Goal: Communication & Community: Answer question/provide support

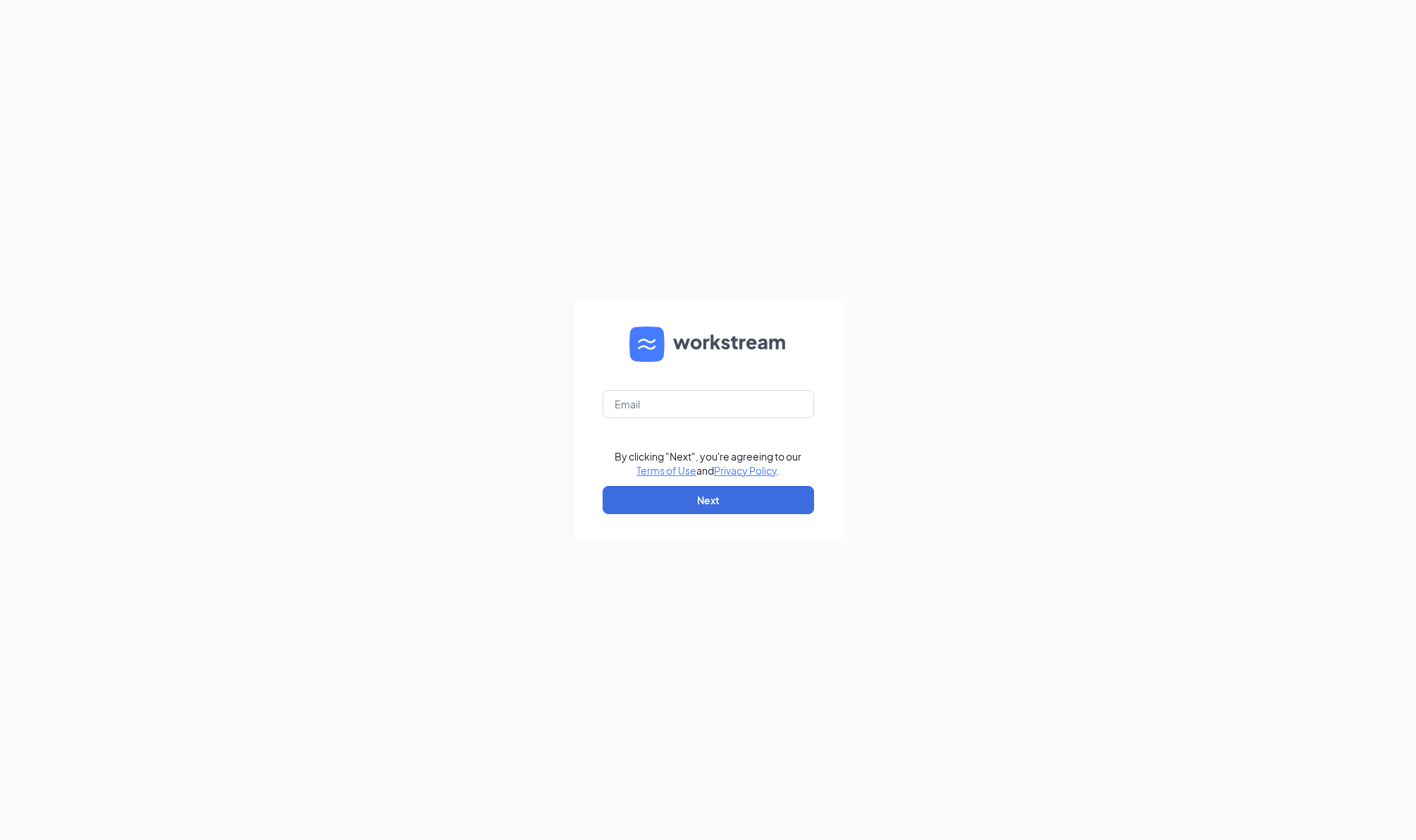
type input "[PERSON_NAME][EMAIL_ADDRESS][PERSON_NAME][DOMAIN_NAME]"
click at [705, 509] on button "Next" at bounding box center [708, 500] width 212 height 28
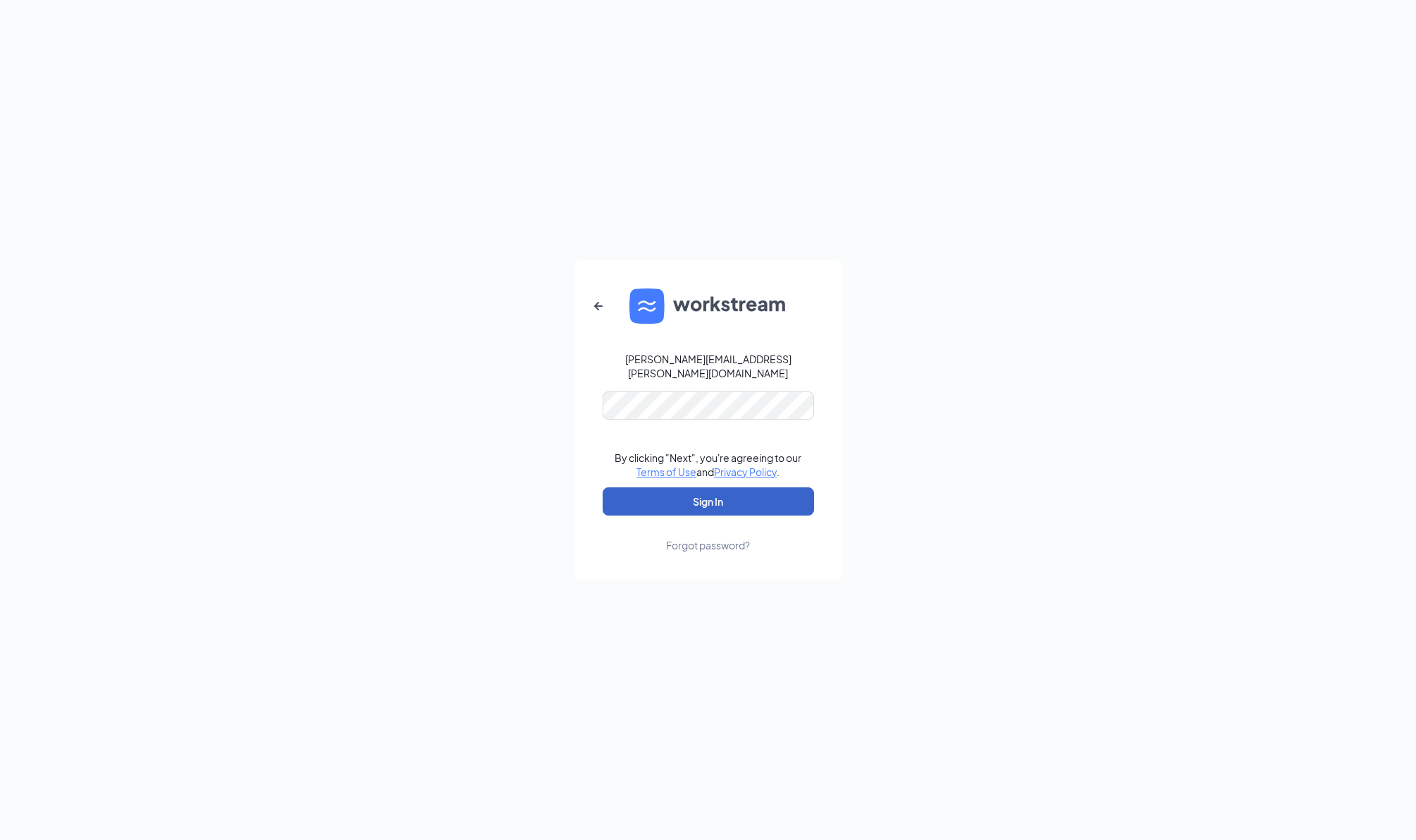
click at [713, 509] on button "Sign In" at bounding box center [708, 500] width 212 height 28
click at [603, 487] on button "Sign In" at bounding box center [708, 500] width 212 height 28
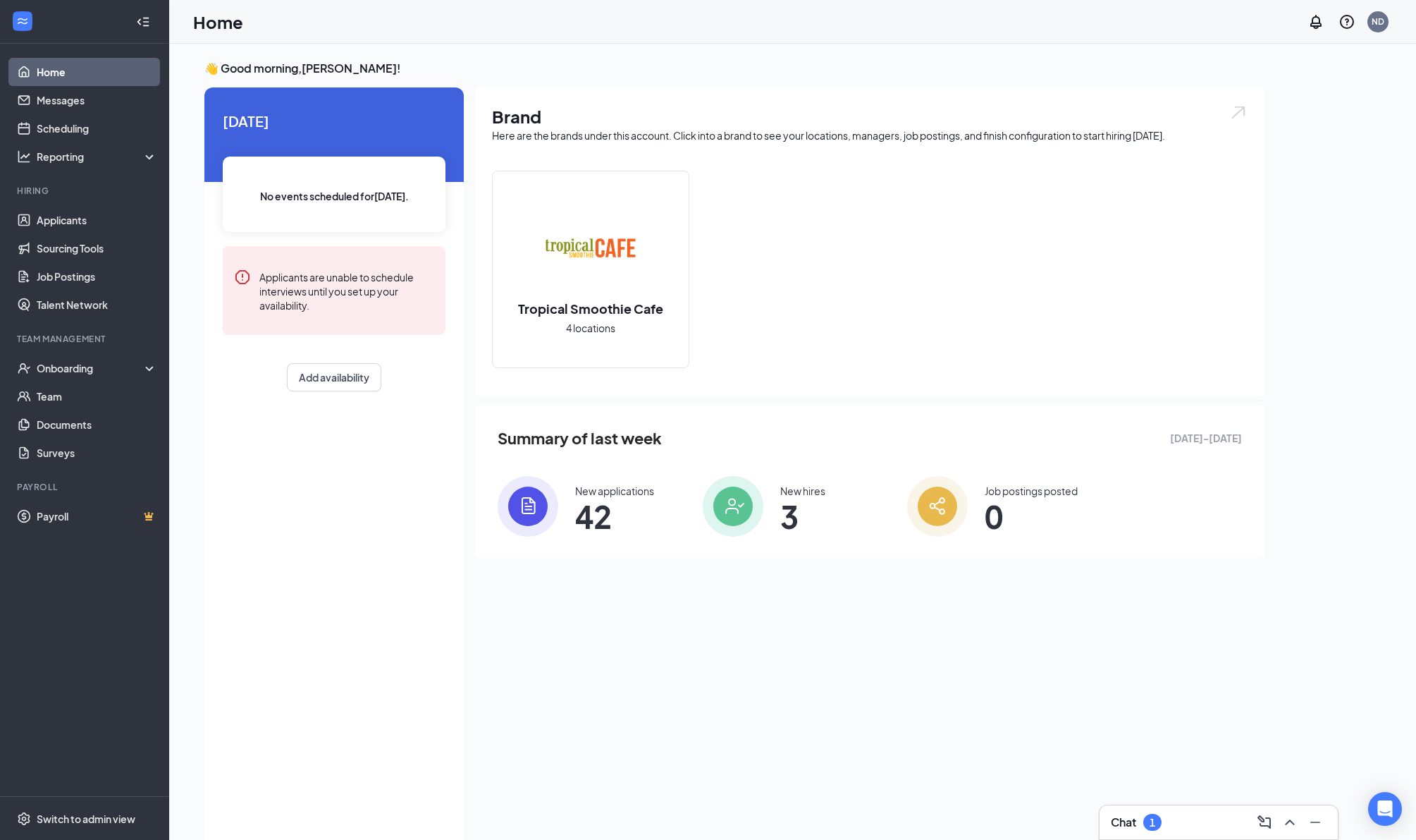
click at [1147, 818] on div "Chat 1" at bounding box center [1136, 821] width 51 height 17
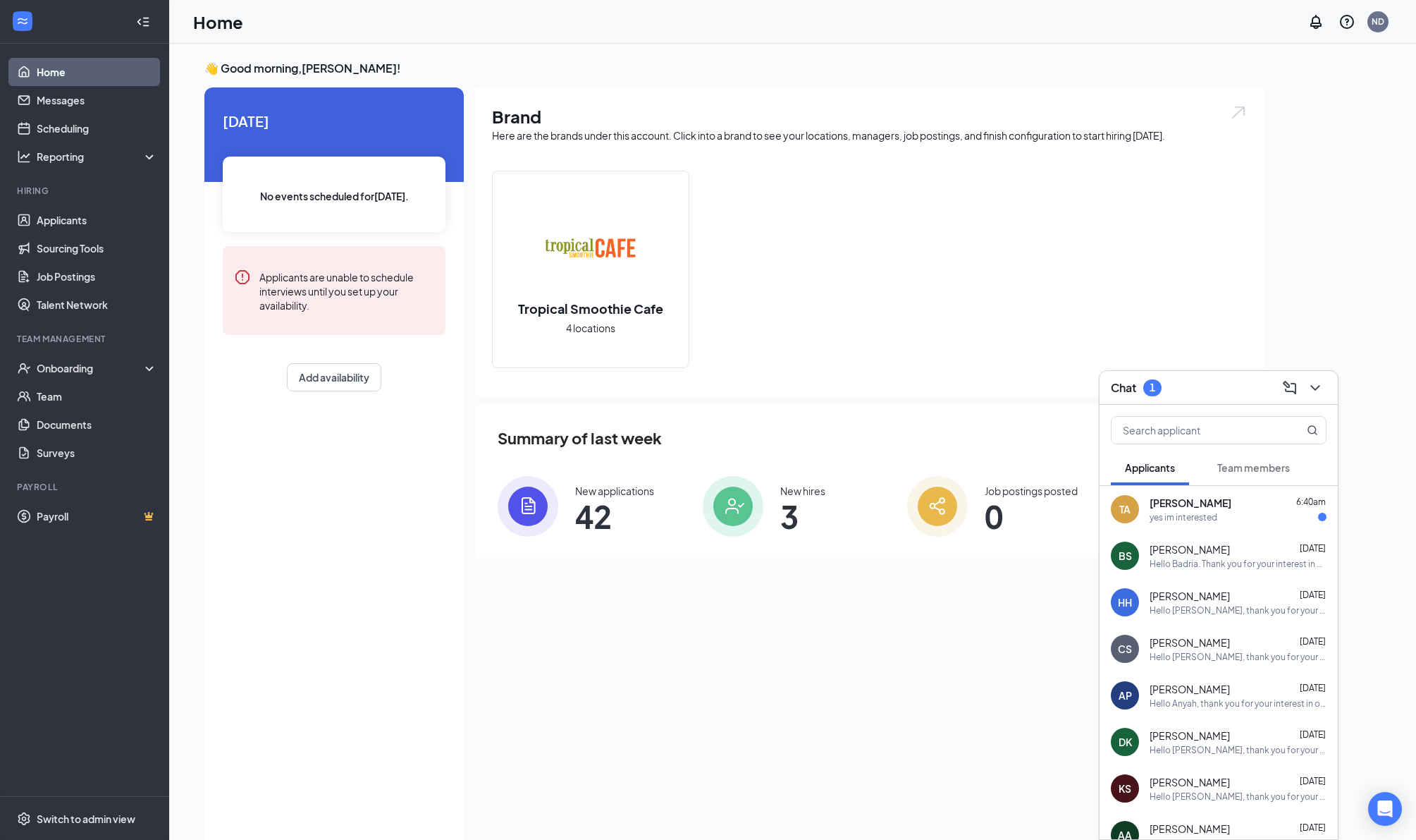
click at [1204, 518] on div "yes im interested" at bounding box center [1183, 517] width 68 height 12
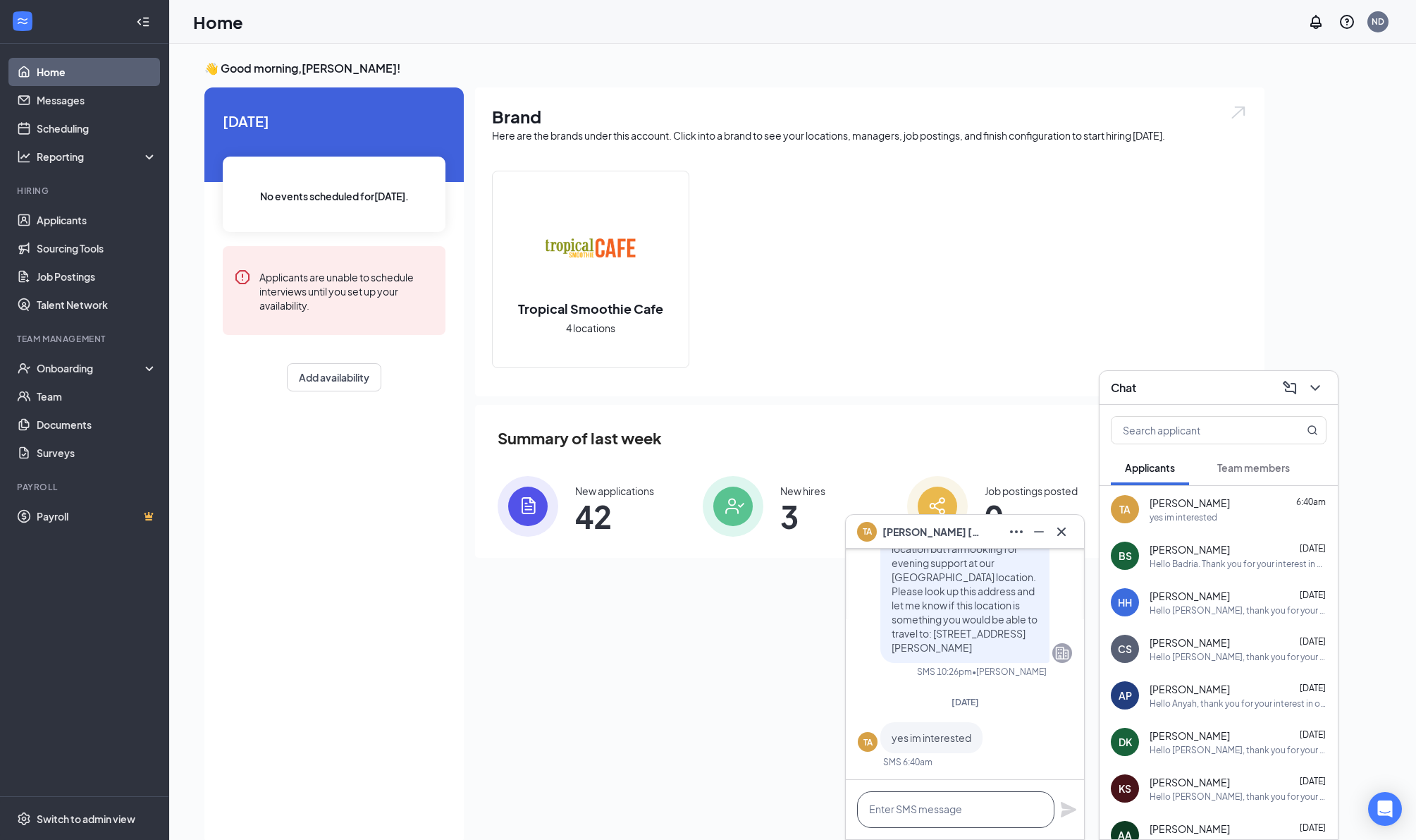
click at [913, 808] on textarea at bounding box center [956, 809] width 197 height 37
type textarea "g"
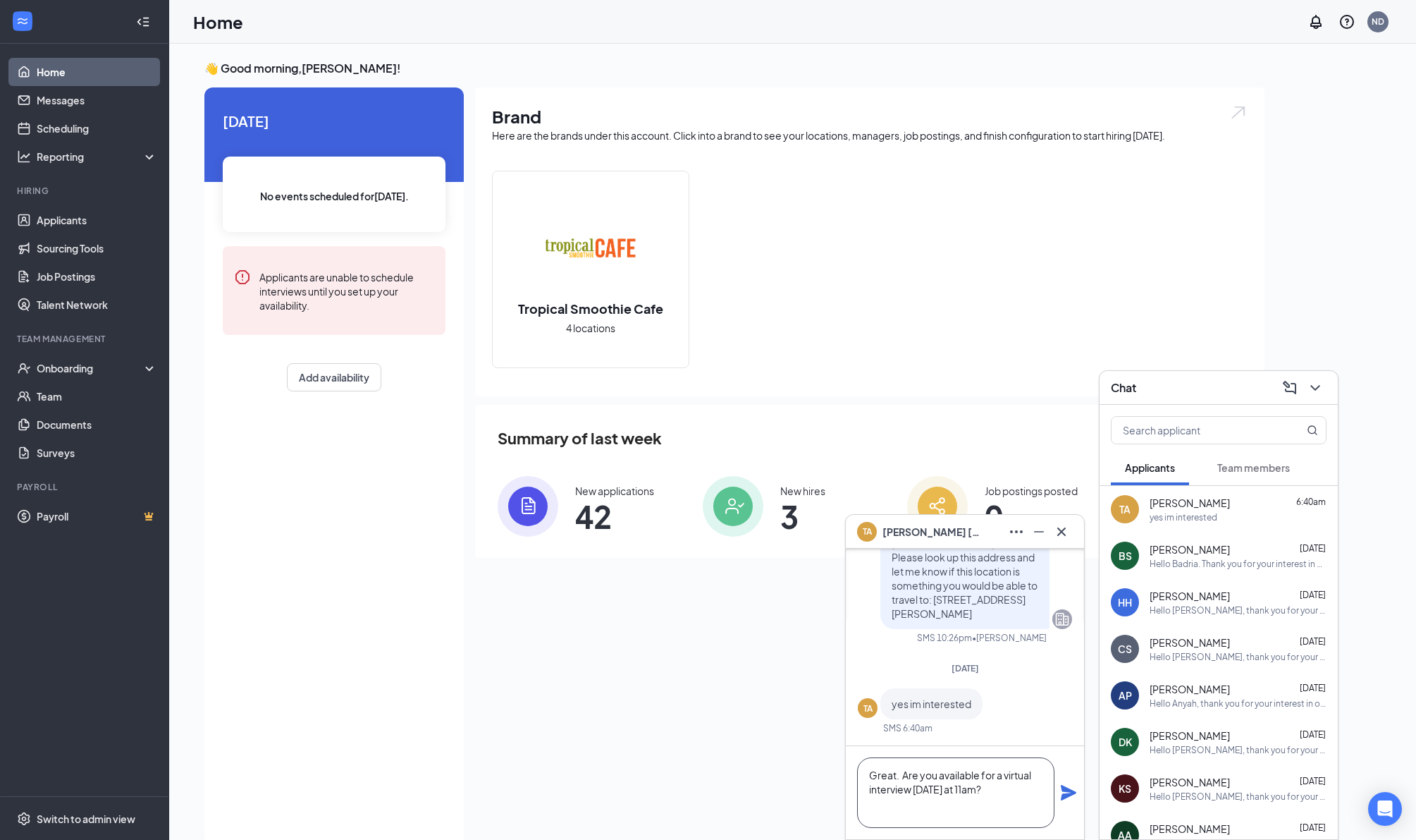
type textarea "Great. Are you available for a virtual interview [DATE] at 11am?"
click at [1071, 793] on icon "Plane" at bounding box center [1068, 792] width 17 height 17
click at [927, 818] on textarea "Great. Are you available for a virtual interview [DATE] at 11am?" at bounding box center [956, 793] width 197 height 71
drag, startPoint x: 913, startPoint y: 809, endPoint x: 852, endPoint y: 767, distance: 74.1
click at [858, 767] on textarea "Great. Are you available for a virtual interview [DATE] at 11am?" at bounding box center [956, 793] width 197 height 71
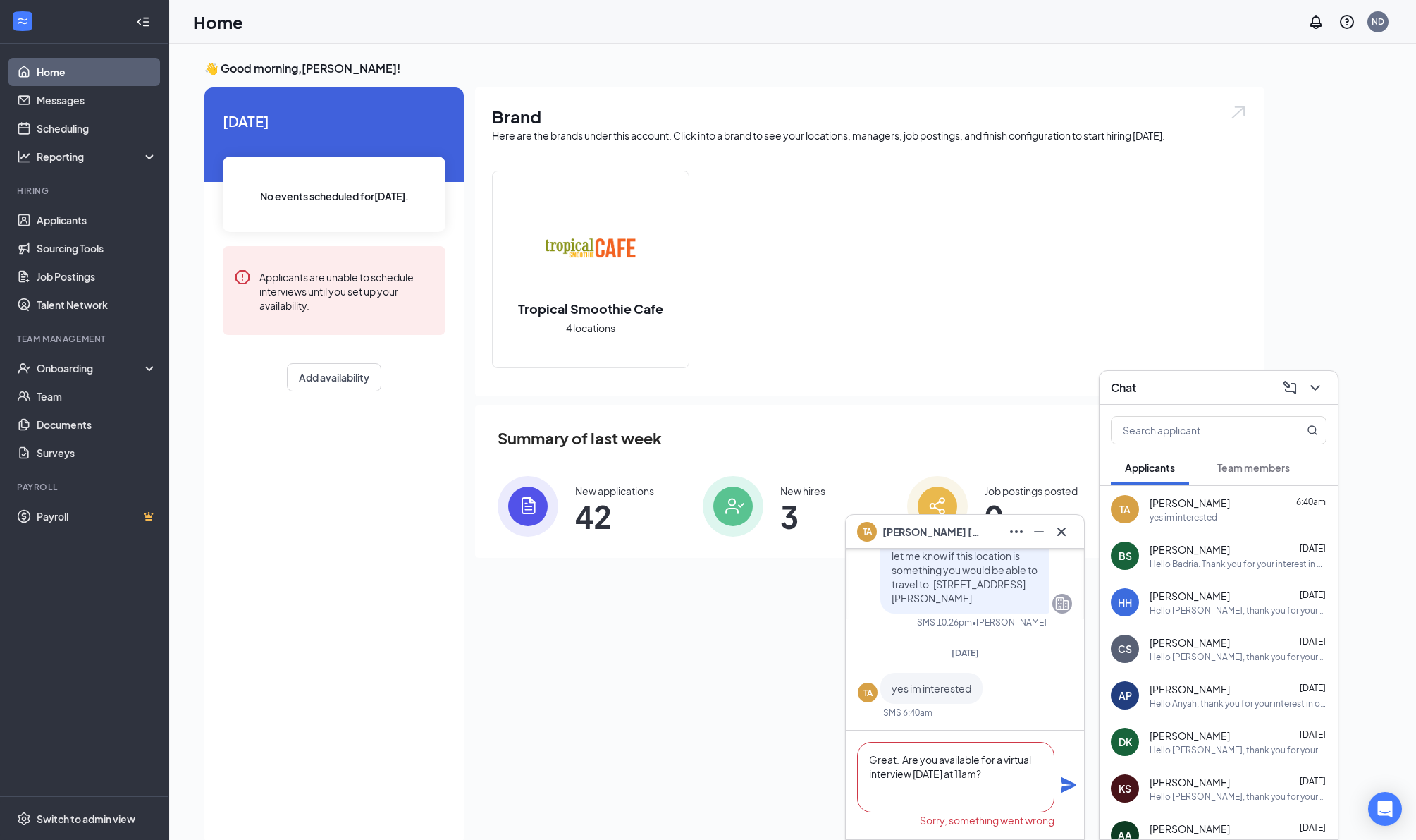
click at [914, 790] on textarea "Great. Are you available for a virtual interview [DATE] at 11am?" at bounding box center [956, 777] width 197 height 71
click at [1069, 784] on icon "Plane" at bounding box center [1068, 784] width 15 height 15
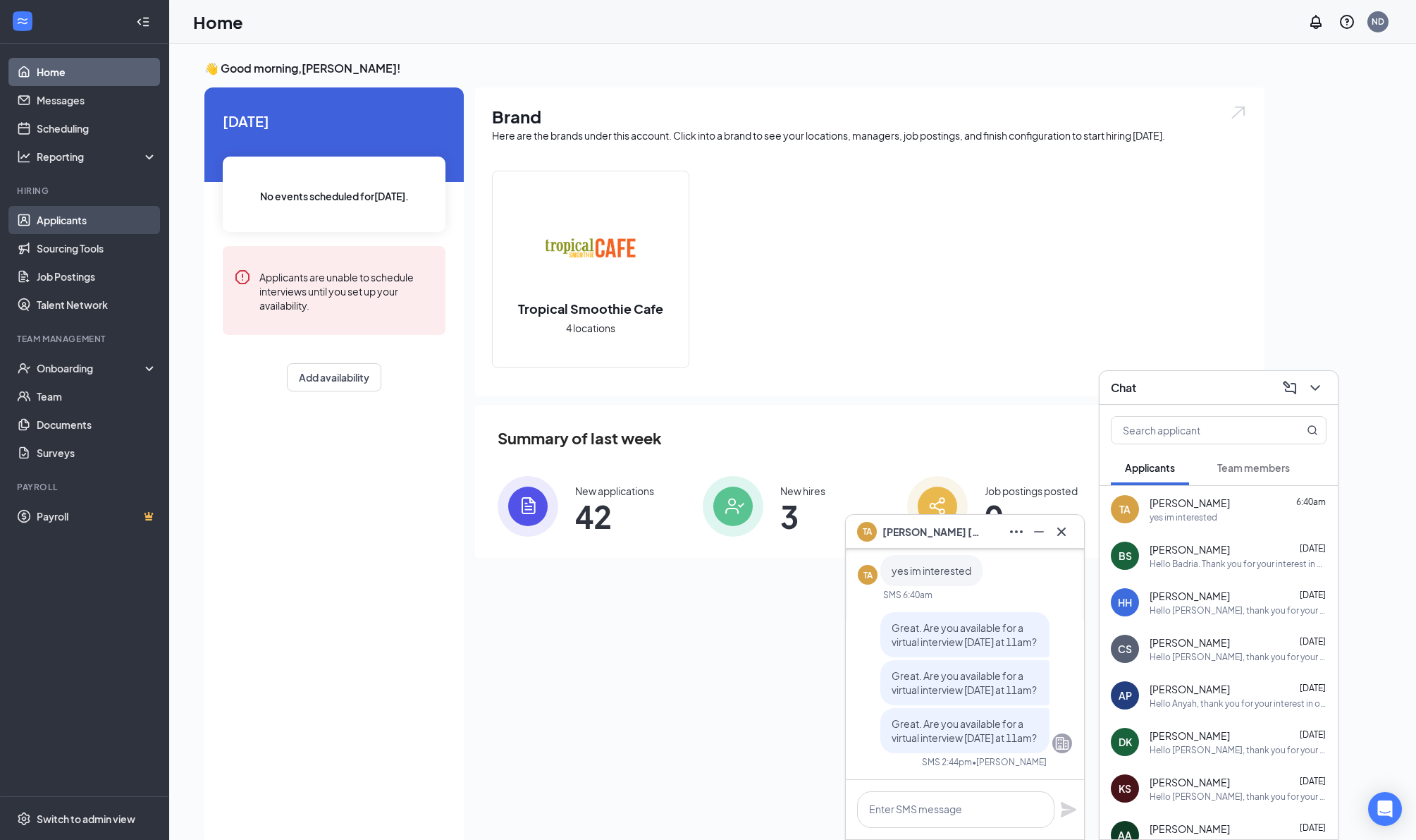
click at [72, 220] on link "Applicants" at bounding box center [97, 220] width 121 height 28
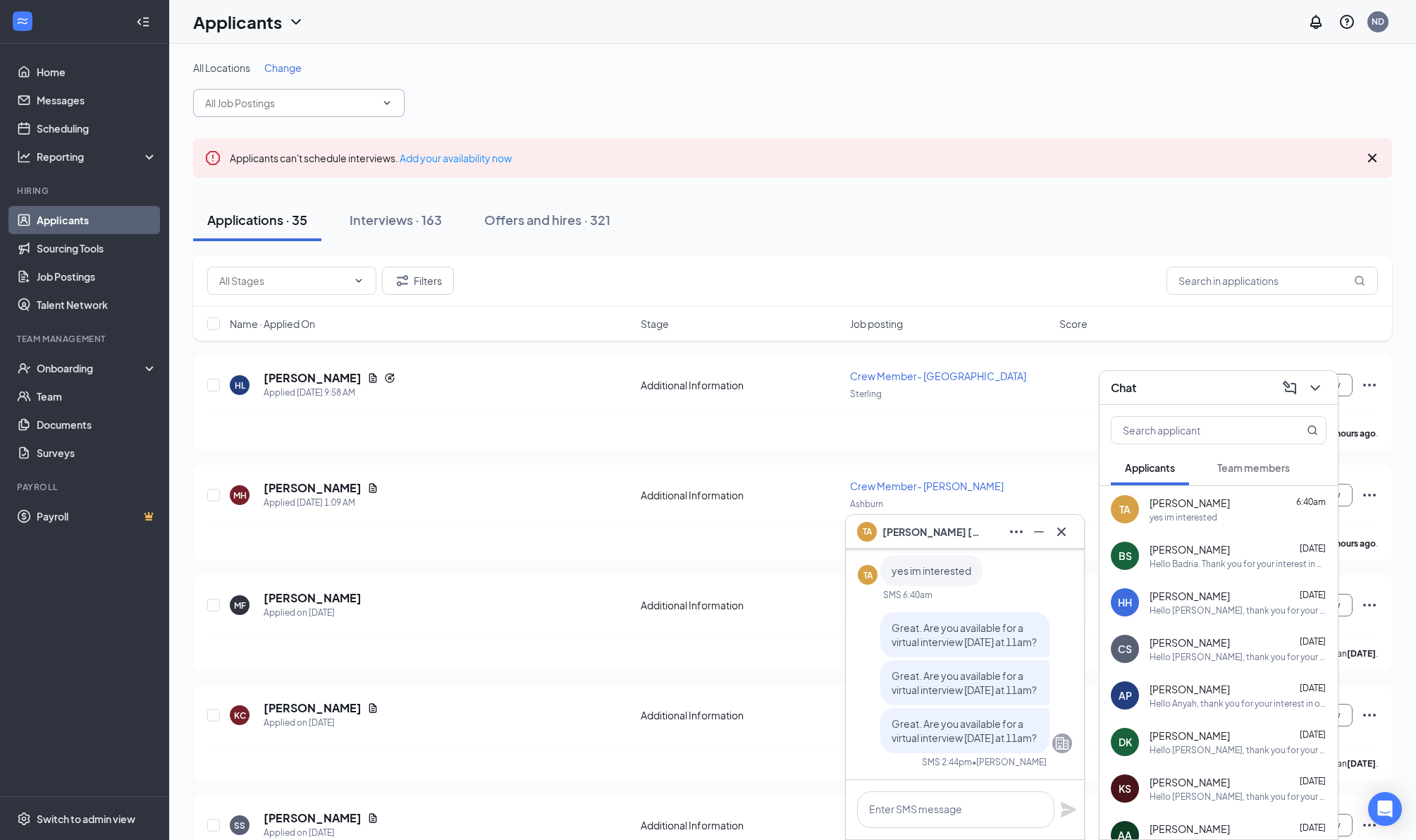
click at [392, 105] on icon "ChevronDown" at bounding box center [387, 103] width 11 height 11
click at [385, 105] on icon "ChevronDown" at bounding box center [388, 102] width 6 height 3
click at [1063, 538] on icon "Cross" at bounding box center [1061, 531] width 17 height 17
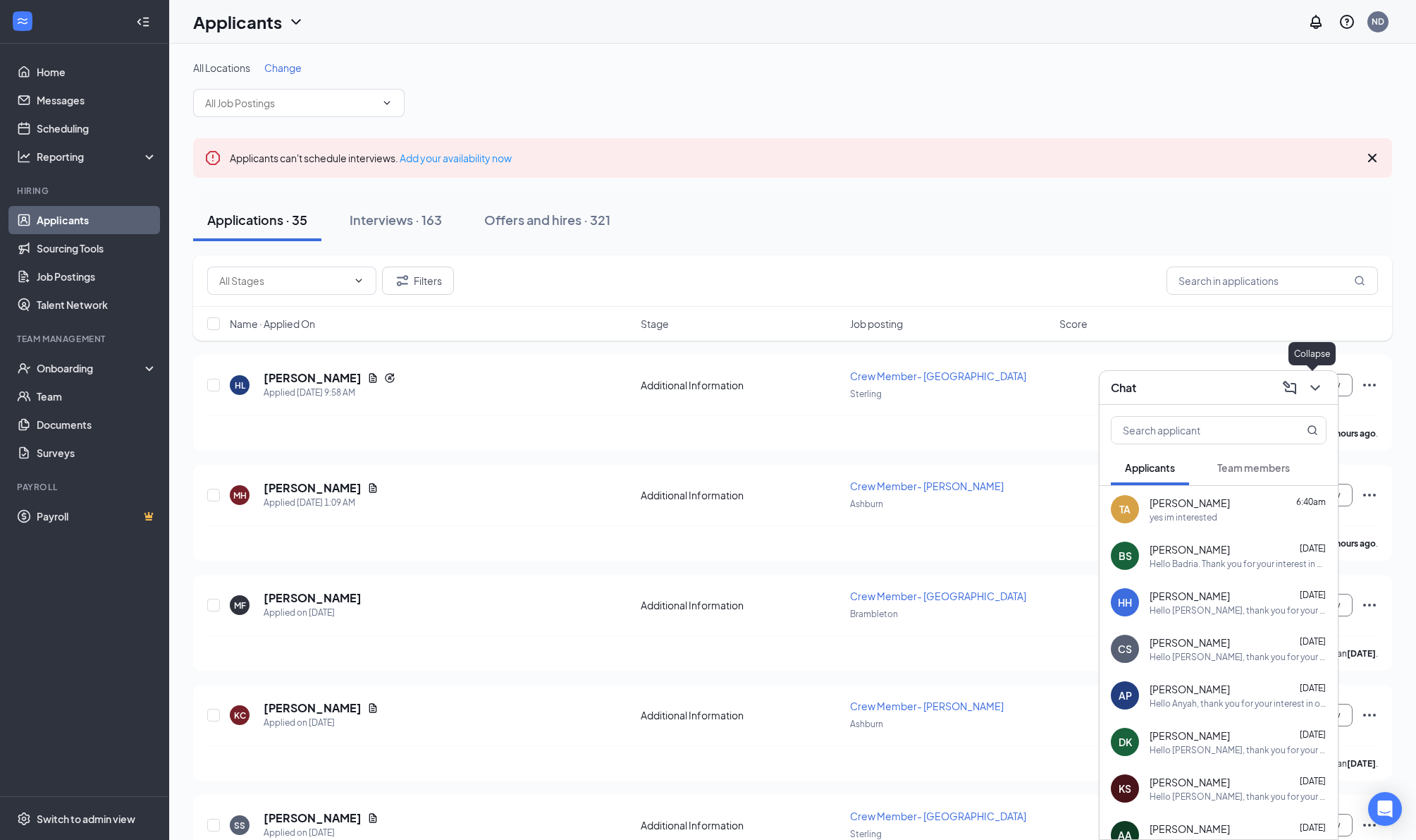
click at [1321, 391] on icon "ChevronDown" at bounding box center [1315, 387] width 17 height 17
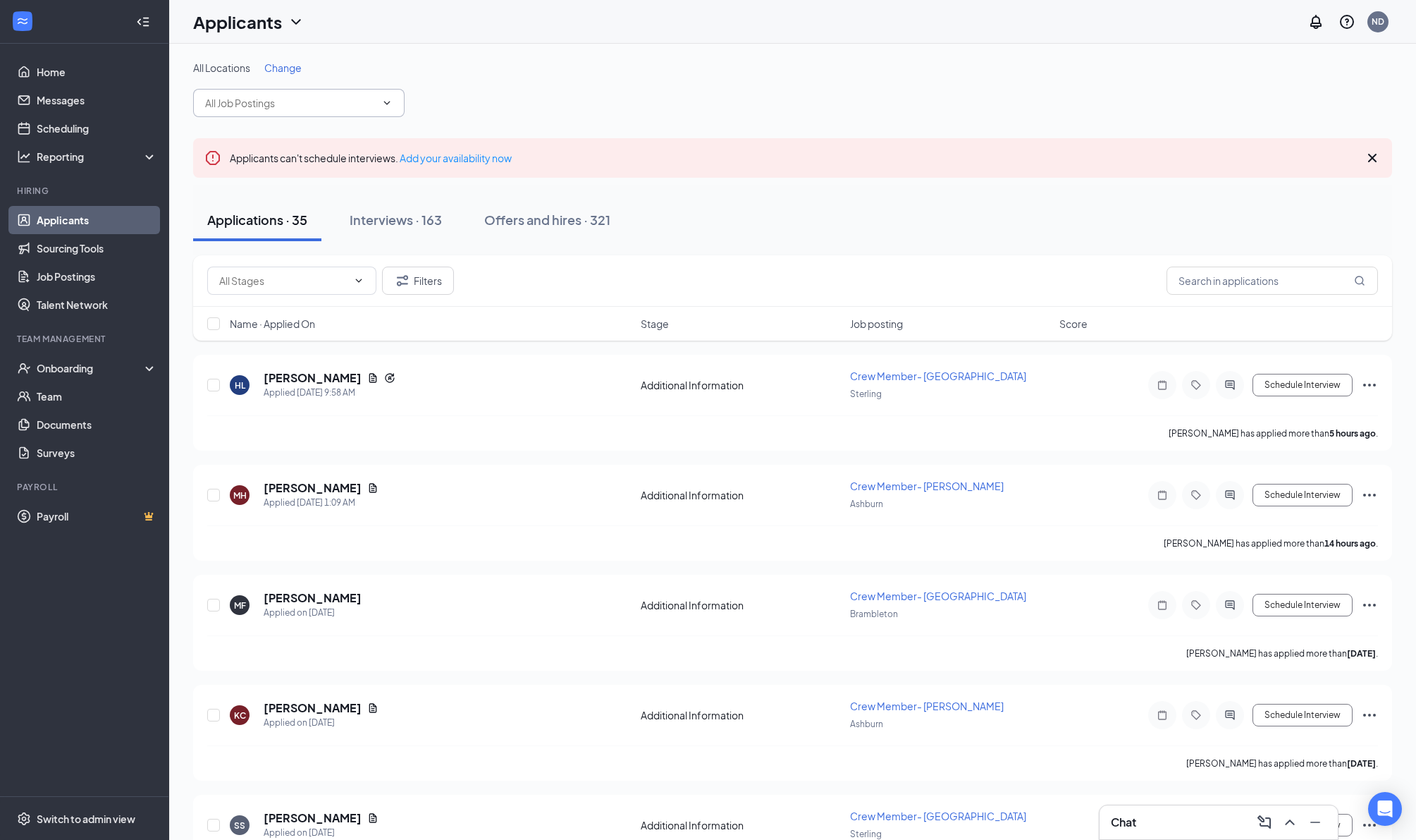
click at [385, 105] on icon "ChevronDown" at bounding box center [387, 103] width 11 height 11
click at [83, 225] on link "Applicants" at bounding box center [97, 220] width 121 height 28
click at [57, 224] on link "Applicants" at bounding box center [97, 220] width 121 height 28
click at [312, 116] on span at bounding box center [298, 102] width 212 height 28
click at [364, 111] on input "text" at bounding box center [290, 102] width 171 height 15
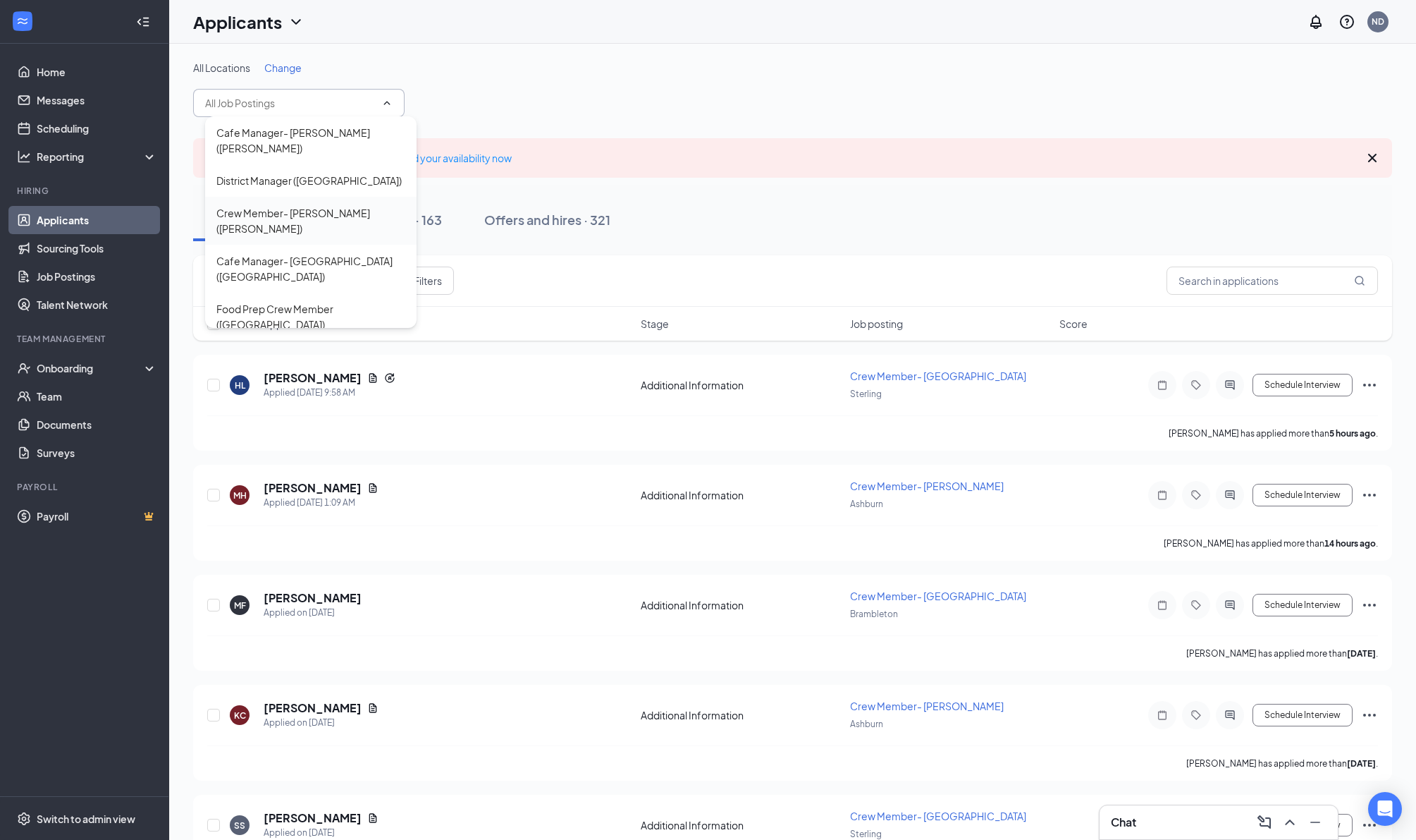
click at [279, 207] on div "Crew Member- [PERSON_NAME] ([PERSON_NAME])" at bounding box center [311, 220] width 189 height 31
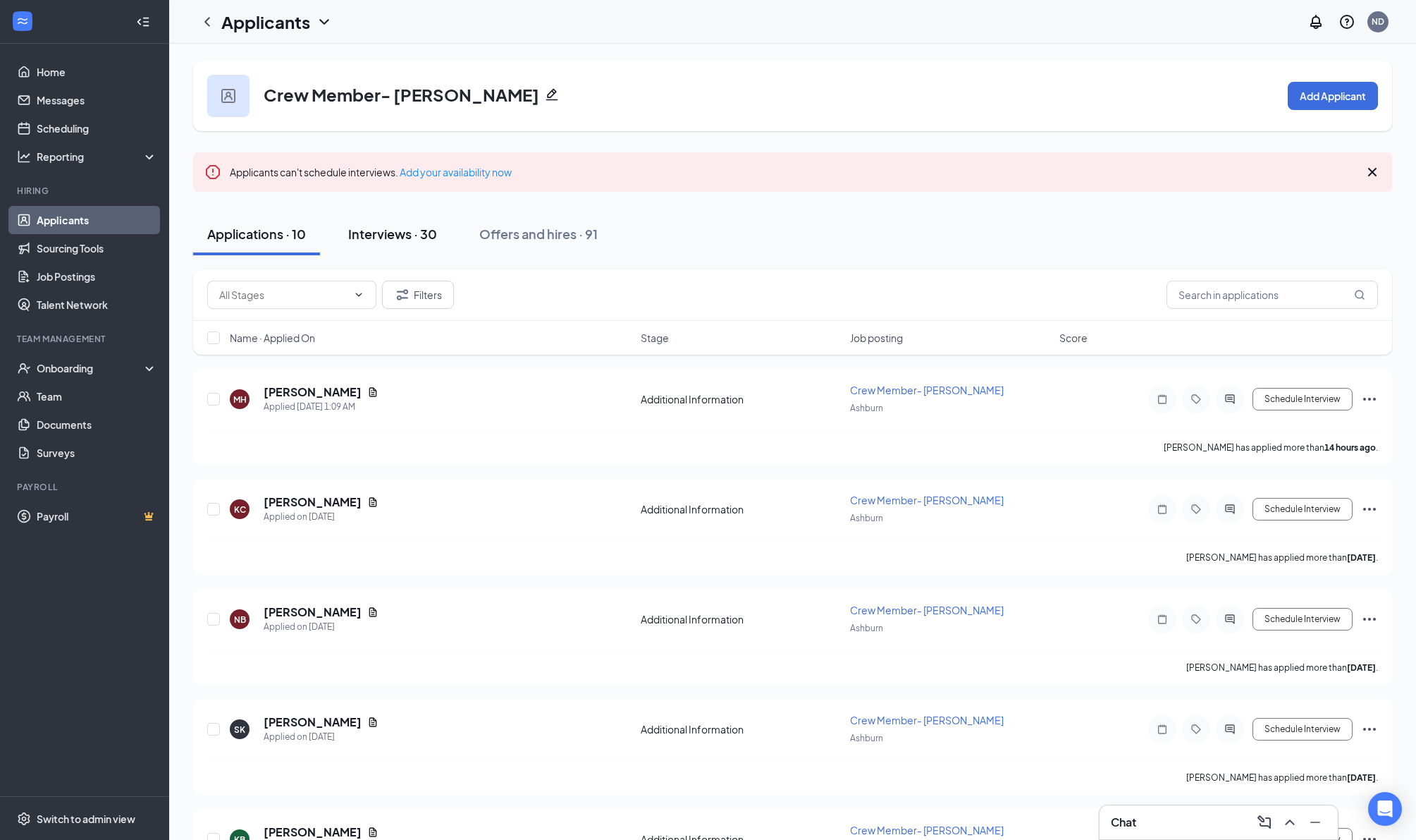
click at [411, 240] on div "Interviews · 30" at bounding box center [393, 234] width 88 height 18
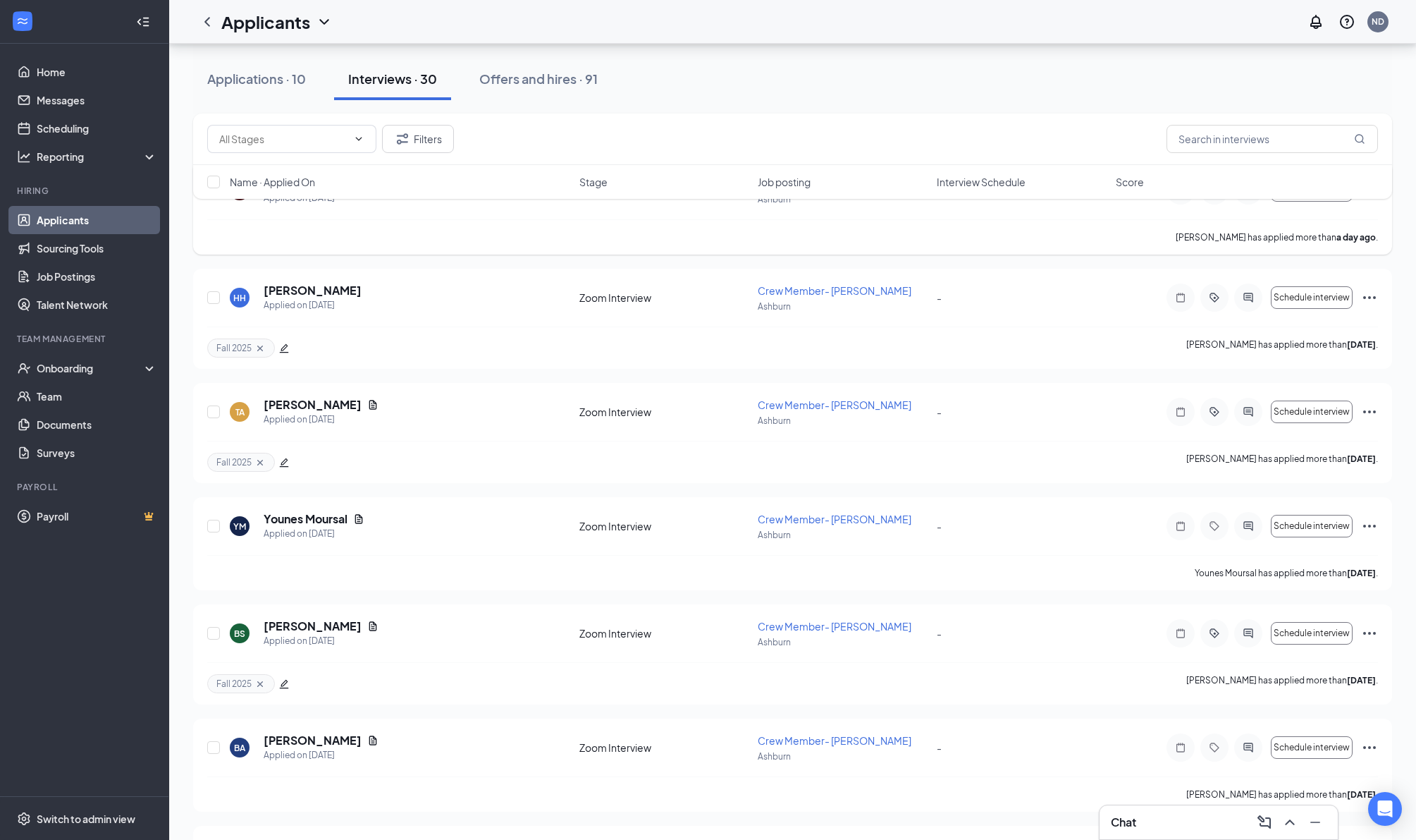
scroll to position [215, 0]
click at [307, 411] on h5 "[PERSON_NAME]" at bounding box center [313, 403] width 98 height 15
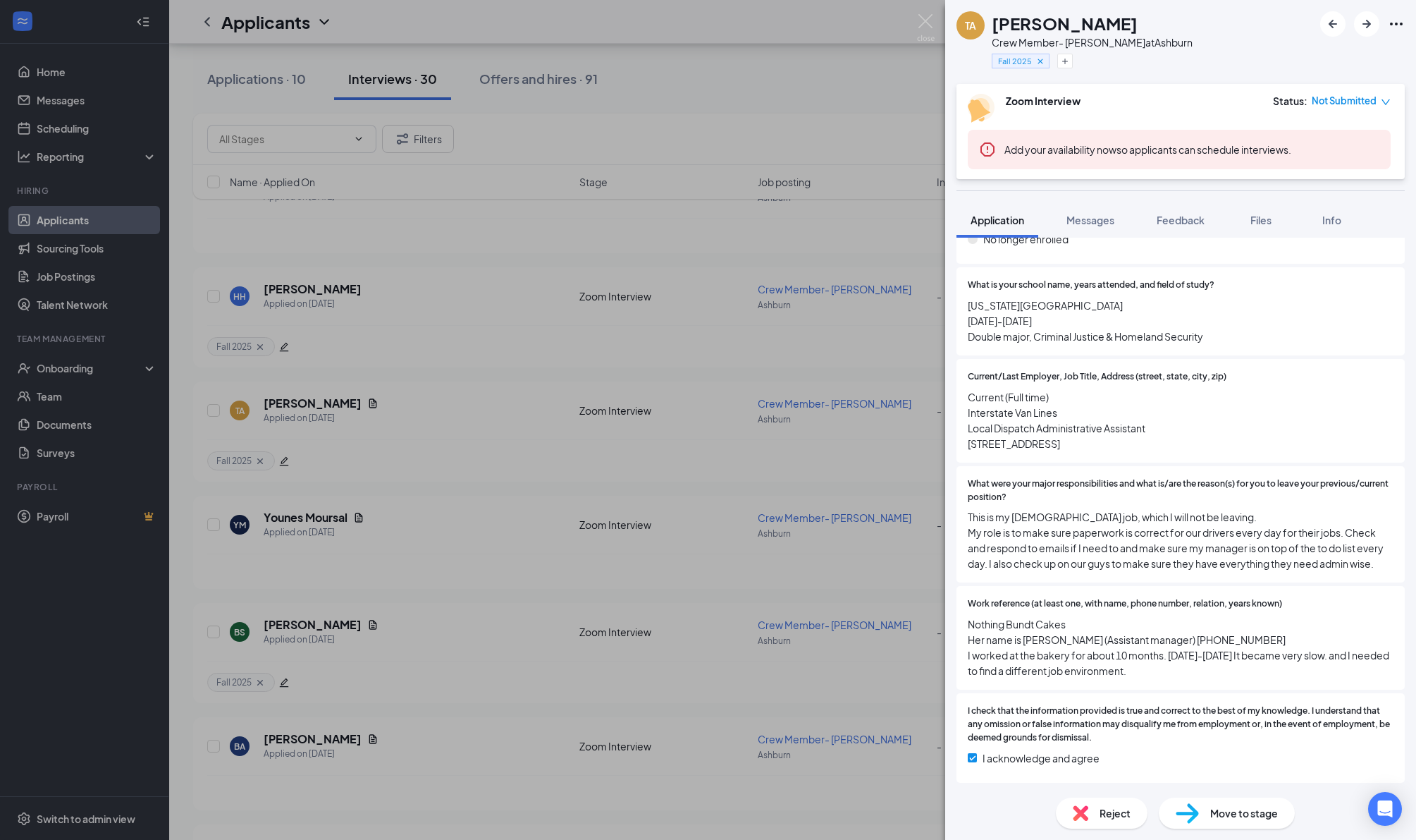
scroll to position [1367, 0]
drag, startPoint x: 928, startPoint y: 22, endPoint x: 557, endPoint y: 177, distance: 402.1
click at [928, 22] on img at bounding box center [926, 28] width 18 height 27
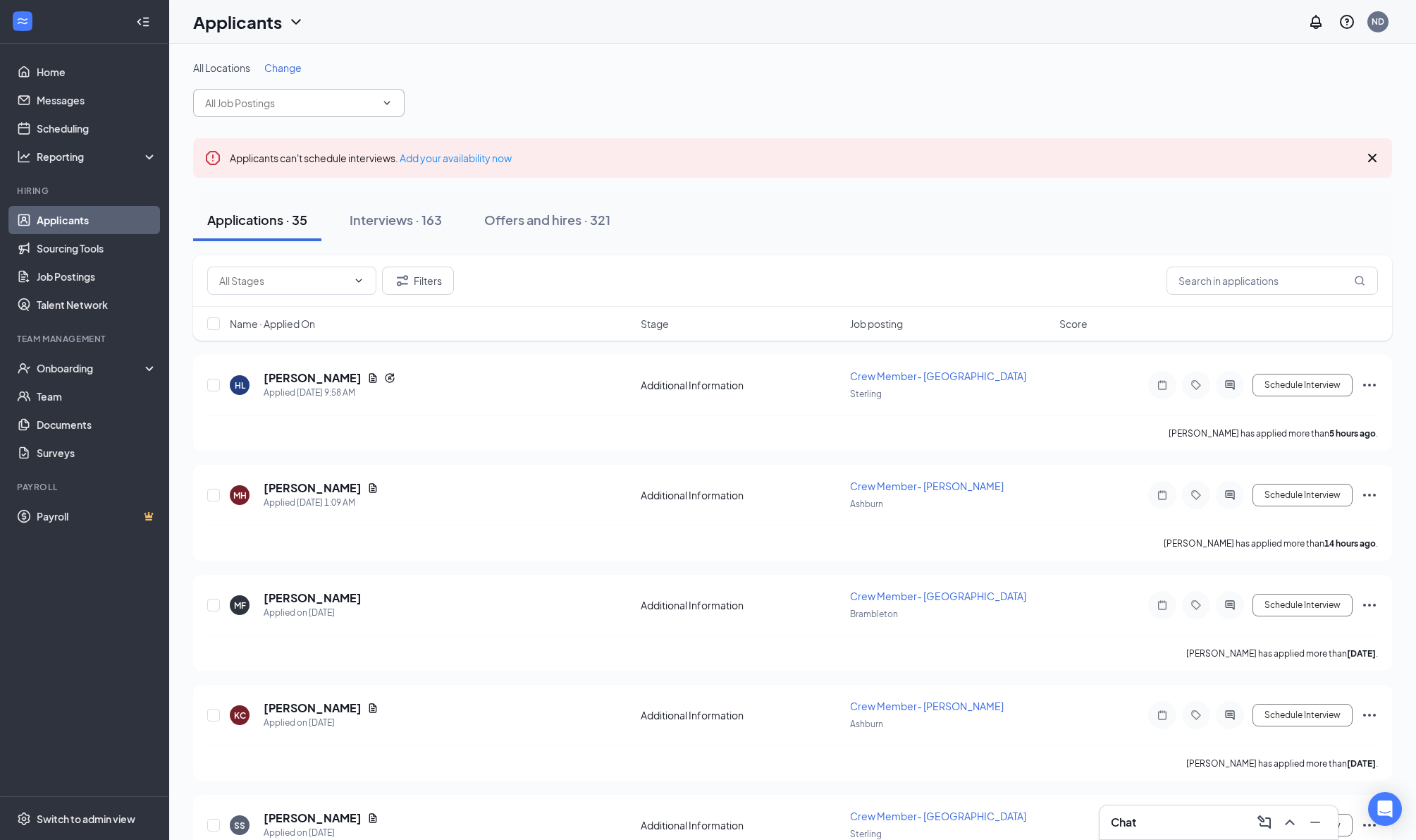
click at [350, 104] on input "text" at bounding box center [290, 102] width 171 height 15
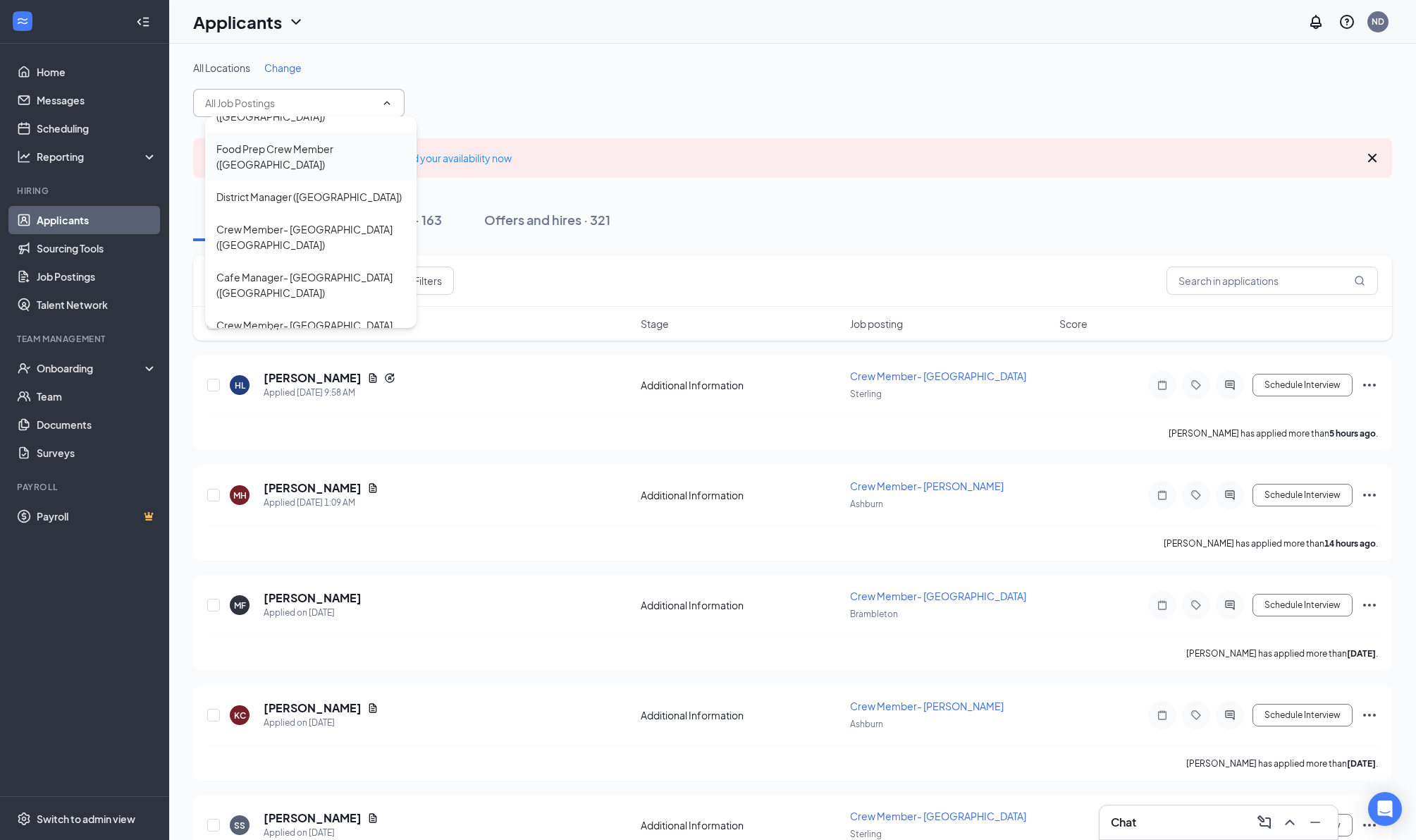
scroll to position [308, 0]
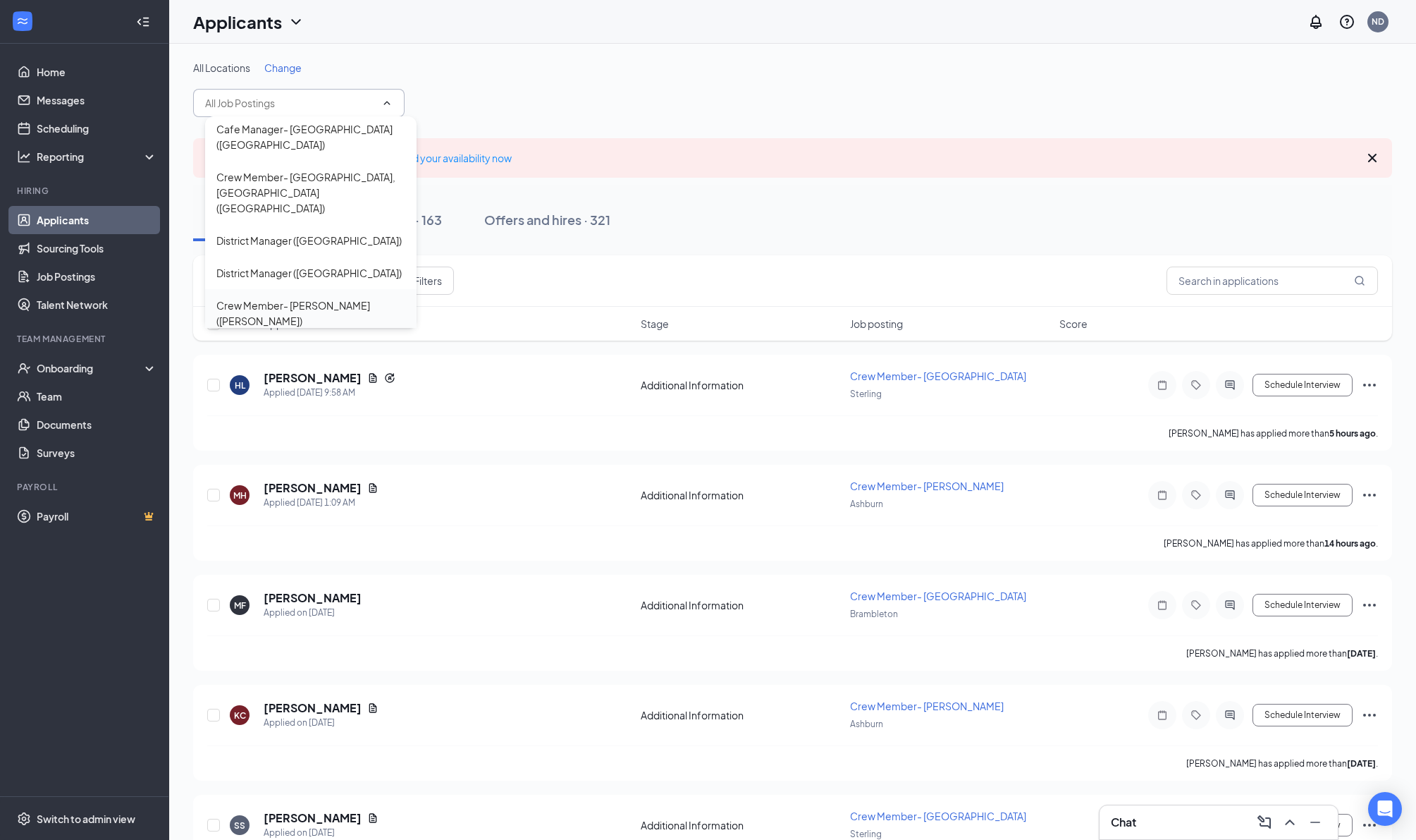
click at [280, 308] on div "Crew Member- [PERSON_NAME] ([PERSON_NAME])" at bounding box center [311, 313] width 189 height 31
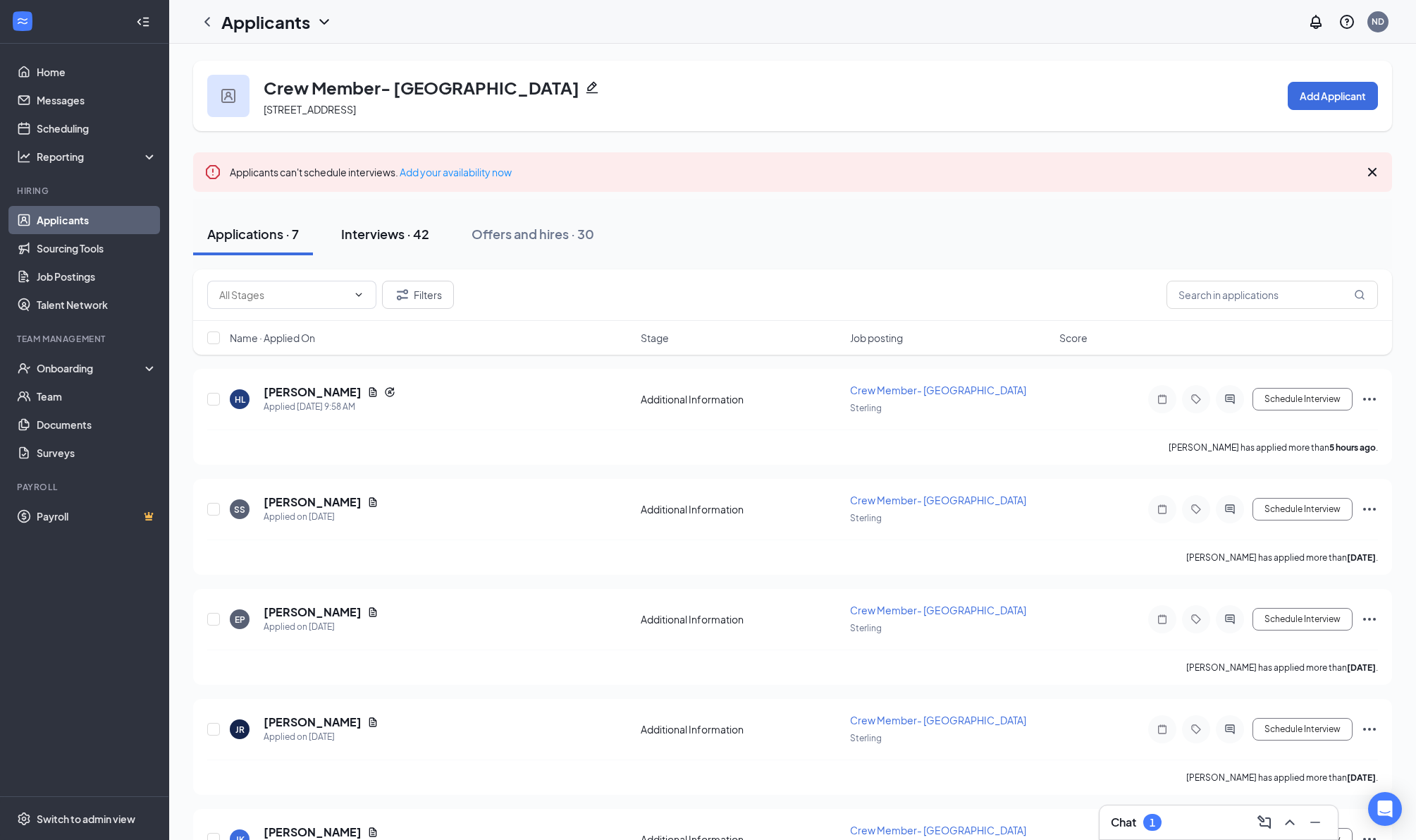
click at [425, 242] on div "Interviews · 42" at bounding box center [385, 234] width 88 height 18
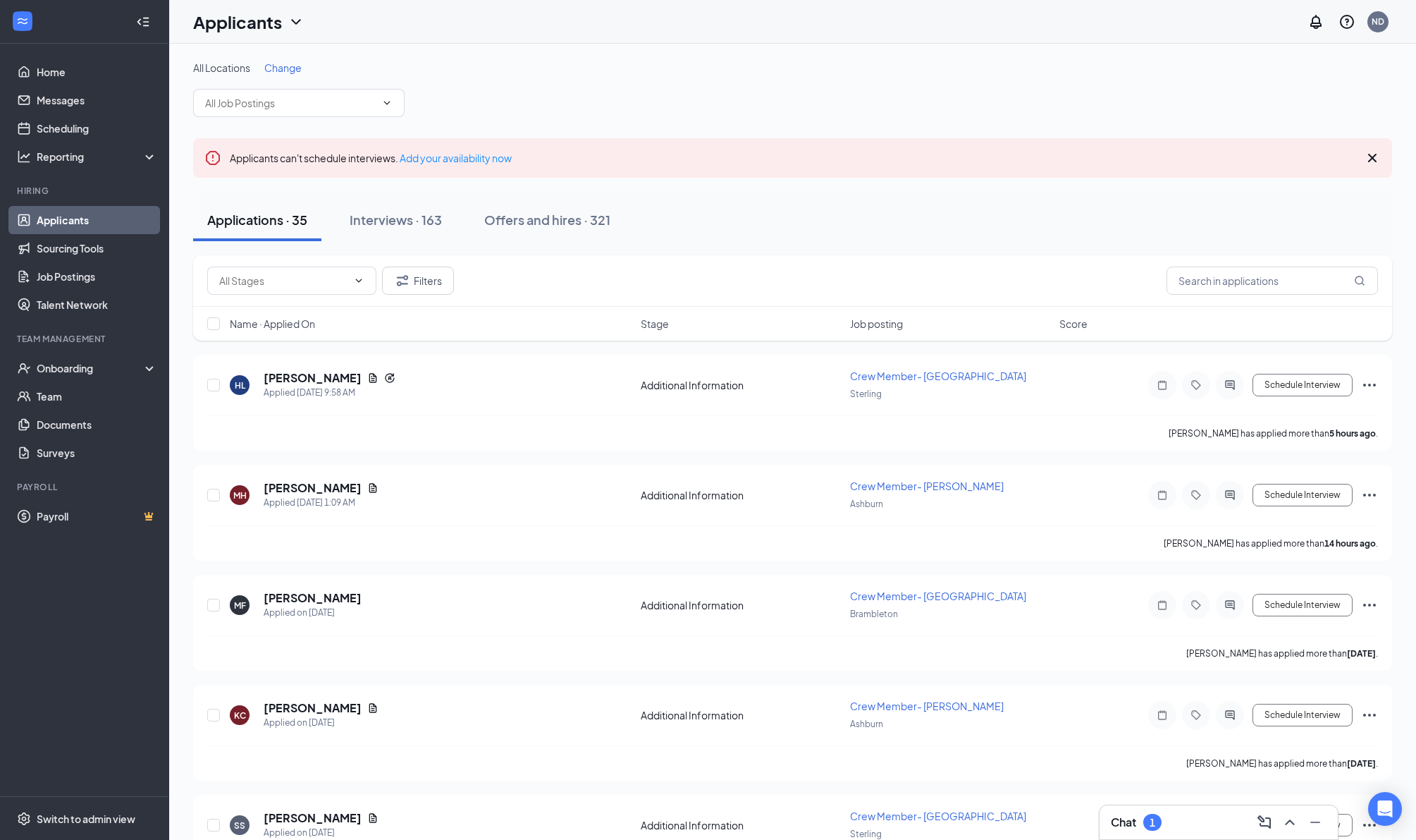
scroll to position [6, 0]
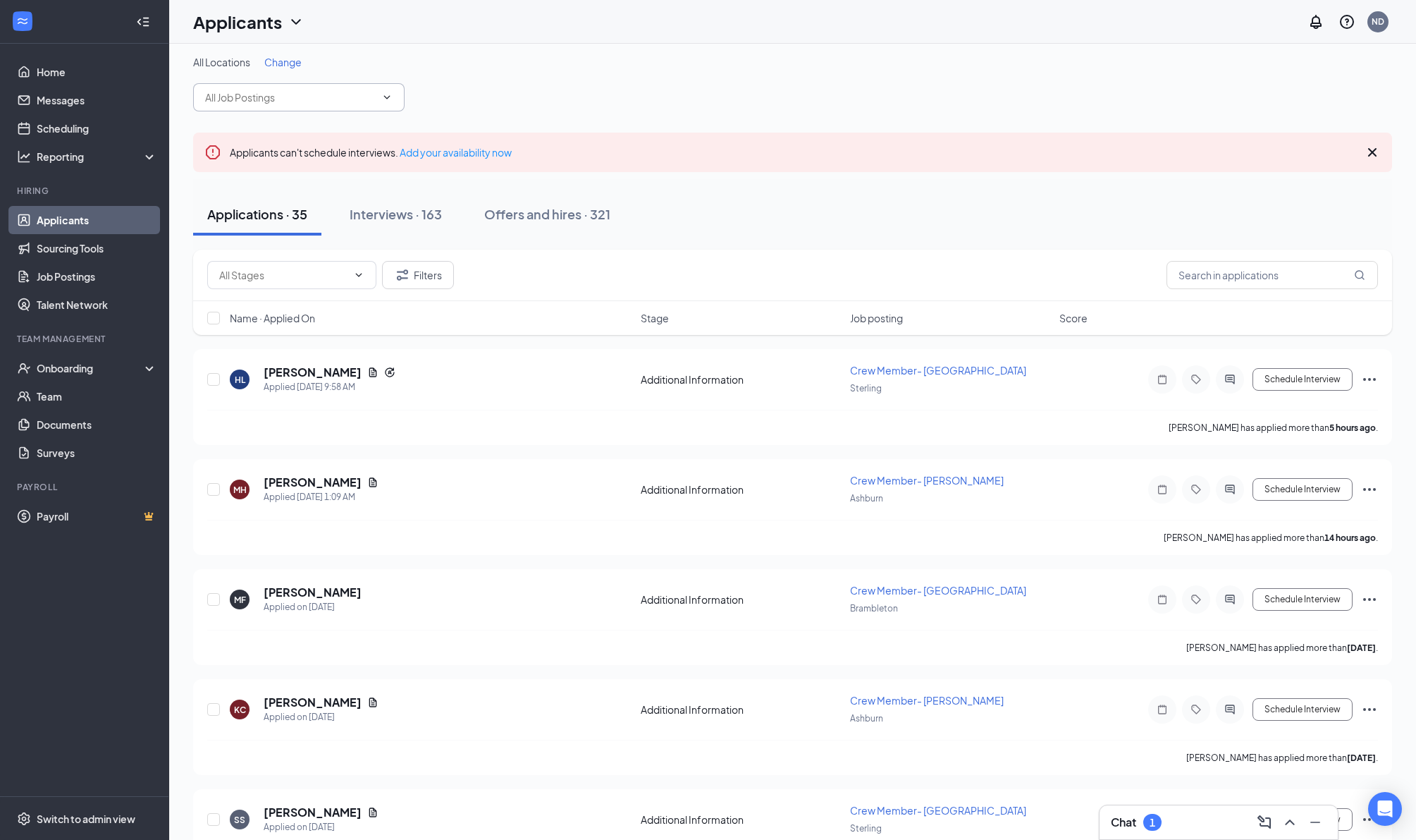
click at [384, 103] on icon "ChevronDown" at bounding box center [387, 97] width 11 height 11
click at [266, 105] on input "text" at bounding box center [290, 97] width 171 height 15
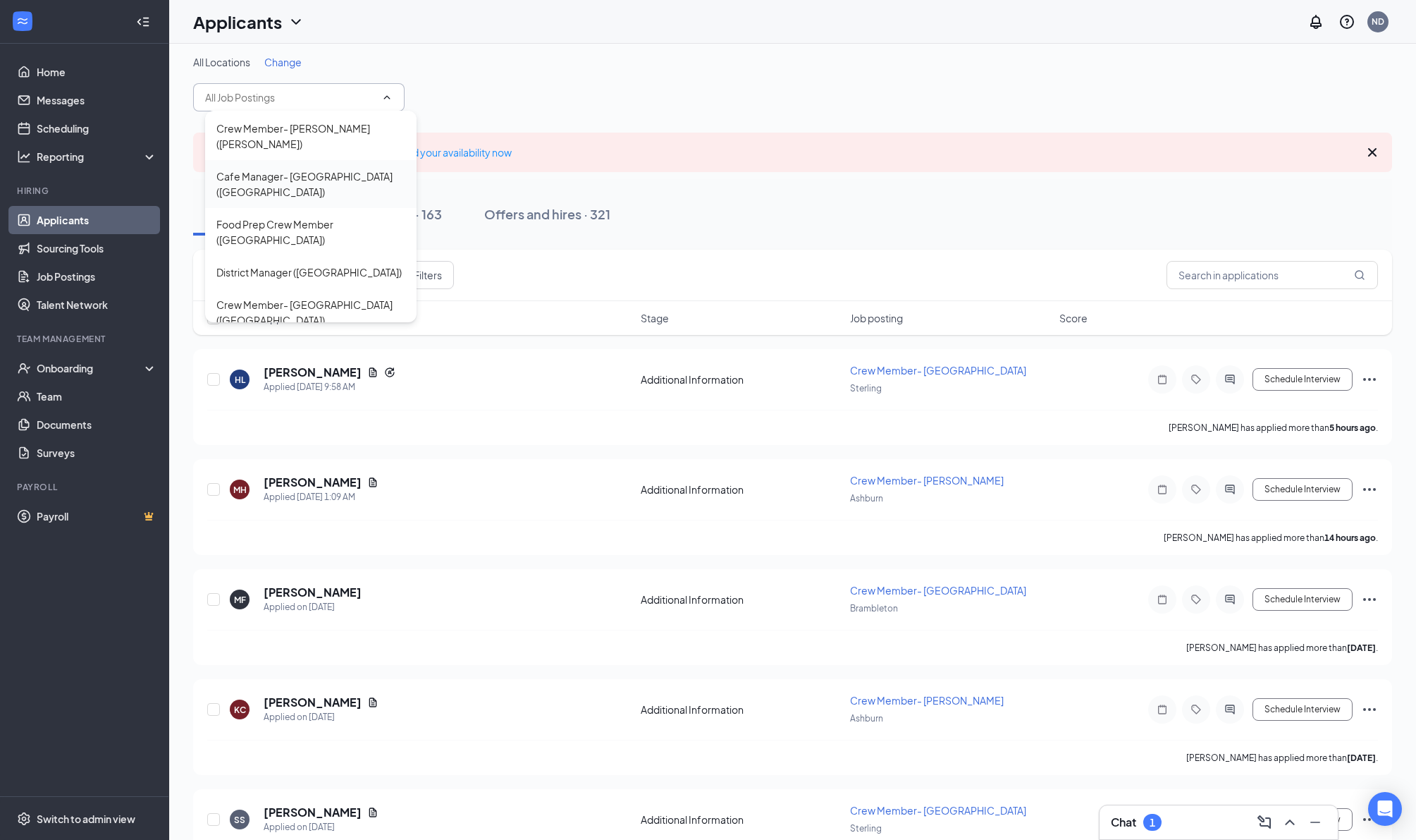
scroll to position [308, 0]
click at [272, 305] on div "Crew Member- [PERSON_NAME] ([PERSON_NAME])" at bounding box center [311, 307] width 189 height 31
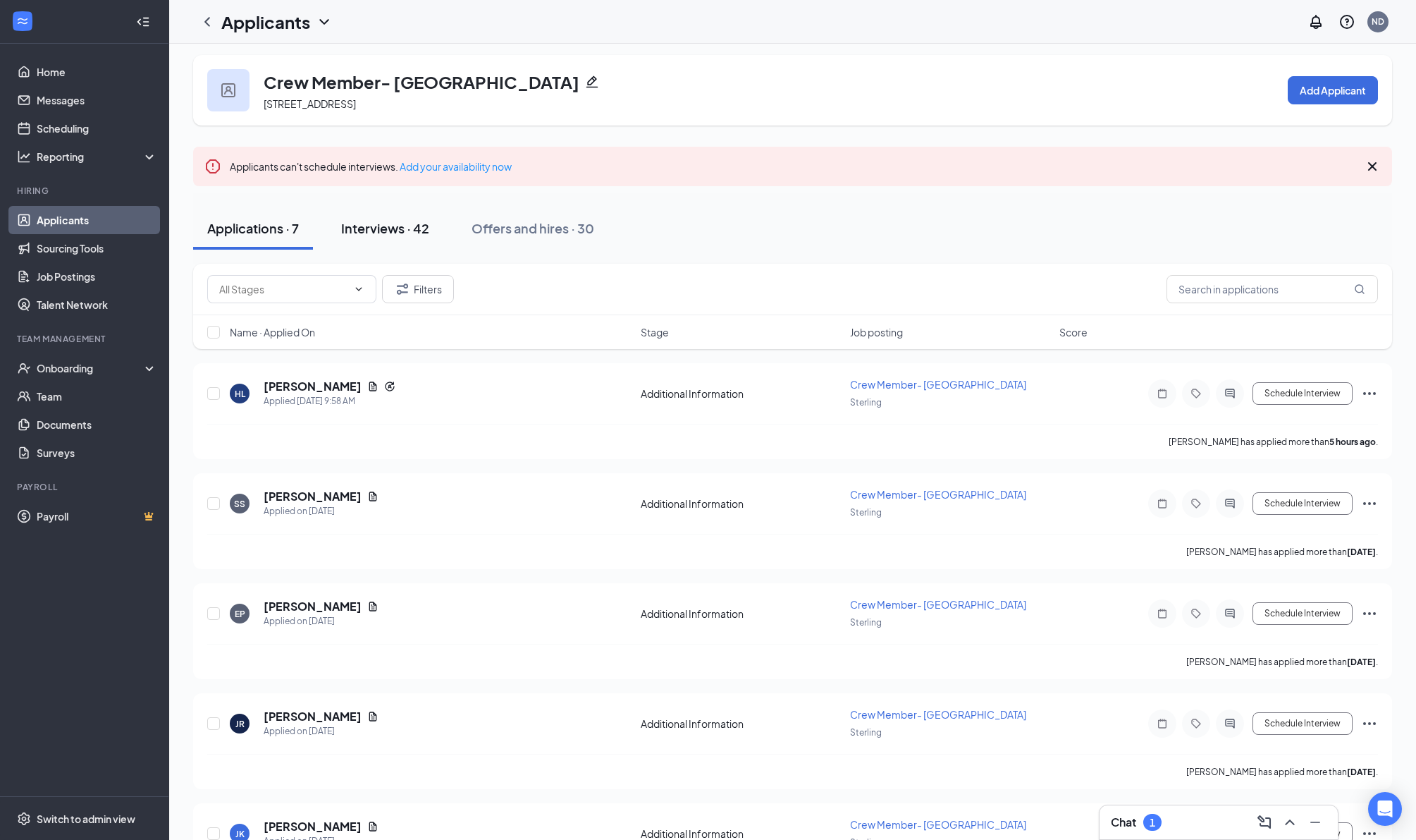
click at [393, 237] on div "Interviews · 42" at bounding box center [385, 229] width 88 height 18
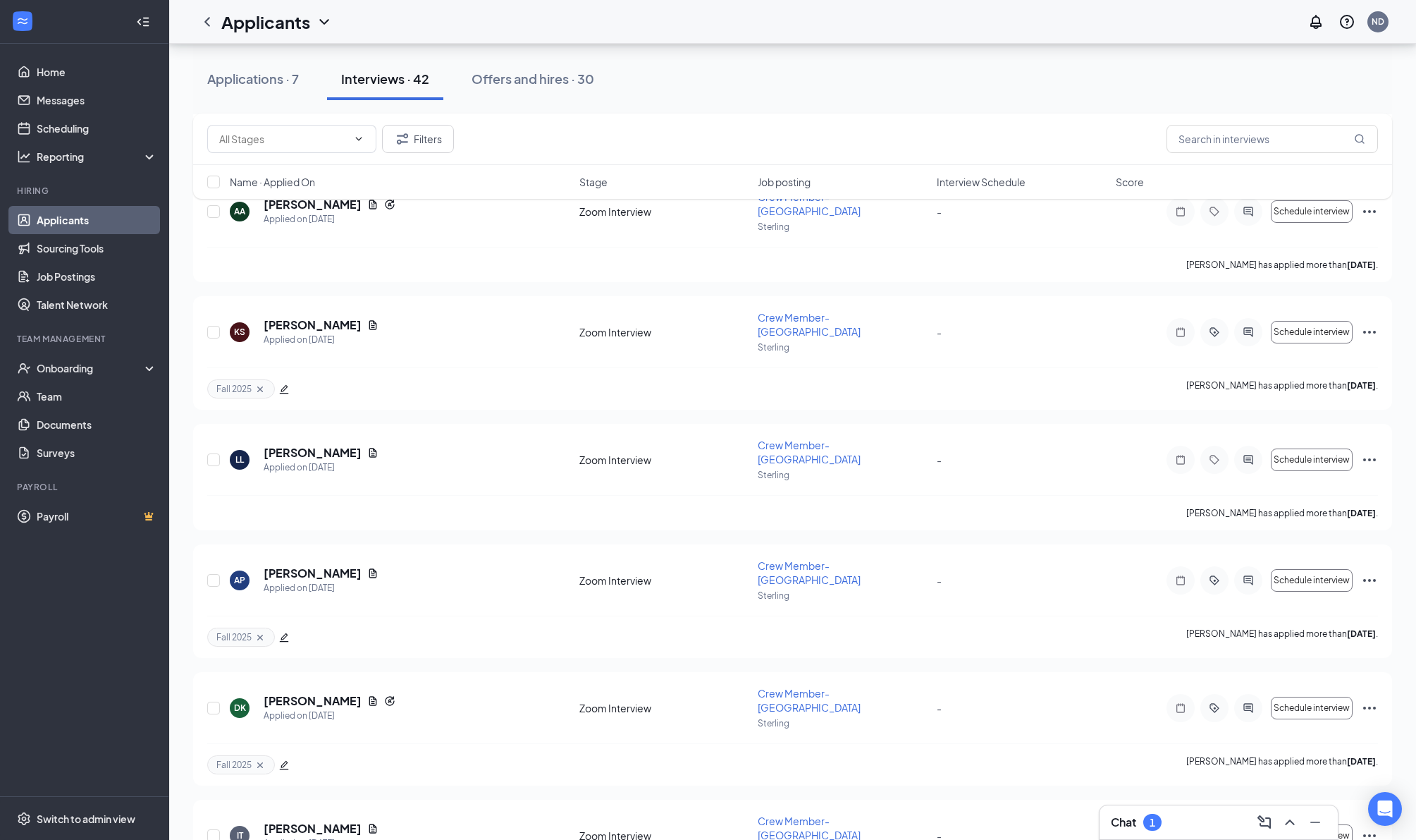
scroll to position [921, 0]
click at [1249, 328] on icon "ActiveChat" at bounding box center [1248, 332] width 9 height 9
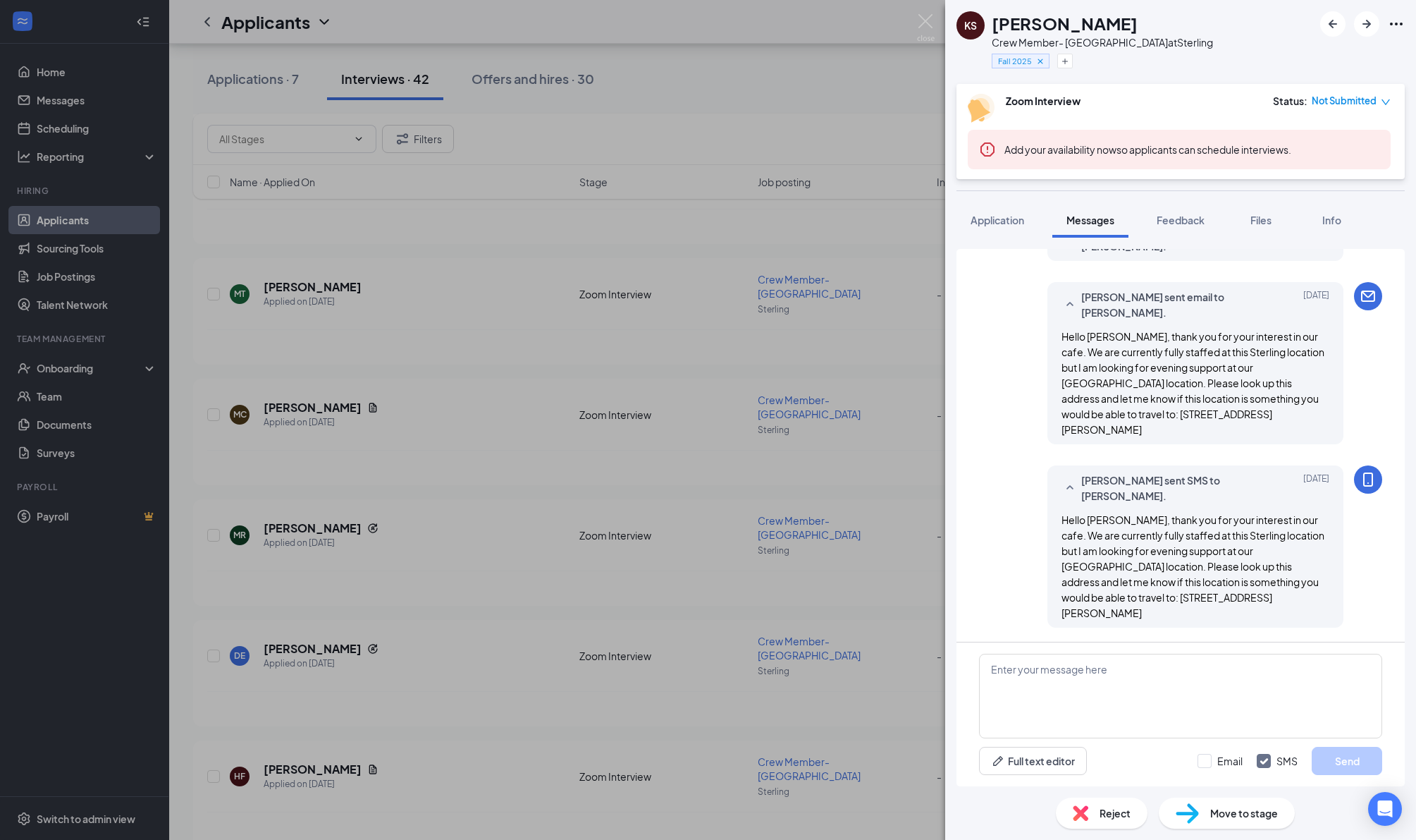
scroll to position [531, 0]
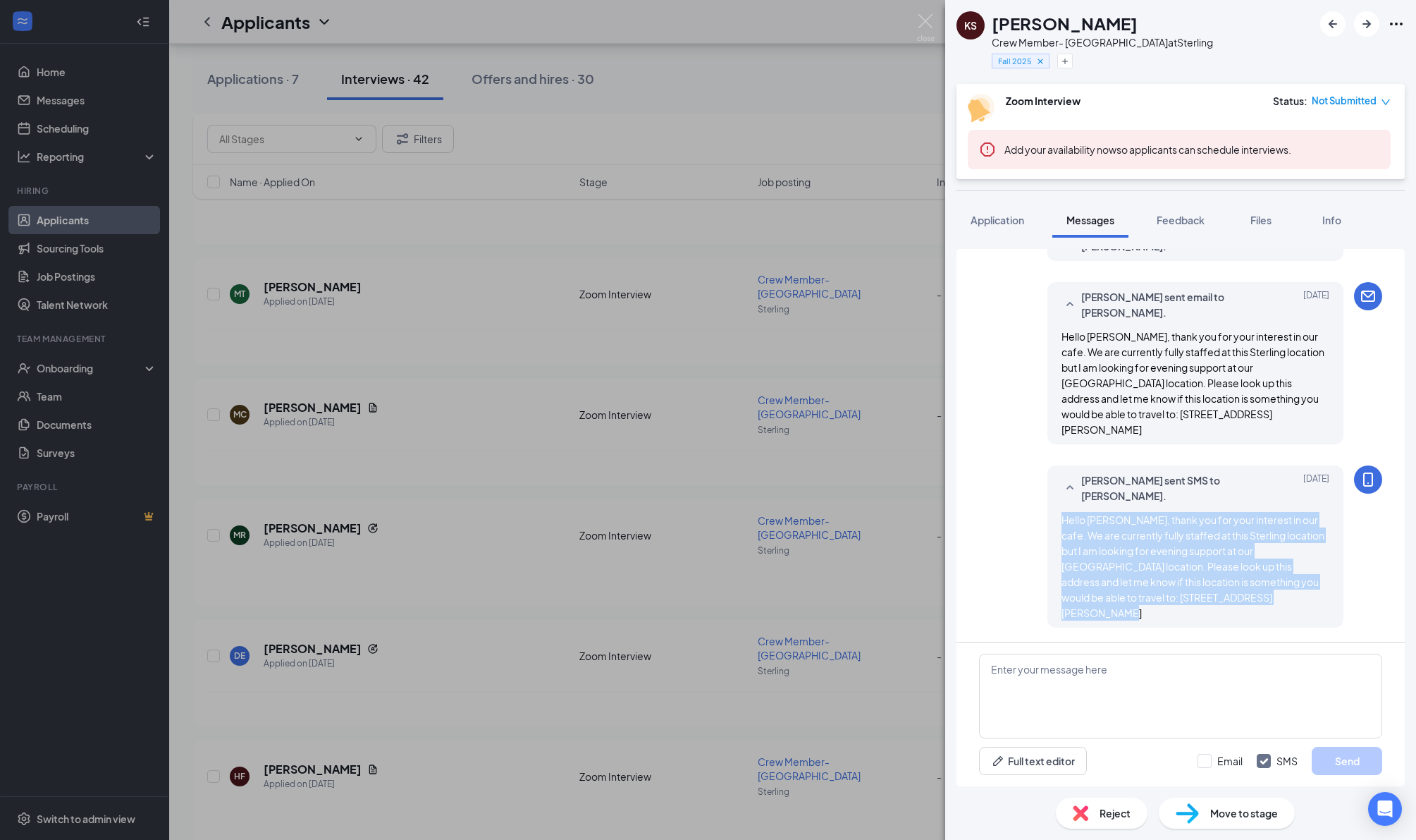
drag, startPoint x: 1063, startPoint y: 499, endPoint x: 1292, endPoint y: 611, distance: 254.9
click at [1292, 611] on div "Hello [PERSON_NAME], thank you for your interest in our cafe. We are currently …" at bounding box center [1196, 566] width 268 height 109
copy span "Hello [PERSON_NAME], thank you for your interest in our cafe. We are currently …"
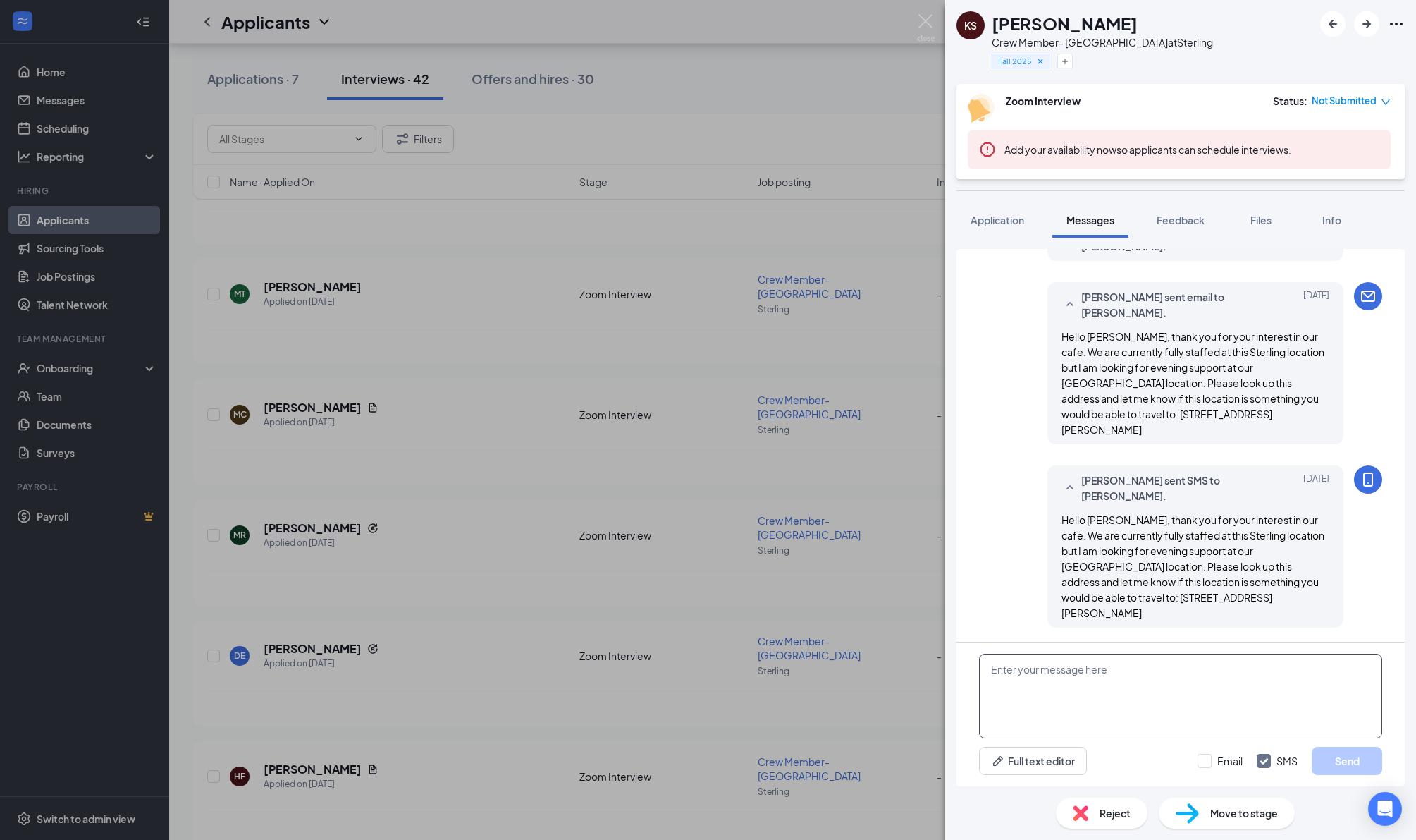
paste textarea "Hello [PERSON_NAME], thank you for your interest in our cafe. We are currently …"
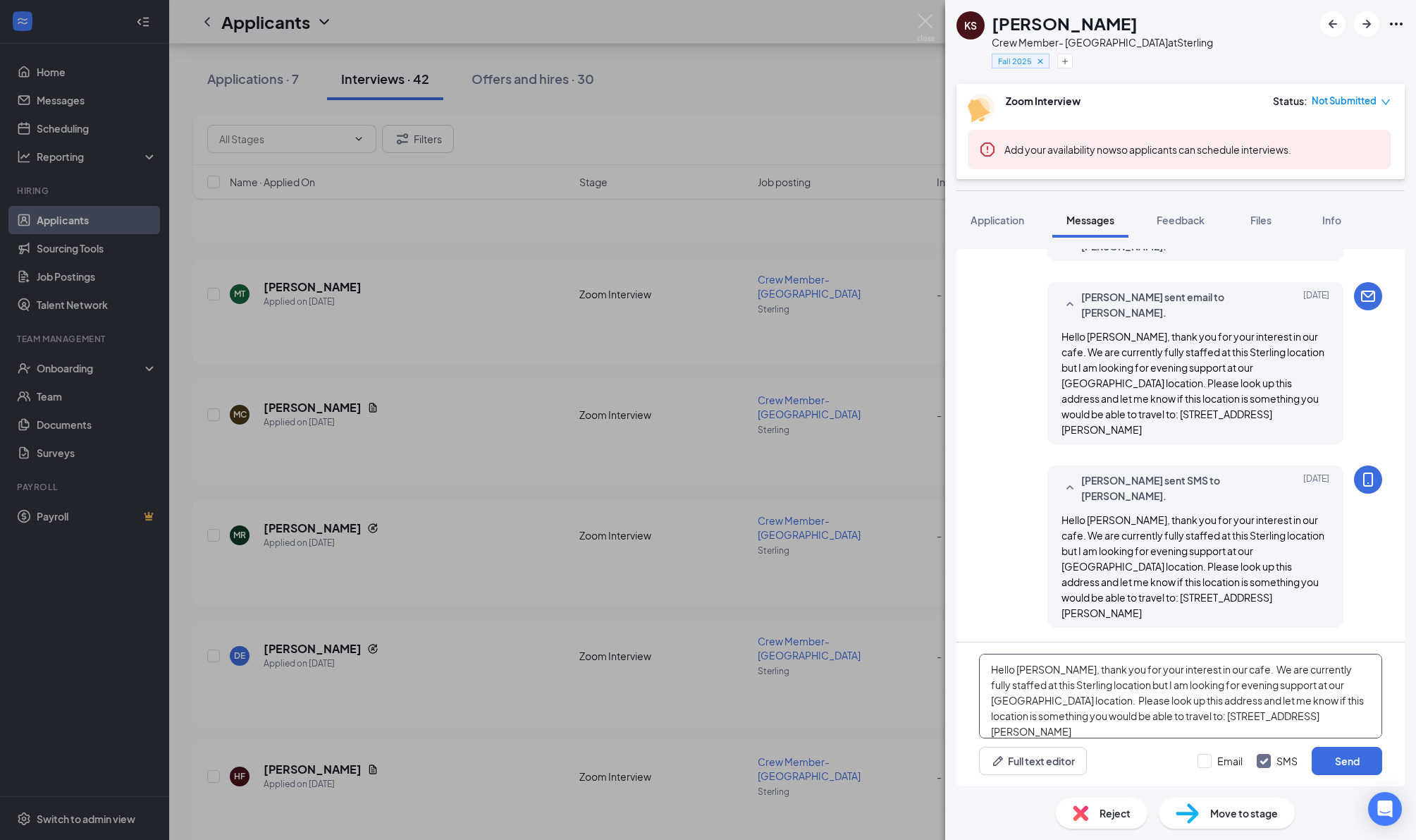
scroll to position [15, 0]
type textarea "Hello [PERSON_NAME], thank you for your interest in our cafe. We are currently …"
click at [1198, 756] on input "Email" at bounding box center [1220, 761] width 45 height 14
checkbox input "true"
click at [1335, 766] on button "Send" at bounding box center [1348, 760] width 71 height 28
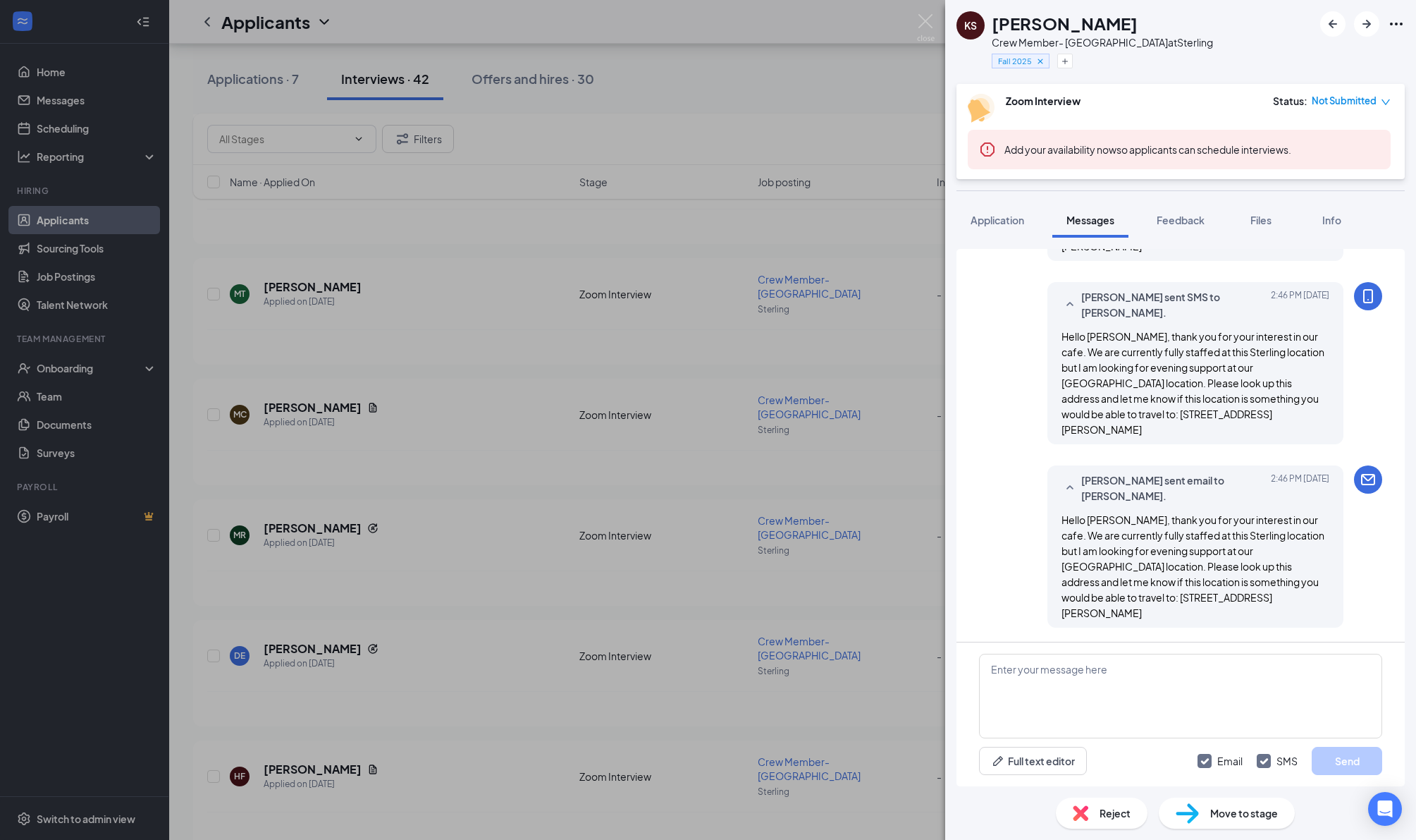
scroll to position [953, 0]
drag, startPoint x: 929, startPoint y: 17, endPoint x: 886, endPoint y: 82, distance: 77.9
click at [929, 17] on img at bounding box center [926, 28] width 18 height 27
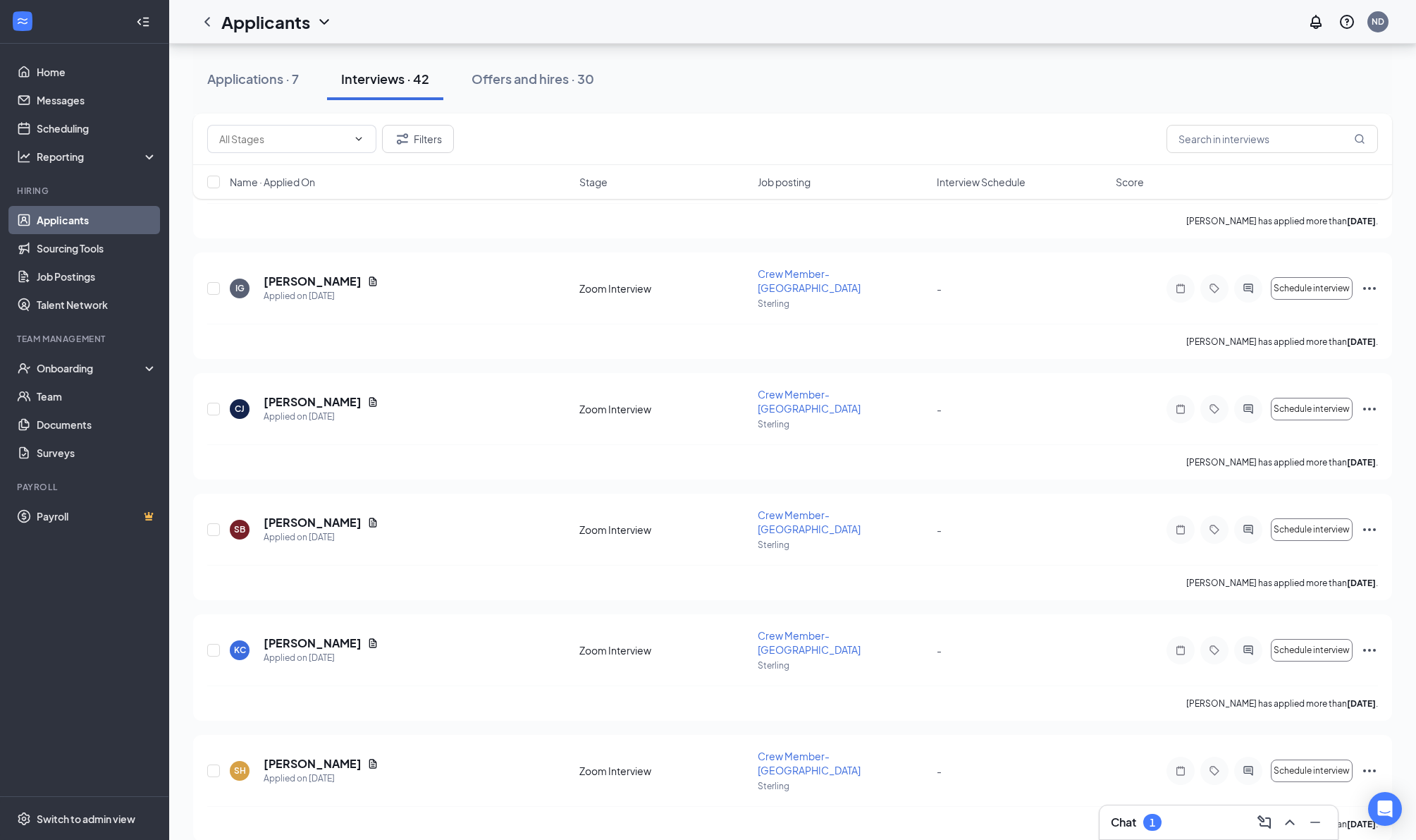
scroll to position [2440, 0]
click at [1144, 812] on div "Chat 1" at bounding box center [1219, 822] width 216 height 23
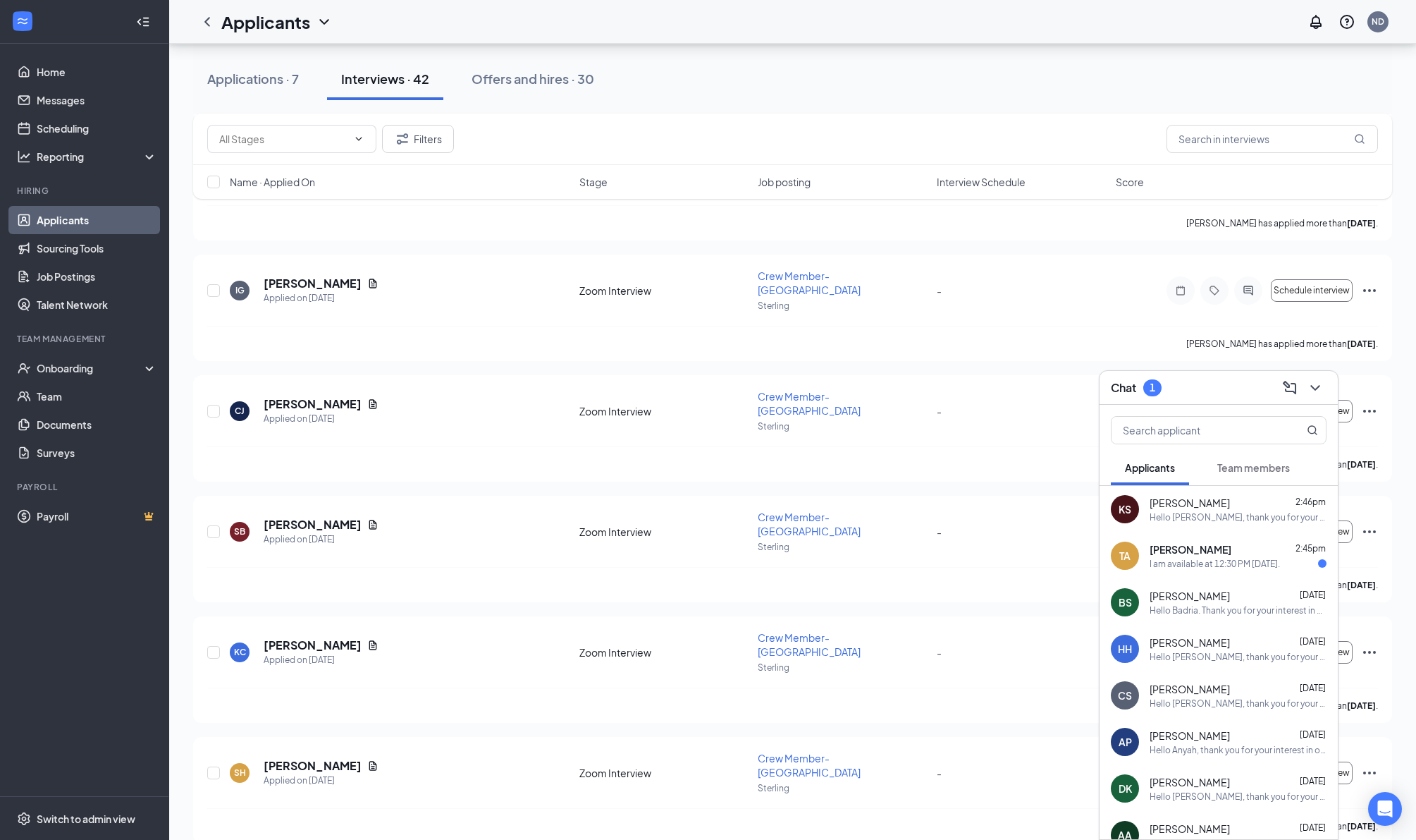
click at [1182, 562] on div "I am available at 12:30 PM [DATE]." at bounding box center [1215, 563] width 130 height 12
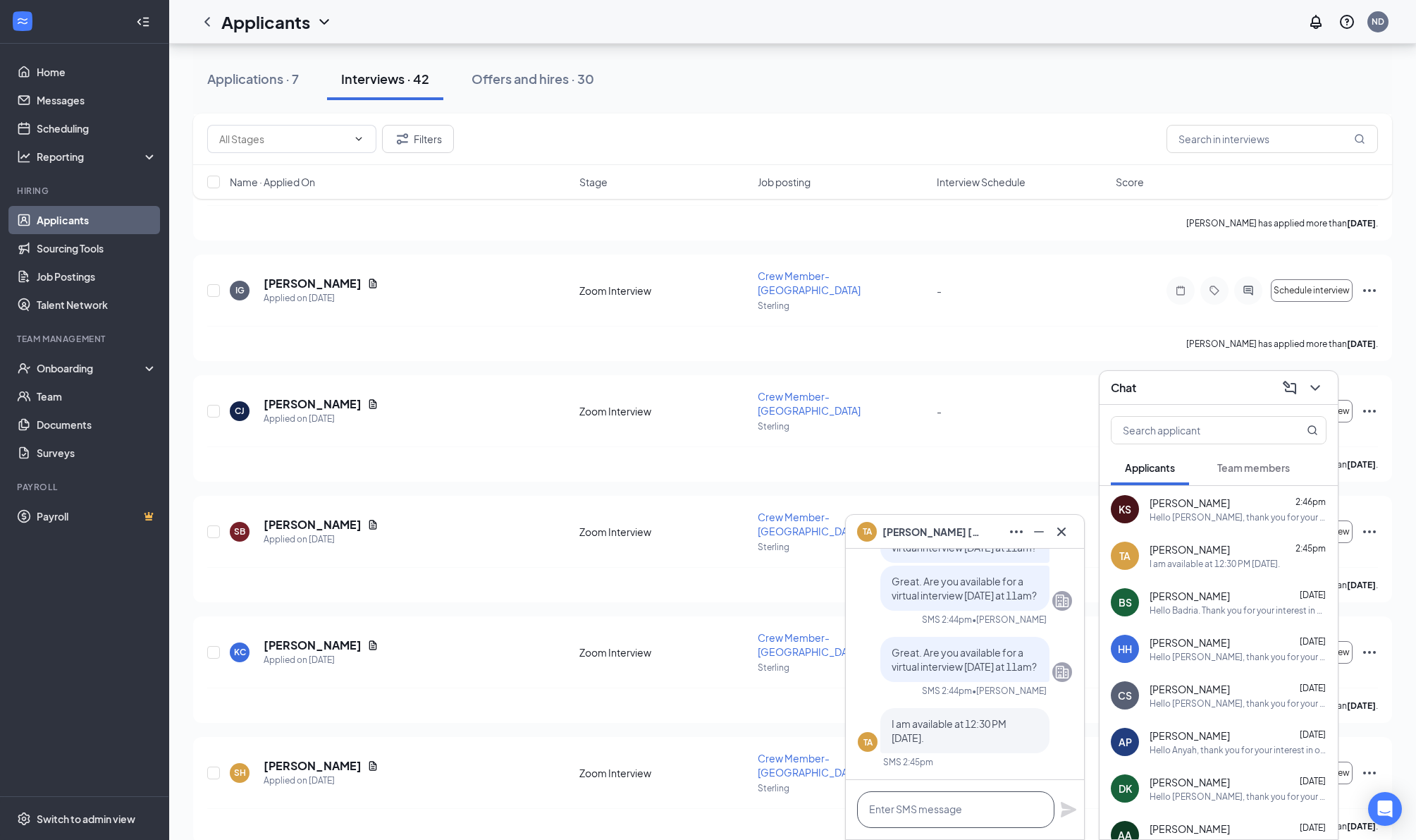
click at [904, 808] on textarea at bounding box center [956, 809] width 197 height 37
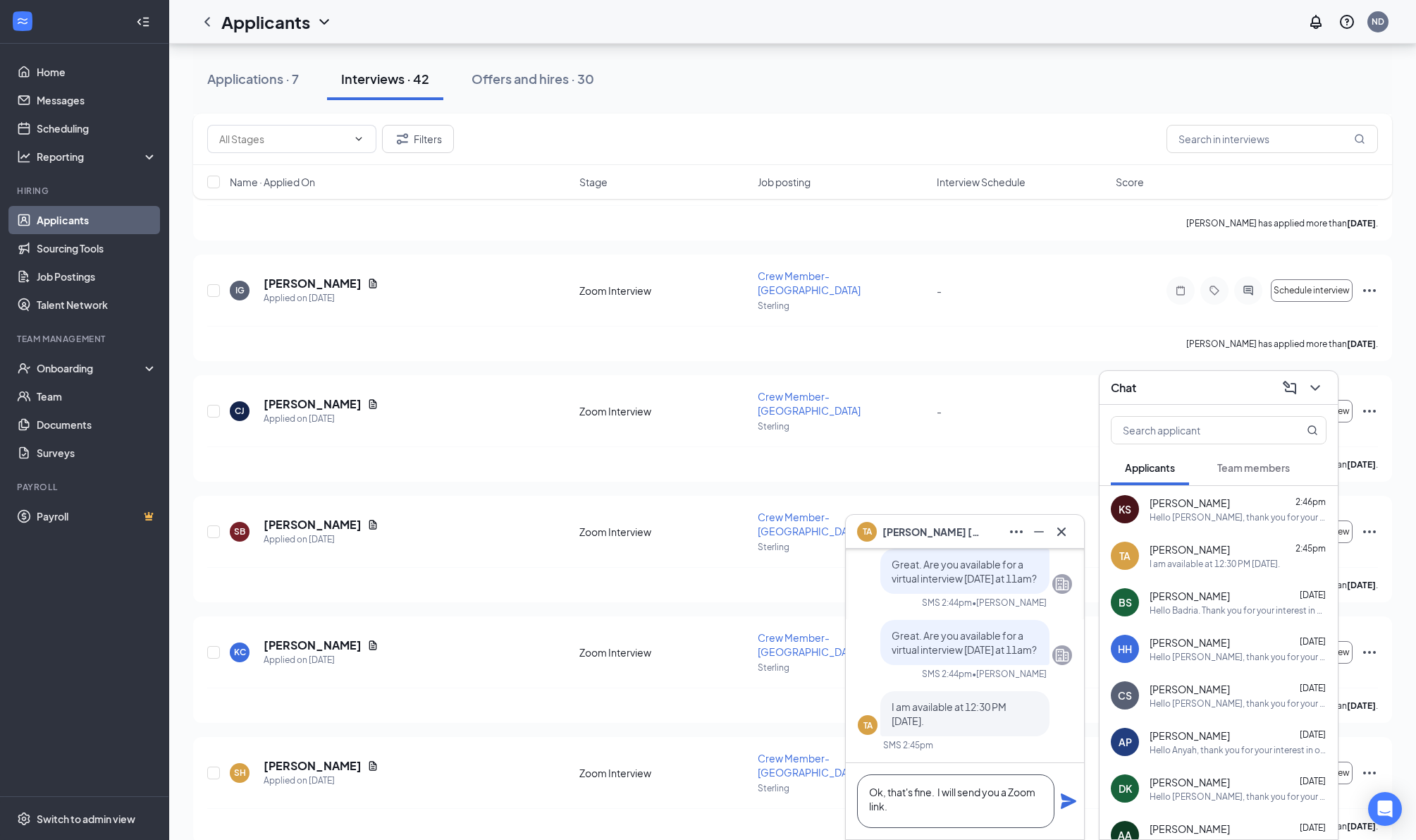
type textarea "Ok, that's fine. I will send you a Zoom link."
click at [1067, 801] on icon "Plane" at bounding box center [1068, 801] width 17 height 17
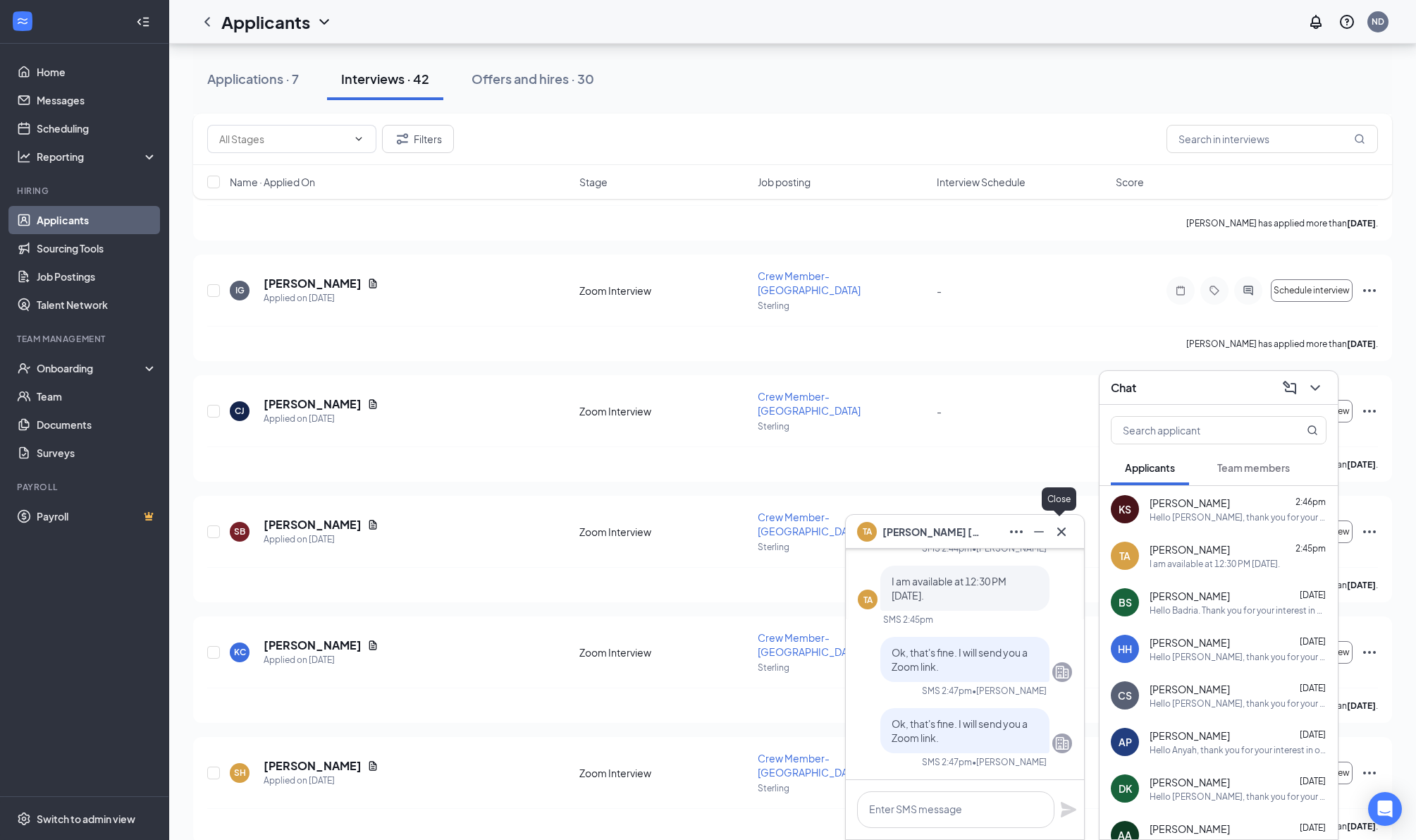
click at [1063, 530] on icon "Cross" at bounding box center [1061, 531] width 9 height 9
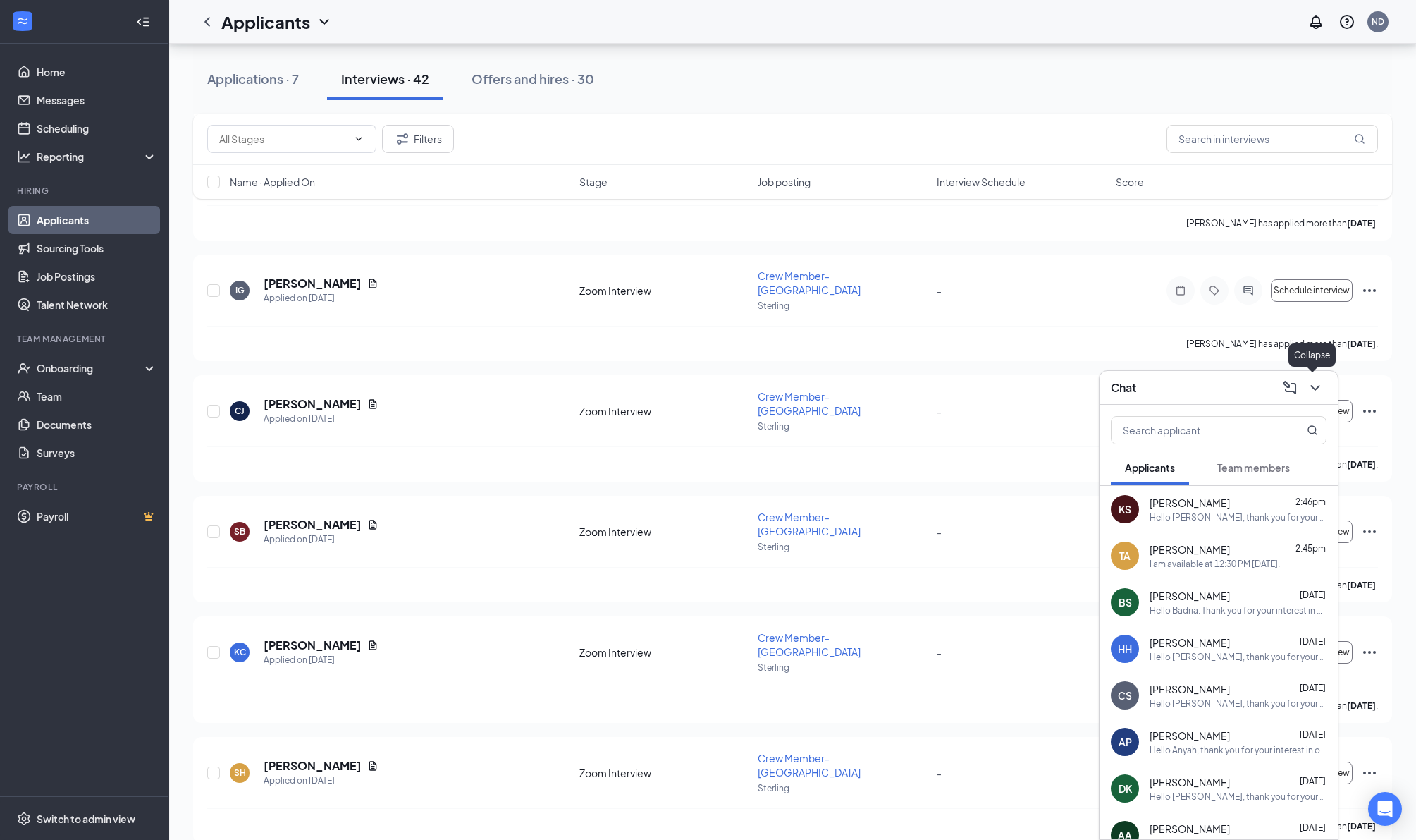
click at [1315, 385] on icon "ChevronDown" at bounding box center [1315, 387] width 17 height 17
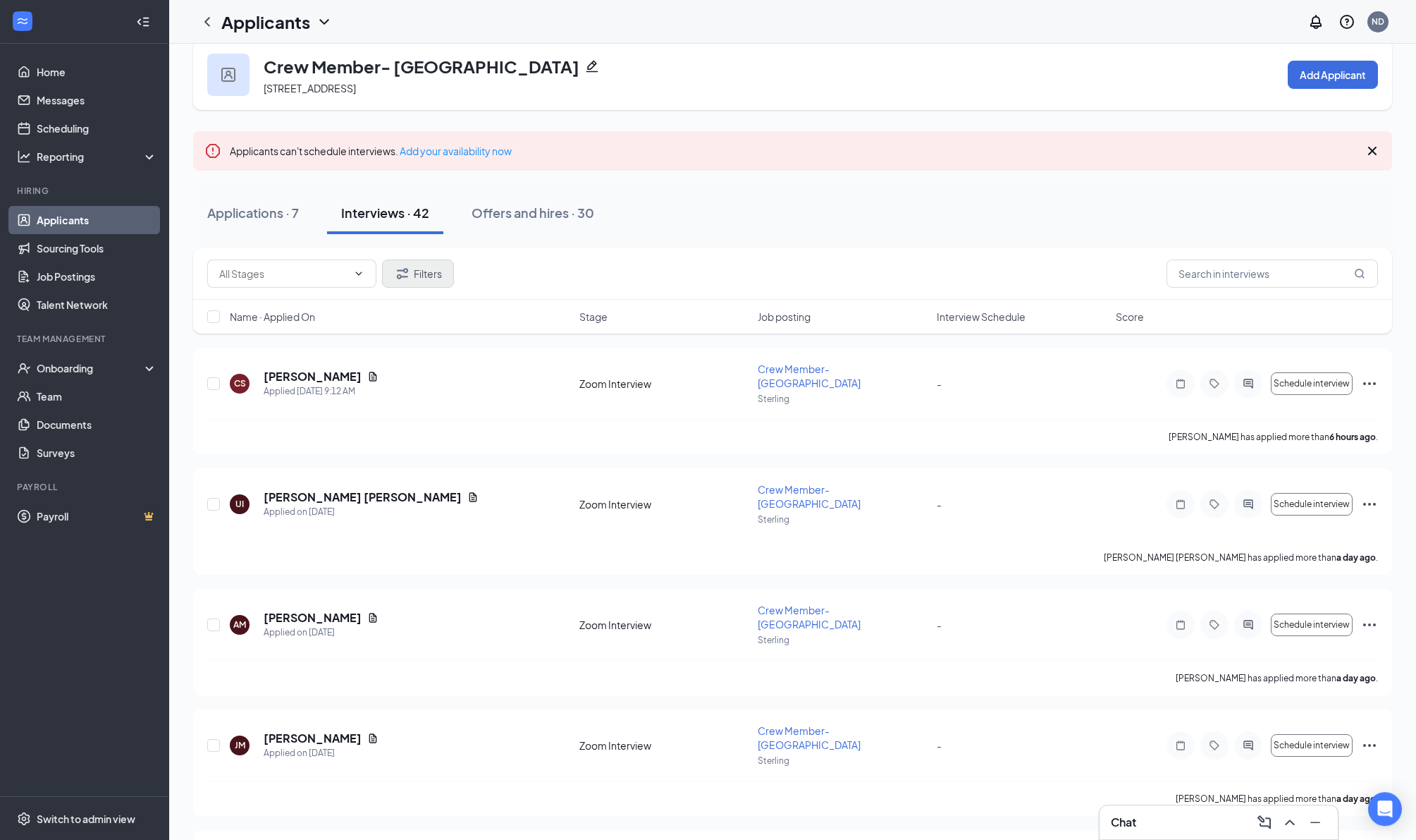
scroll to position [20, 0]
click at [438, 289] on button "Filters" at bounding box center [418, 274] width 72 height 28
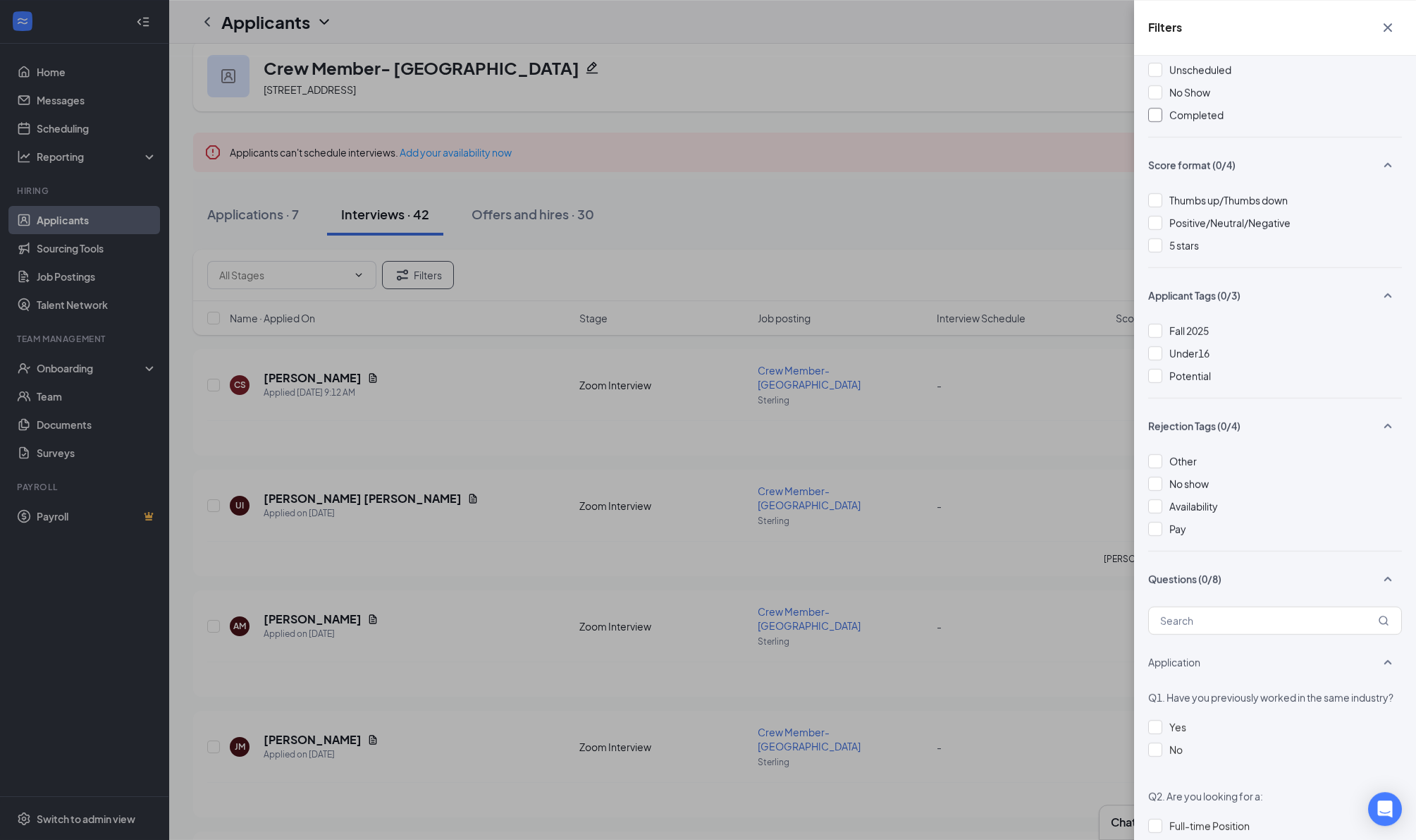
scroll to position [245, 0]
click at [1159, 339] on div at bounding box center [1155, 332] width 14 height 14
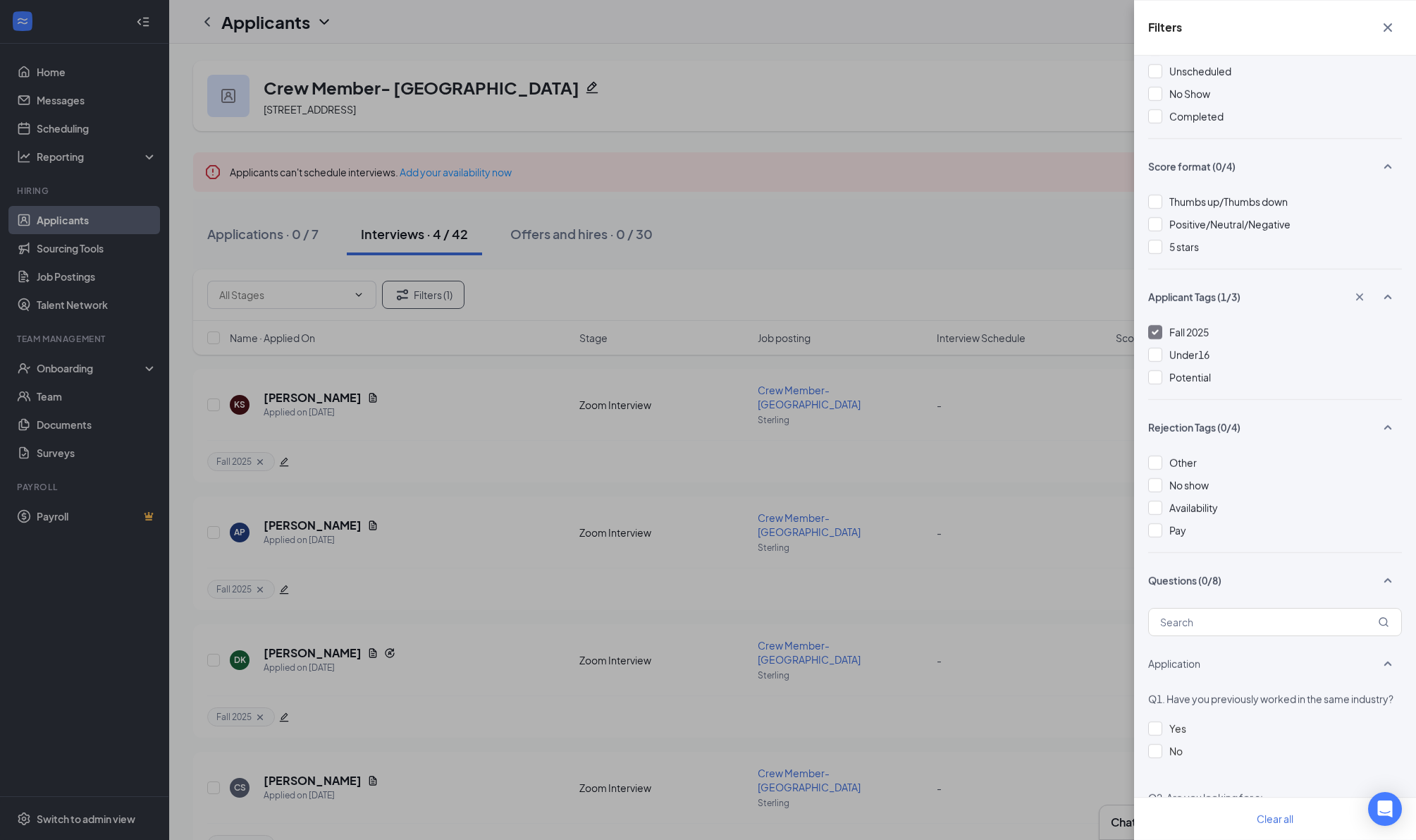
click at [1390, 27] on icon "Cross" at bounding box center [1388, 27] width 17 height 17
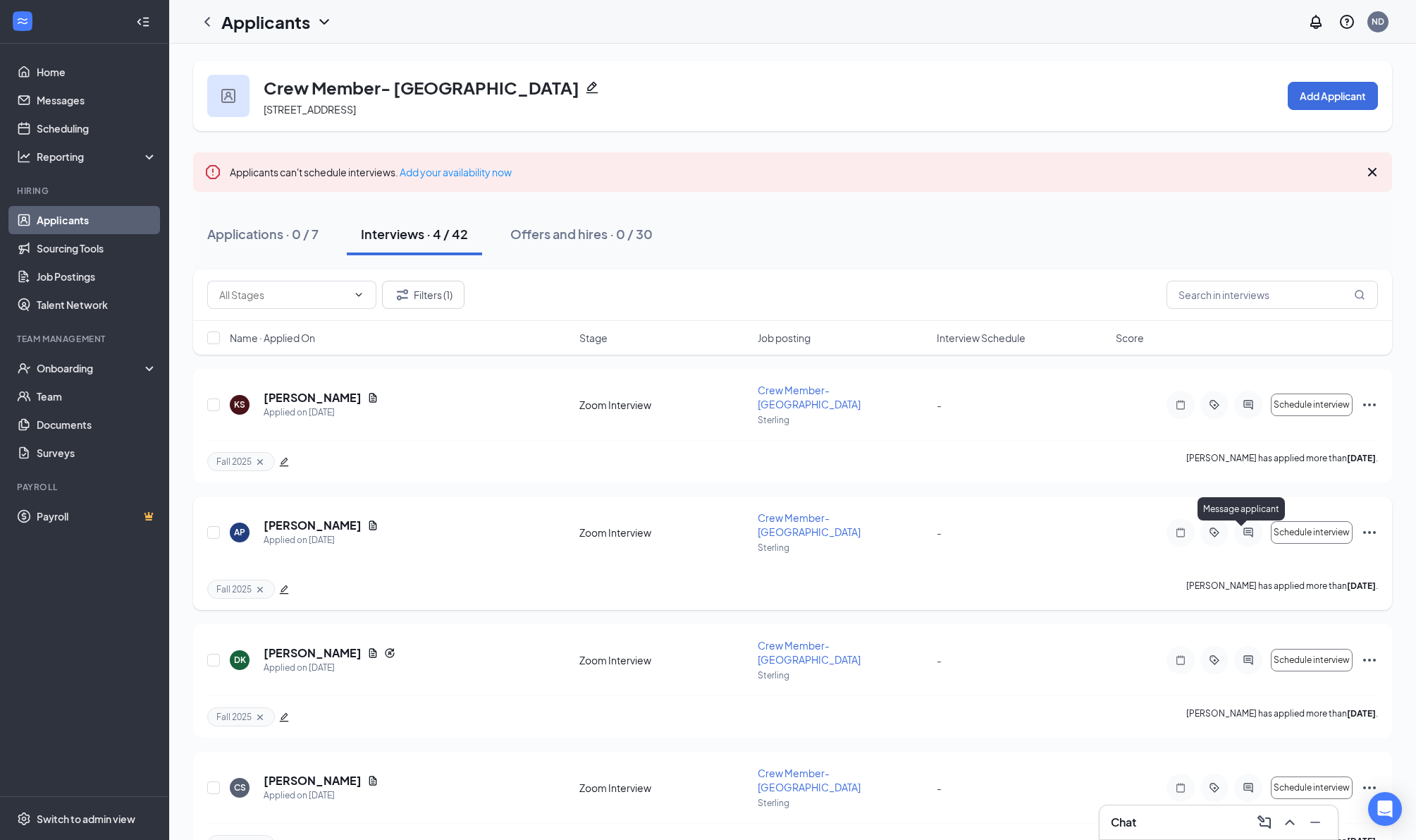
click at [1245, 537] on icon "ActiveChat" at bounding box center [1248, 533] width 17 height 11
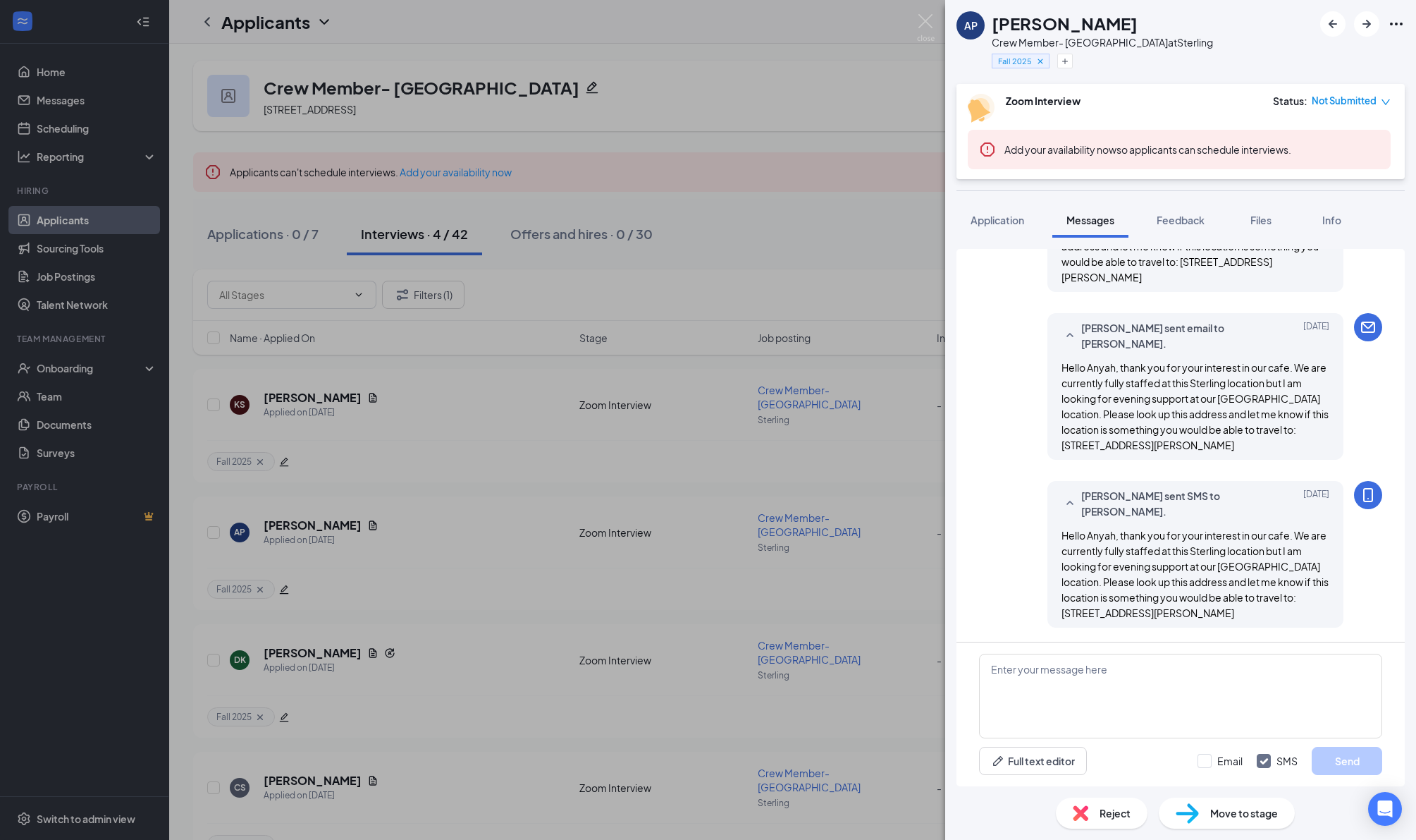
scroll to position [886, 0]
drag, startPoint x: 1063, startPoint y: 498, endPoint x: 1276, endPoint y: 613, distance: 242.1
click at [1276, 613] on div "Hello Anyah, thank you for your interest in our cafe. We are currently fully st…" at bounding box center [1196, 574] width 268 height 93
click at [1067, 677] on textarea at bounding box center [1180, 695] width 403 height 84
paste textarea "Hello Anyah, thank you for your interest in our cafe. We are currently fully st…"
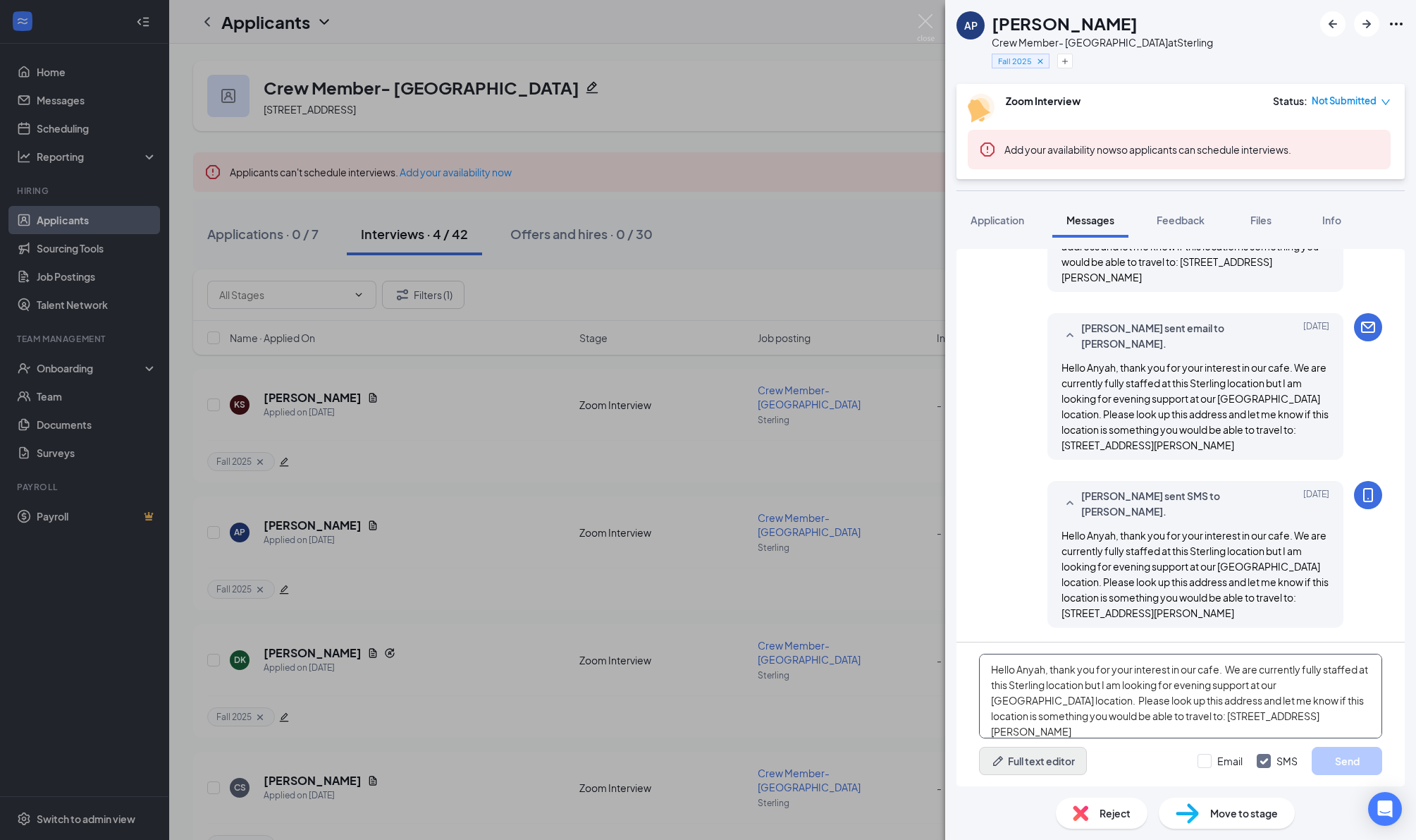
scroll to position [15, 0]
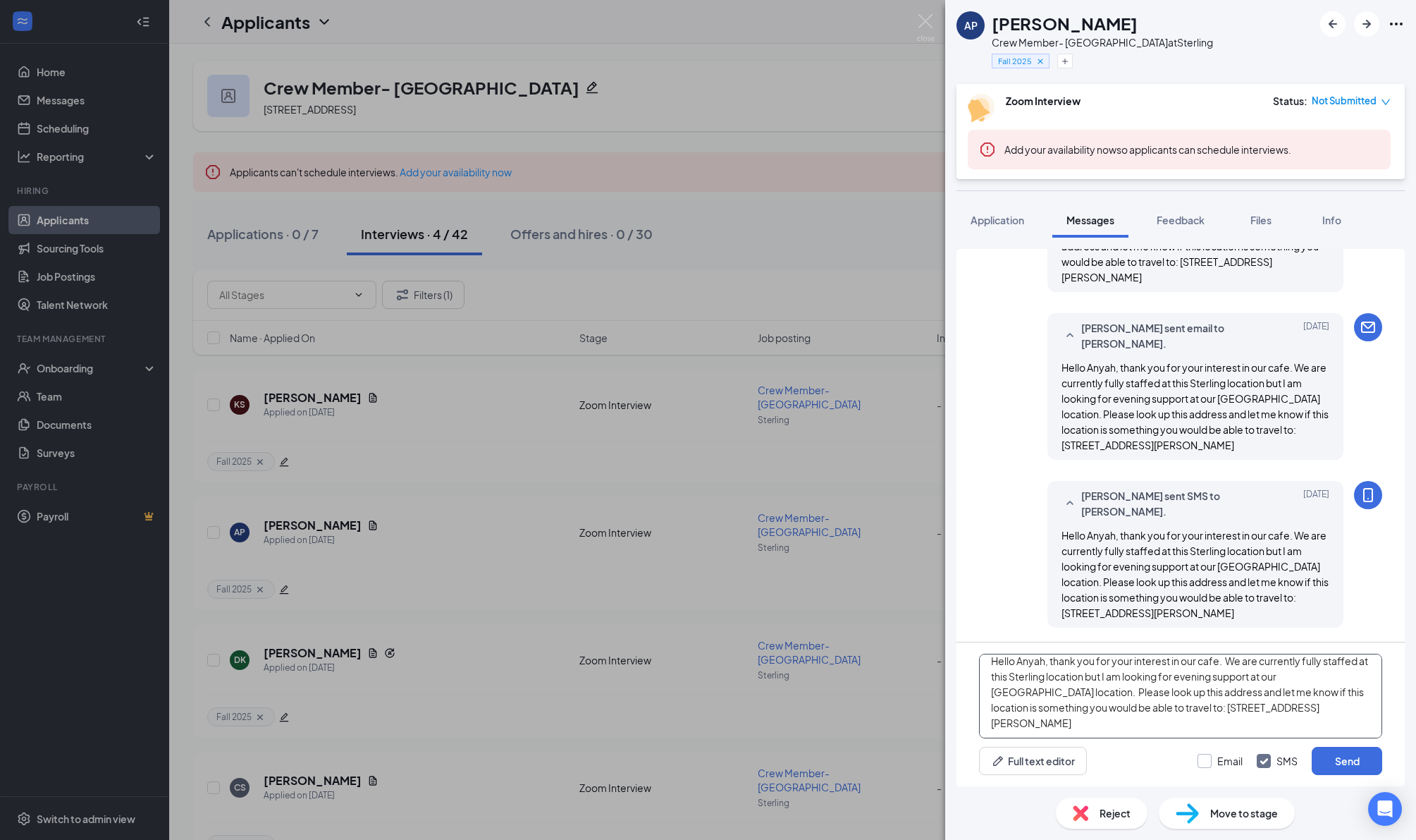
type textarea "Hello Anyah, thank you for your interest in our cafe. We are currently fully st…"
click at [1198, 760] on input "Email" at bounding box center [1220, 761] width 45 height 14
checkbox input "true"
click at [1339, 756] on button "Send" at bounding box center [1348, 760] width 71 height 28
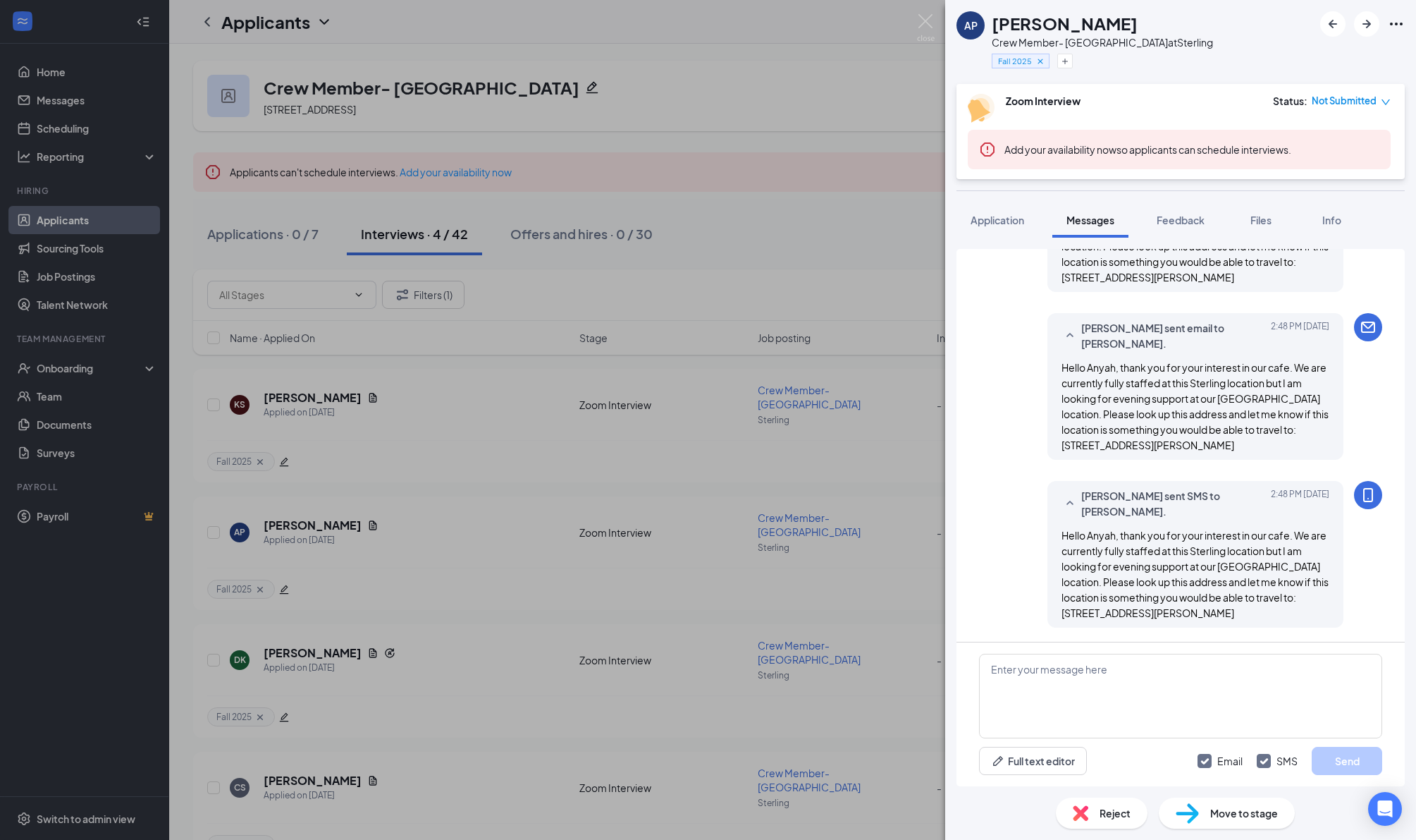
scroll to position [1308, 0]
click at [930, 21] on img at bounding box center [926, 28] width 18 height 27
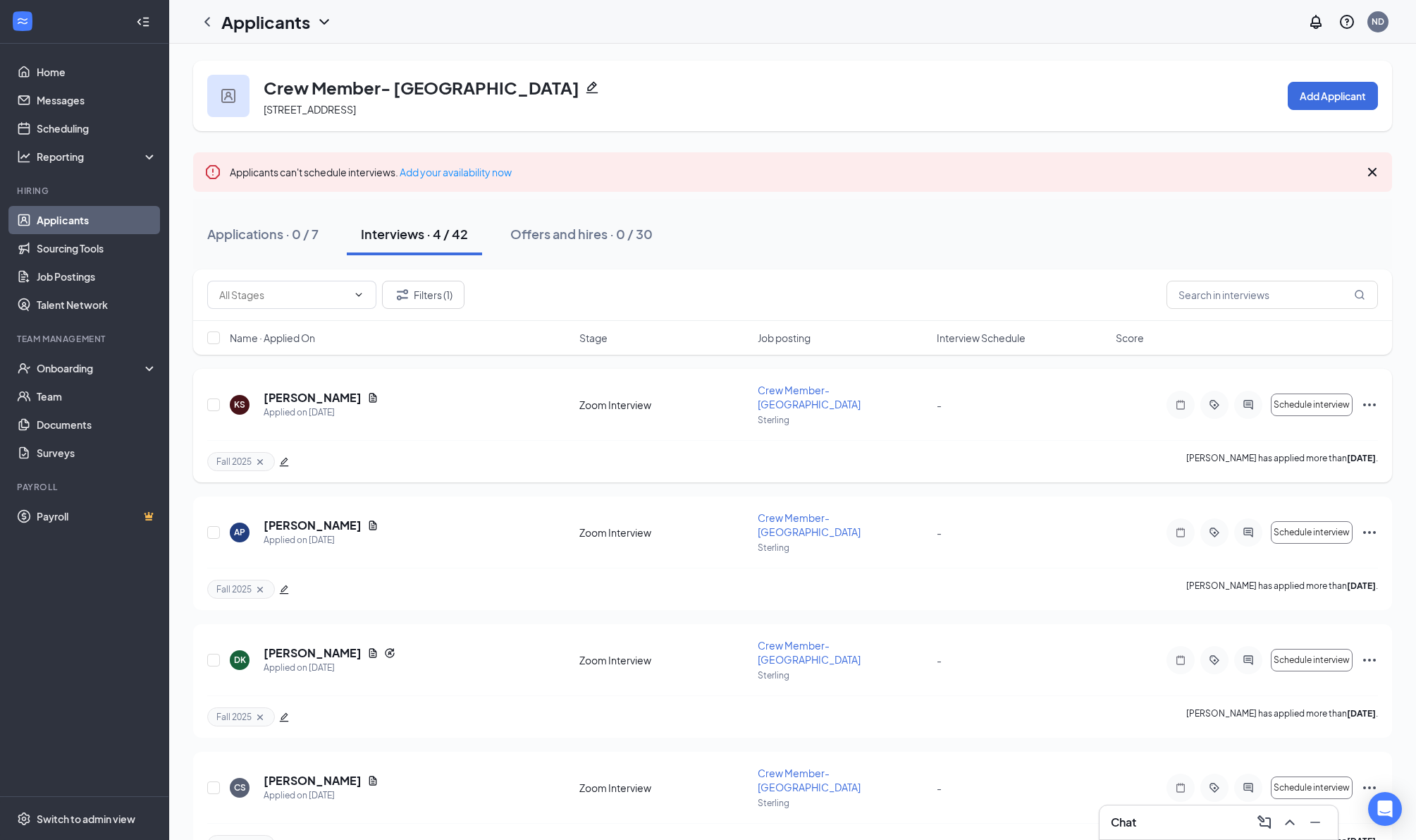
scroll to position [36, 0]
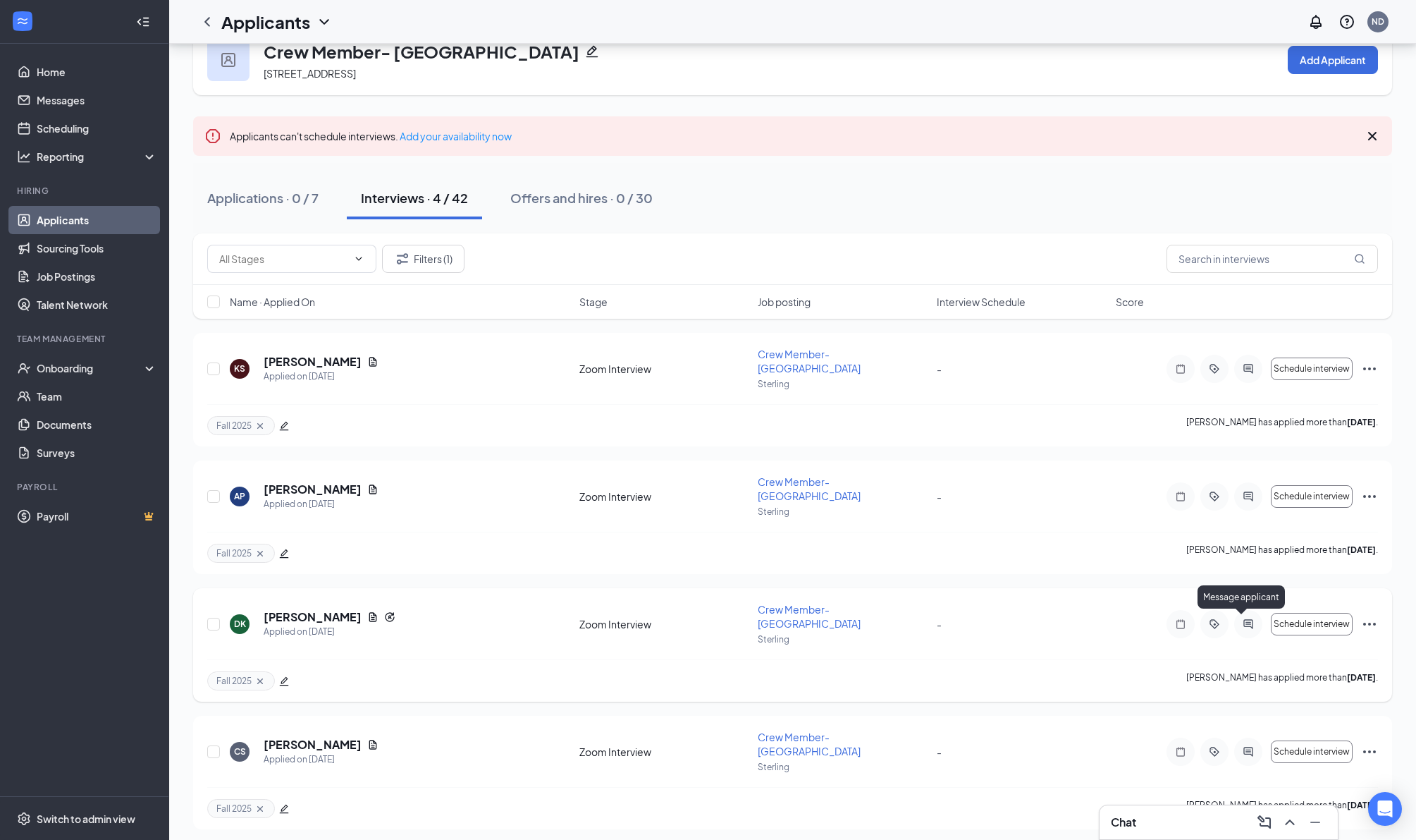
click at [1253, 626] on icon "ActiveChat" at bounding box center [1248, 623] width 9 height 9
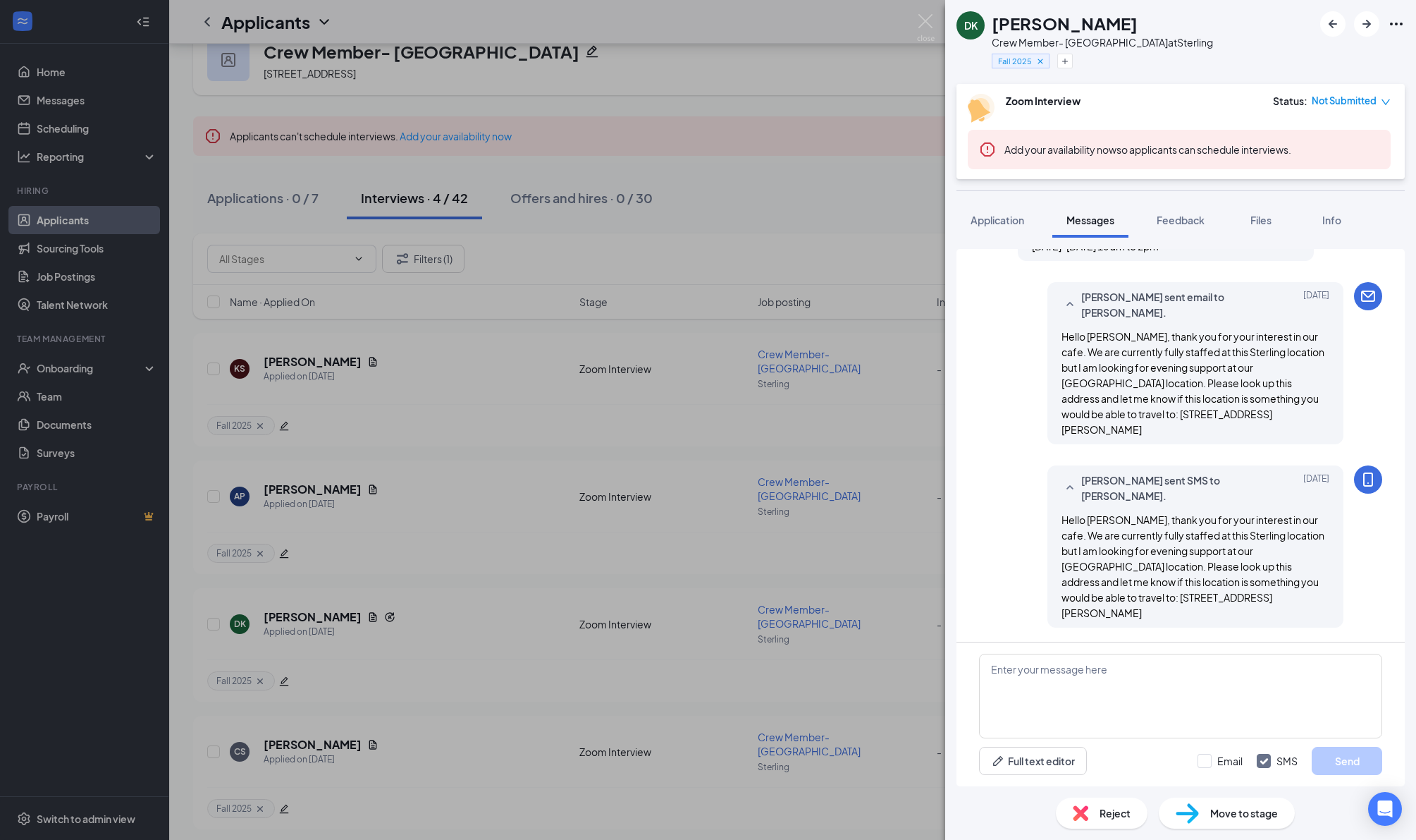
scroll to position [558, 0]
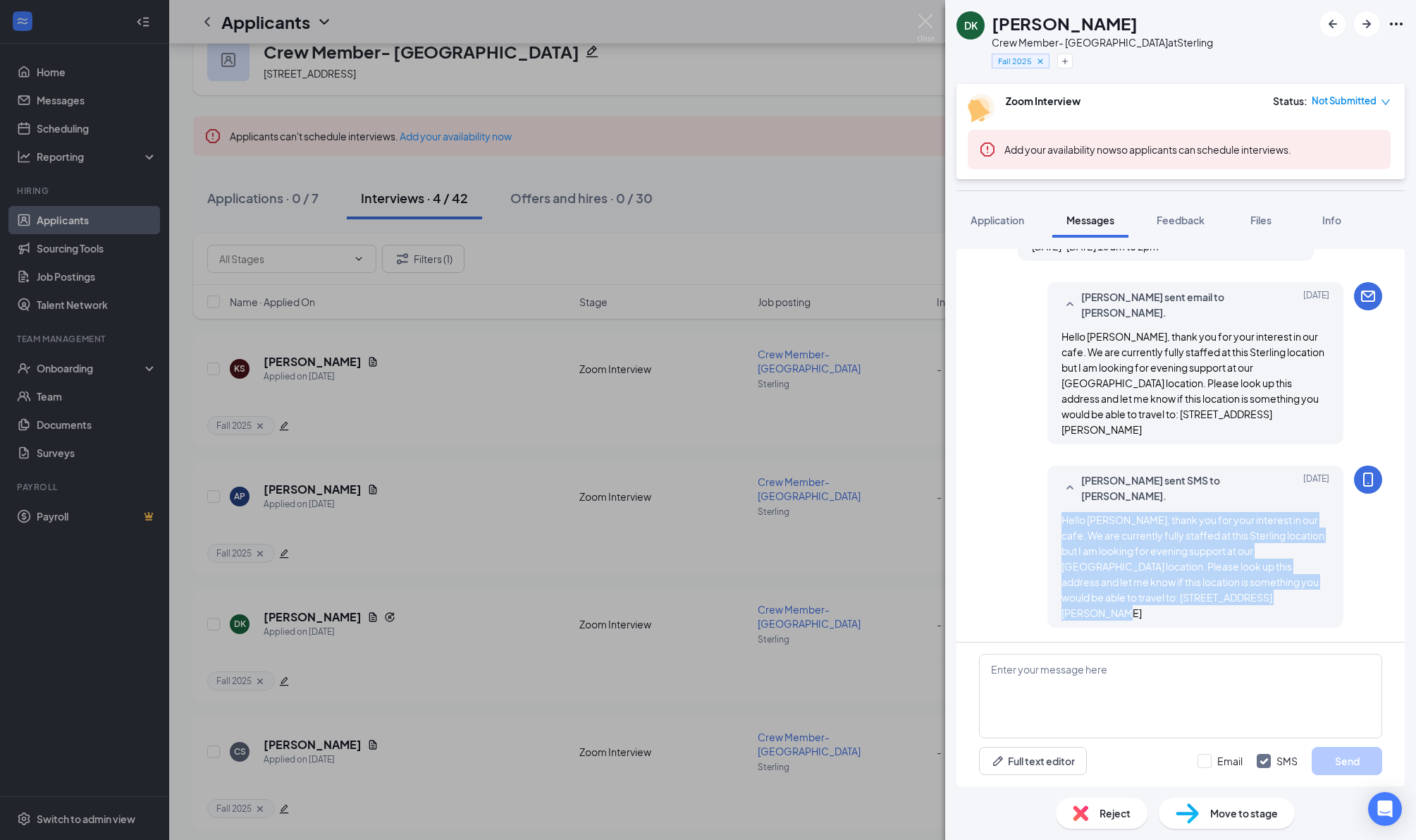
drag, startPoint x: 1062, startPoint y: 500, endPoint x: 1286, endPoint y: 618, distance: 253.2
click at [1286, 618] on div "Hello [PERSON_NAME], thank you for your interest in our cafe. We are currently …" at bounding box center [1196, 566] width 268 height 109
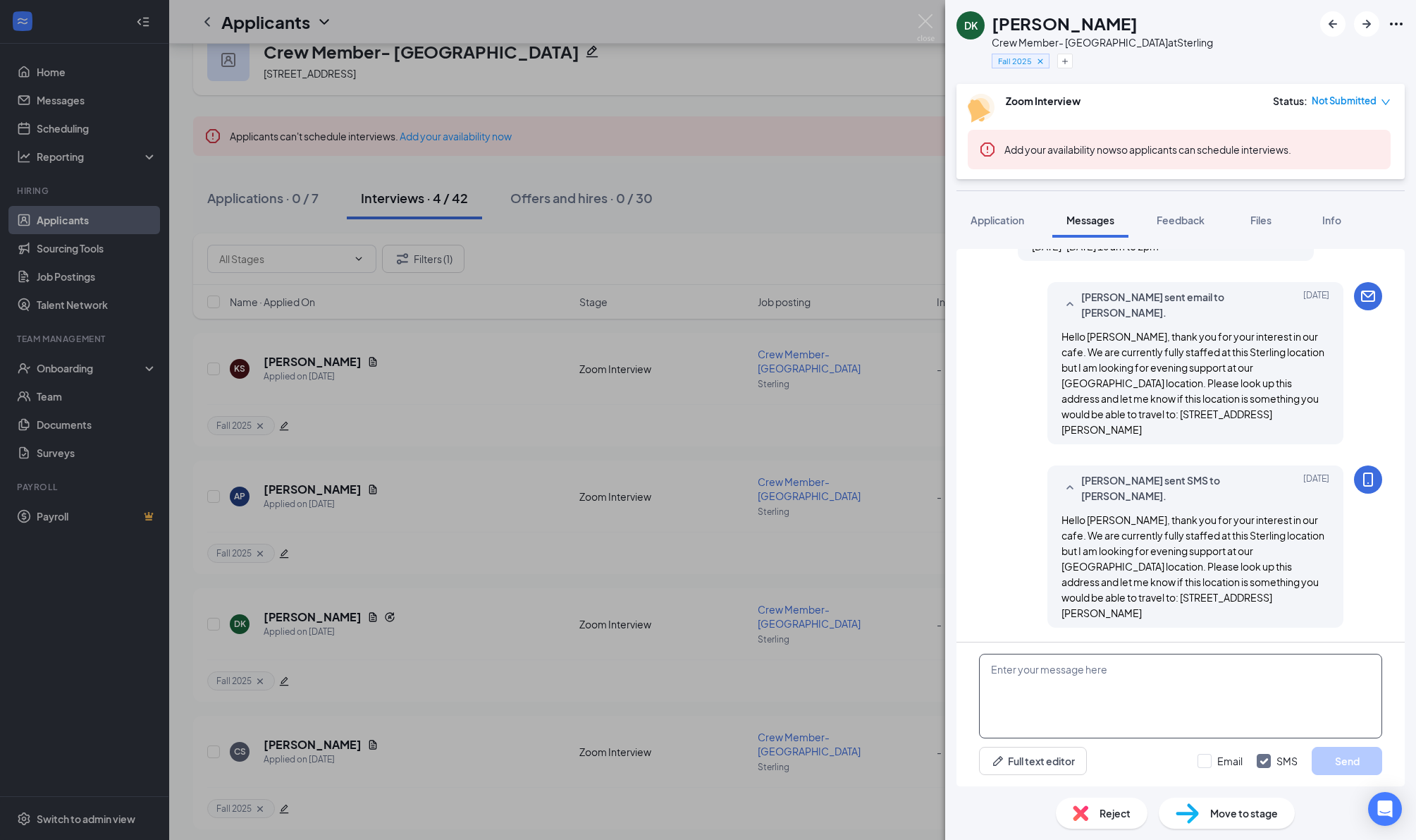
click at [1063, 676] on textarea at bounding box center [1180, 695] width 403 height 84
paste textarea "Hello [PERSON_NAME], thank you for your interest in our cafe. We are currently …"
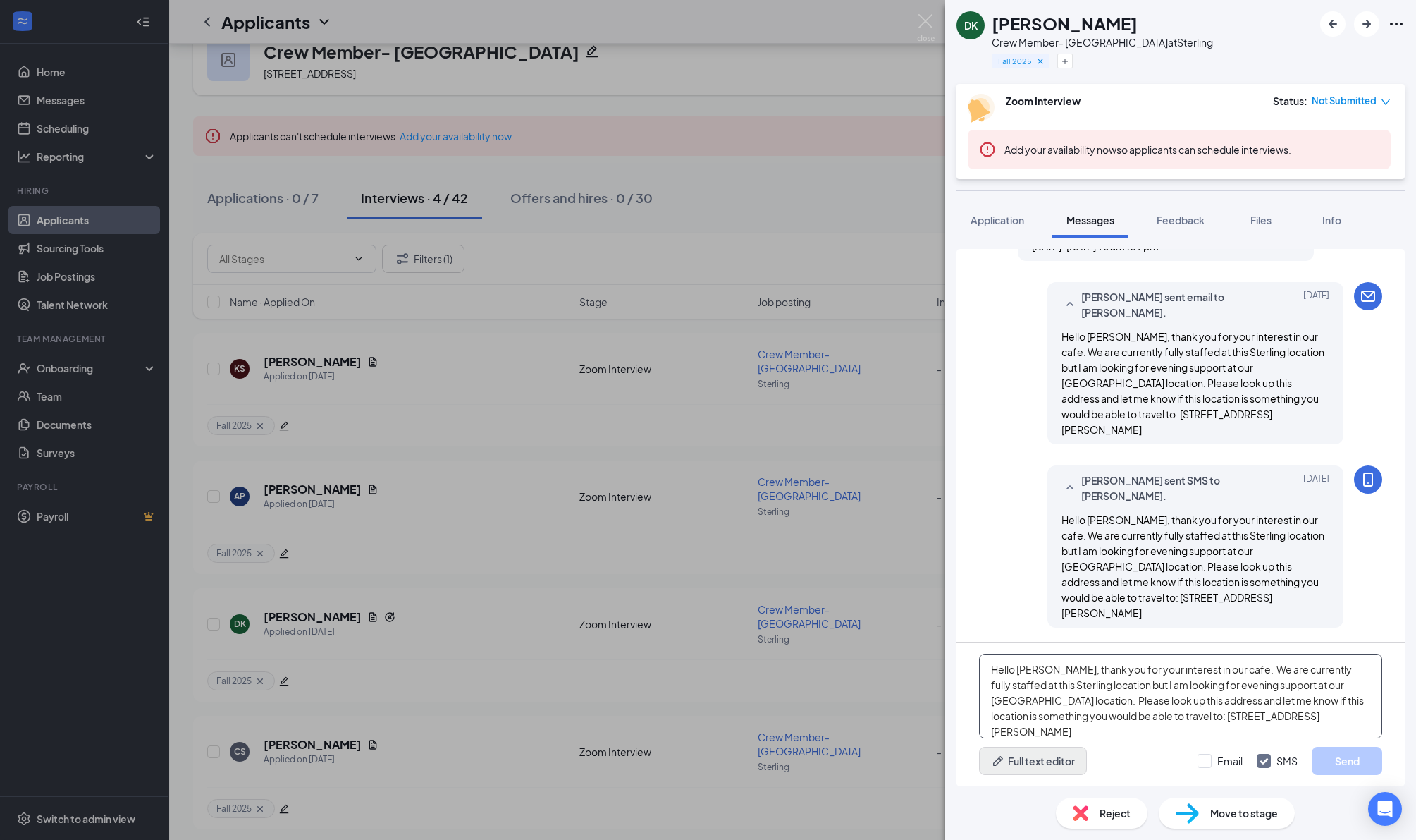
scroll to position [15, 0]
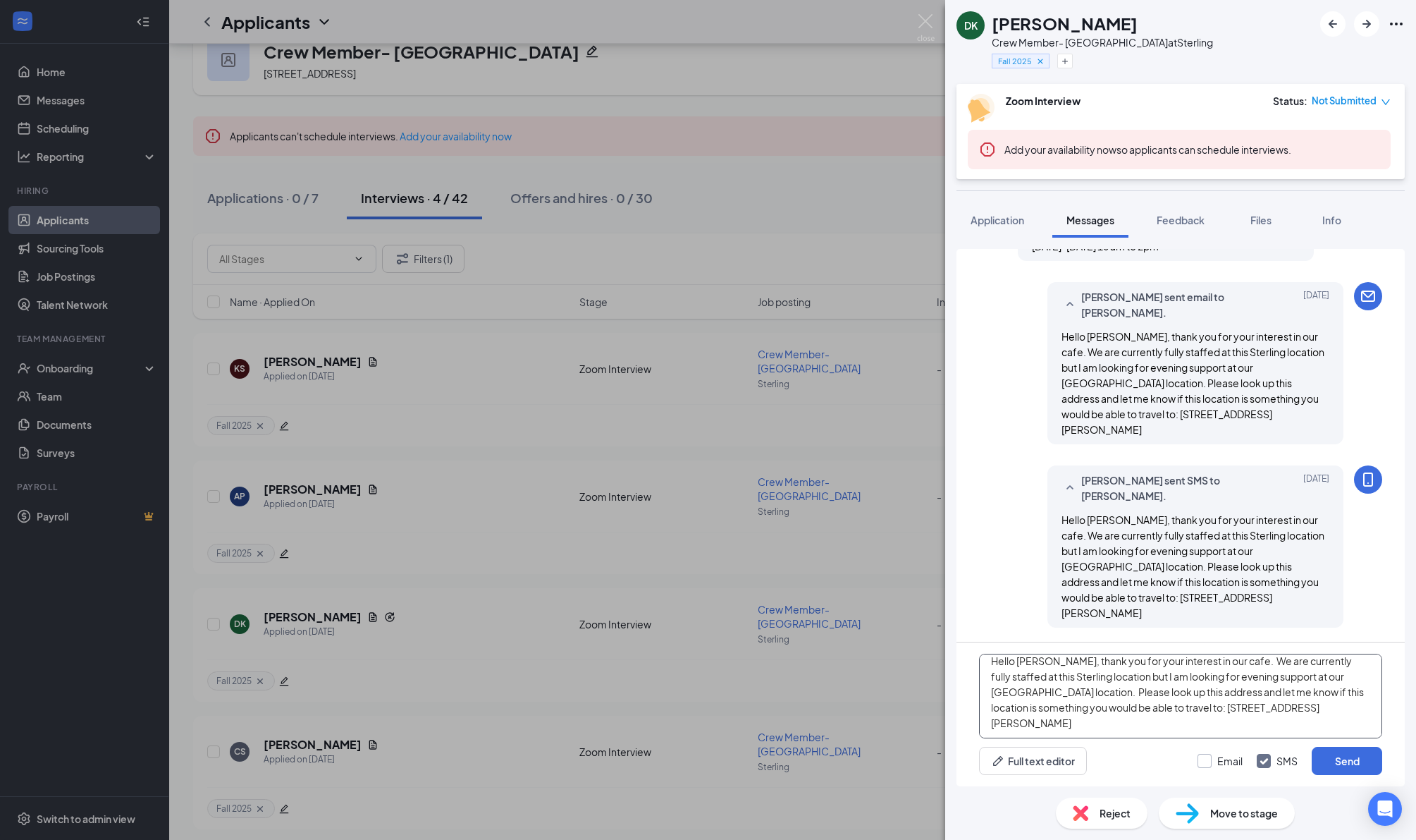
type textarea "Hello [PERSON_NAME], thank you for your interest in our cafe. We are currently …"
click at [1202, 762] on input "Email" at bounding box center [1220, 761] width 45 height 14
checkbox input "true"
click at [1345, 767] on button "Send" at bounding box center [1348, 760] width 71 height 28
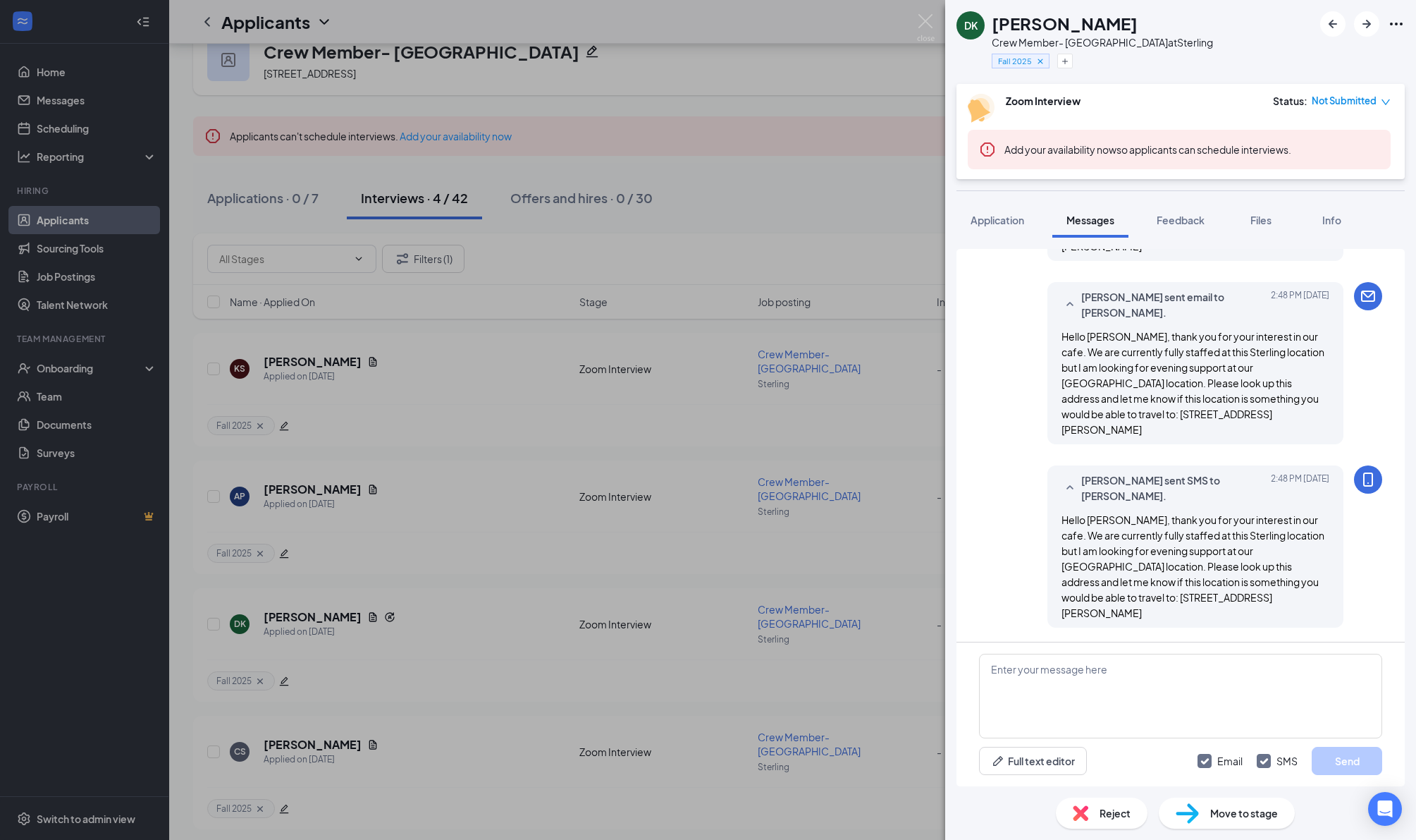
scroll to position [981, 0]
click at [924, 23] on img at bounding box center [926, 28] width 18 height 27
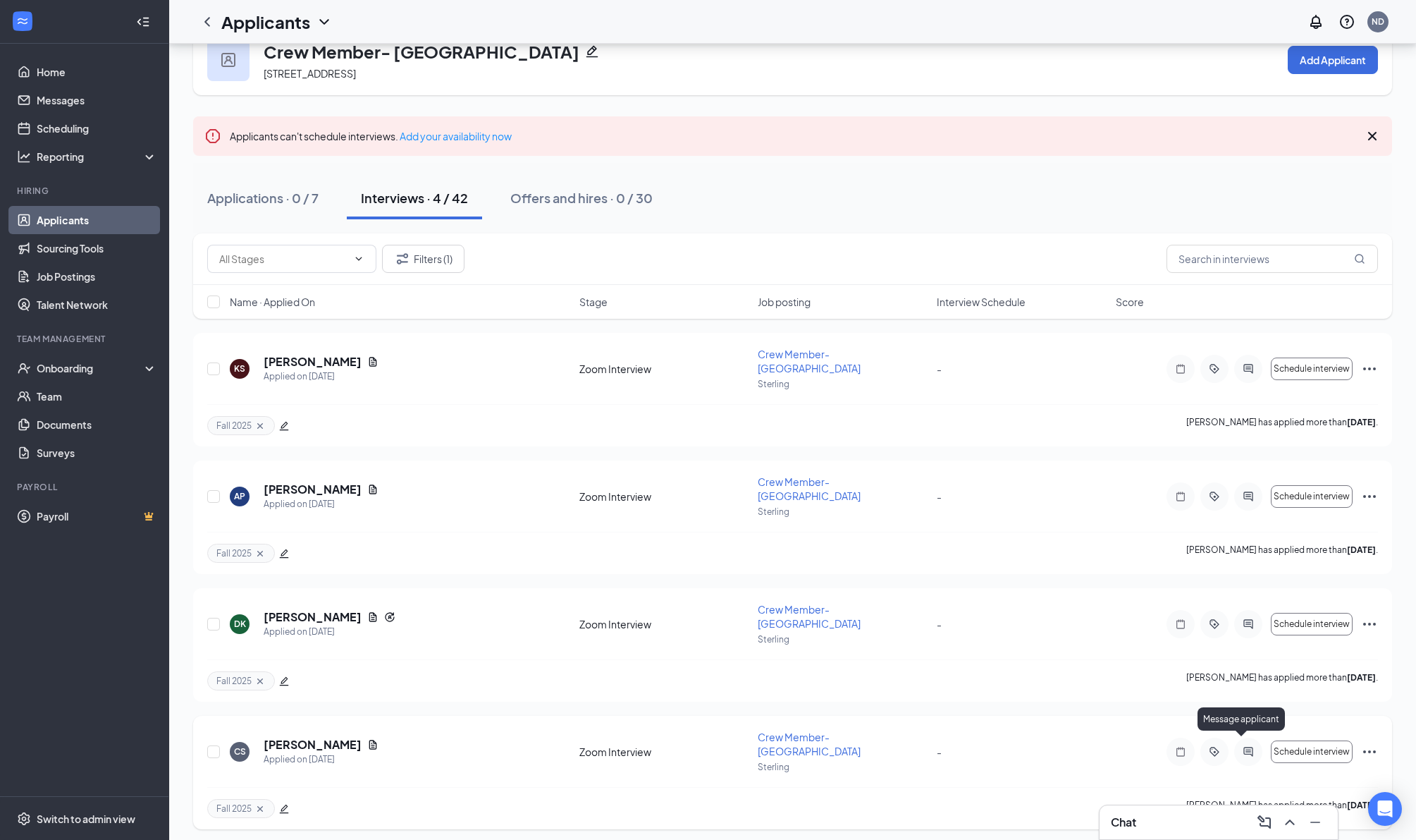
click at [1251, 748] on icon "ActiveChat" at bounding box center [1248, 751] width 17 height 11
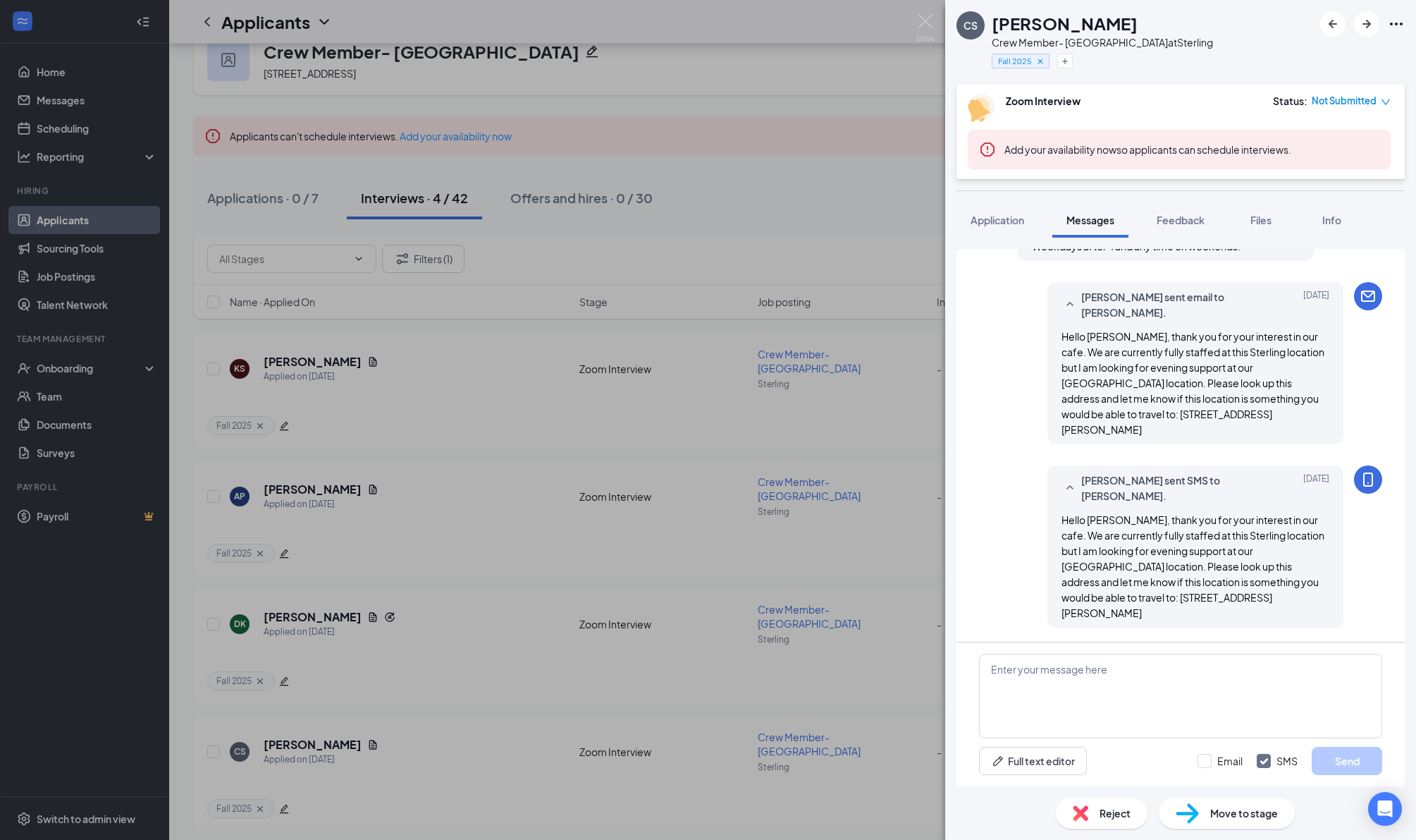
scroll to position [646, 0]
click at [1099, 513] on span "Hello [PERSON_NAME], thank you for your interest in our cafe. We are currently …" at bounding box center [1193, 566] width 263 height 105
paste textarea "Hello [PERSON_NAME], thank you for your interest in our cafe. We are currently …"
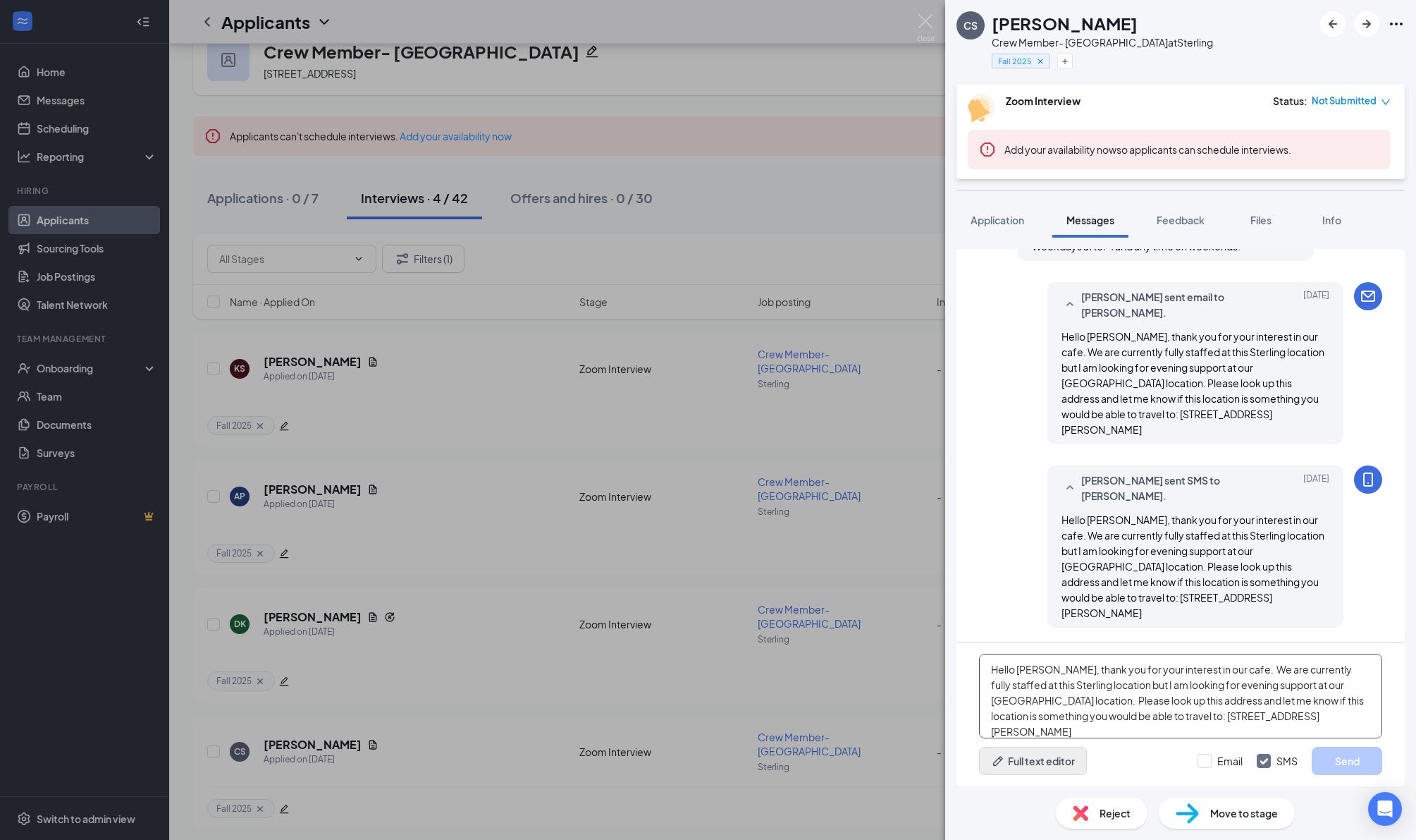
scroll to position [15, 0]
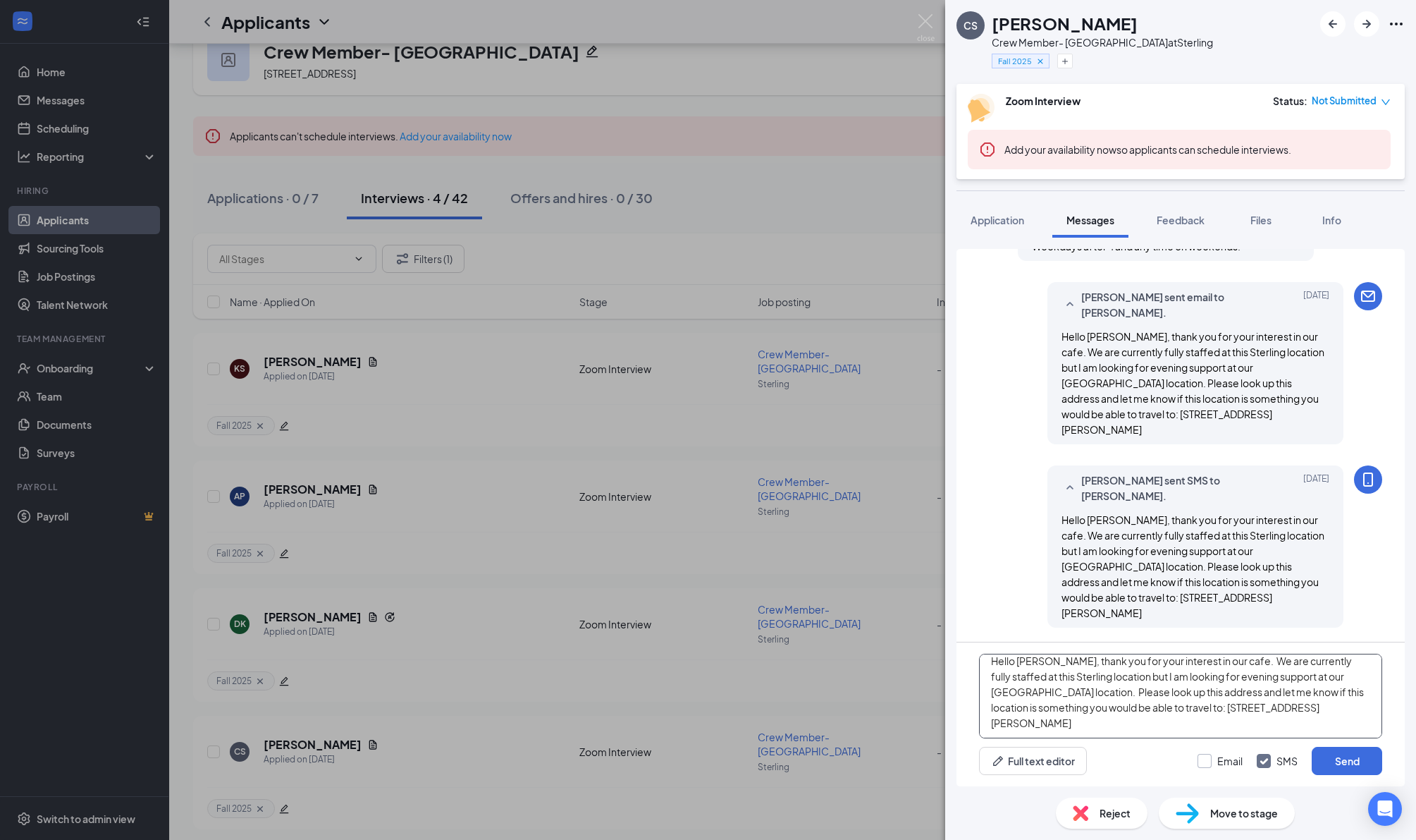
type textarea "Hello [PERSON_NAME], thank you for your interest in our cafe. We are currently …"
click at [1200, 762] on input "Email" at bounding box center [1220, 761] width 45 height 14
checkbox input "true"
click at [1352, 755] on button "Send" at bounding box center [1348, 760] width 71 height 28
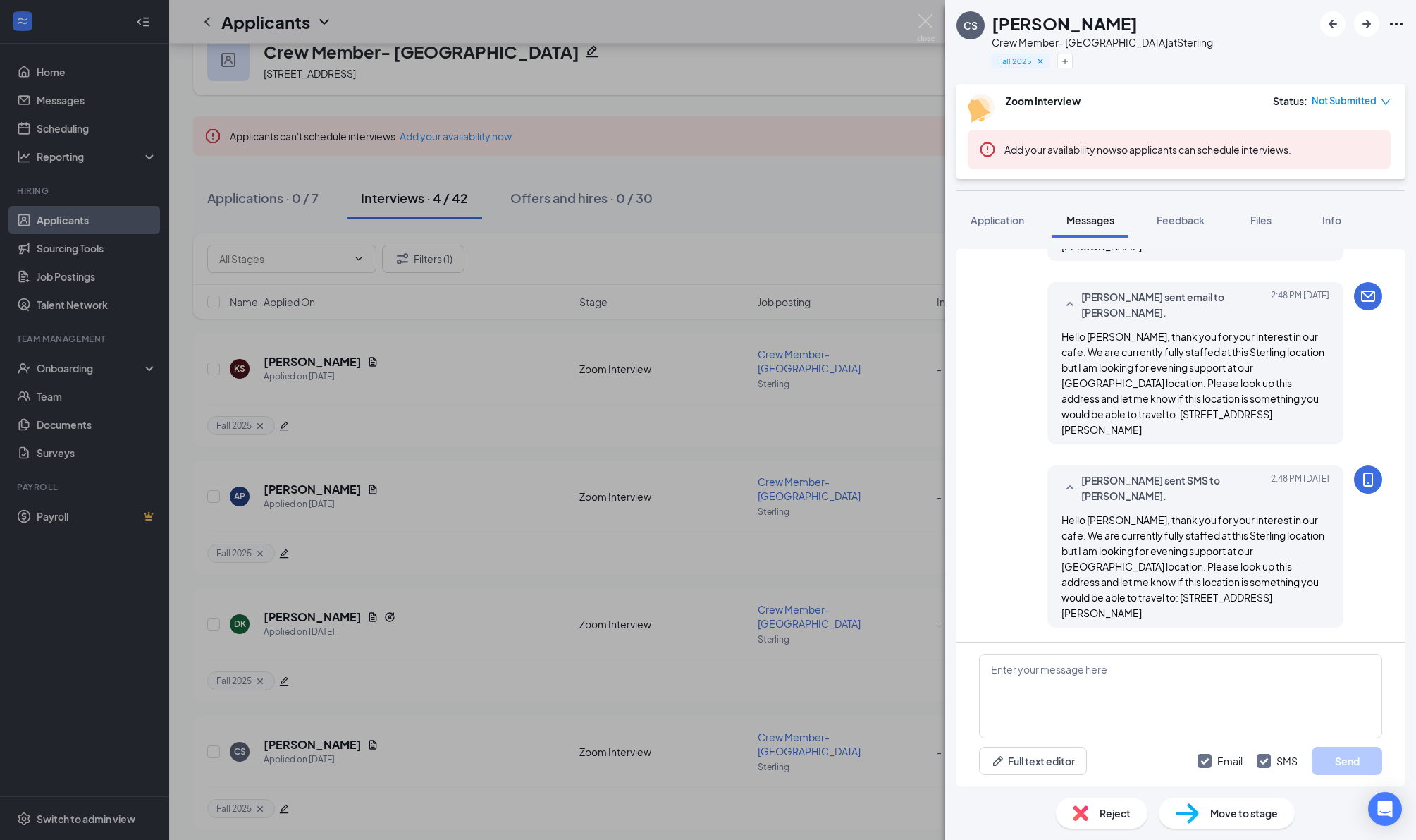
scroll to position [1069, 0]
click at [930, 19] on img at bounding box center [926, 28] width 18 height 27
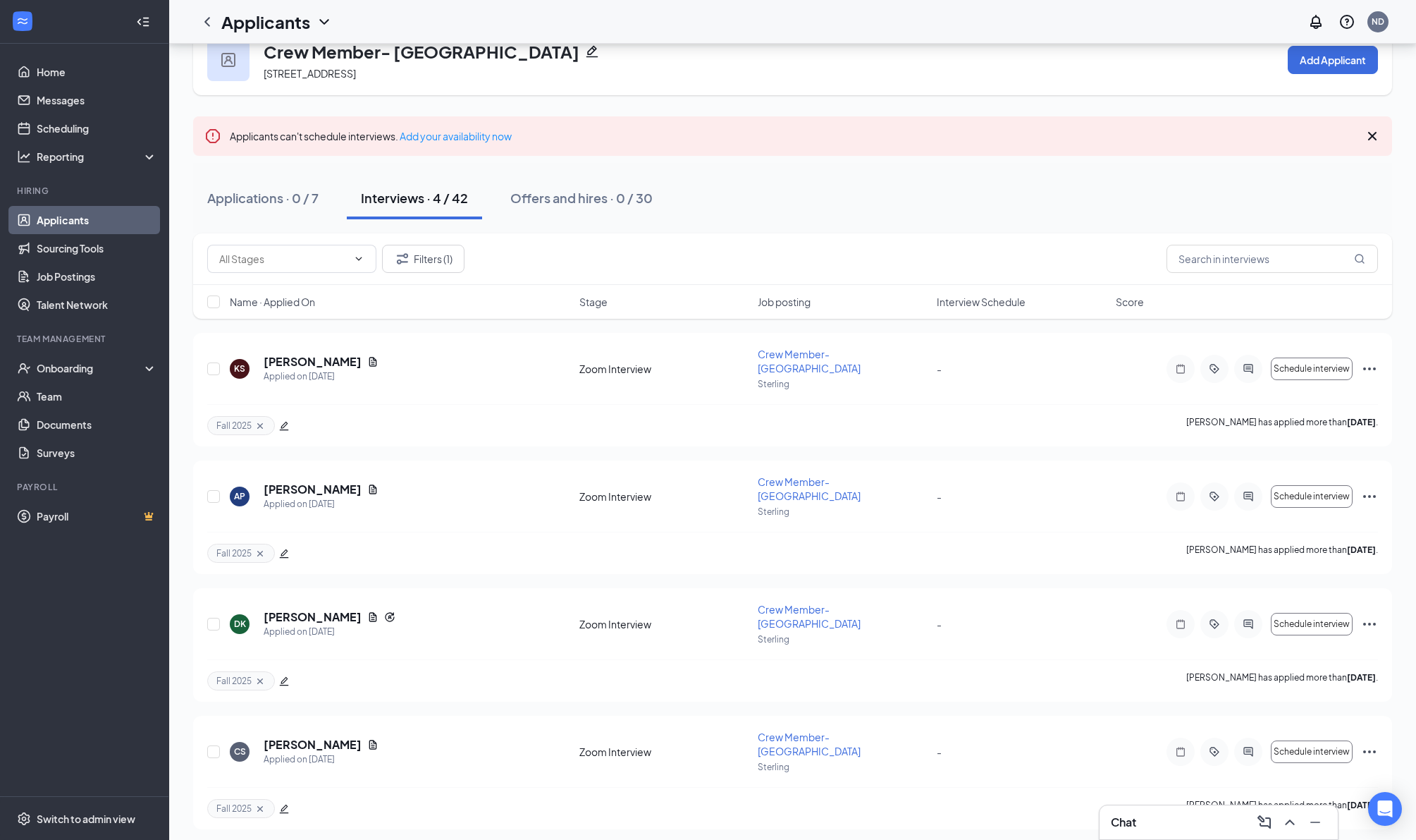
click at [1371, 142] on icon "Cross" at bounding box center [1373, 136] width 17 height 17
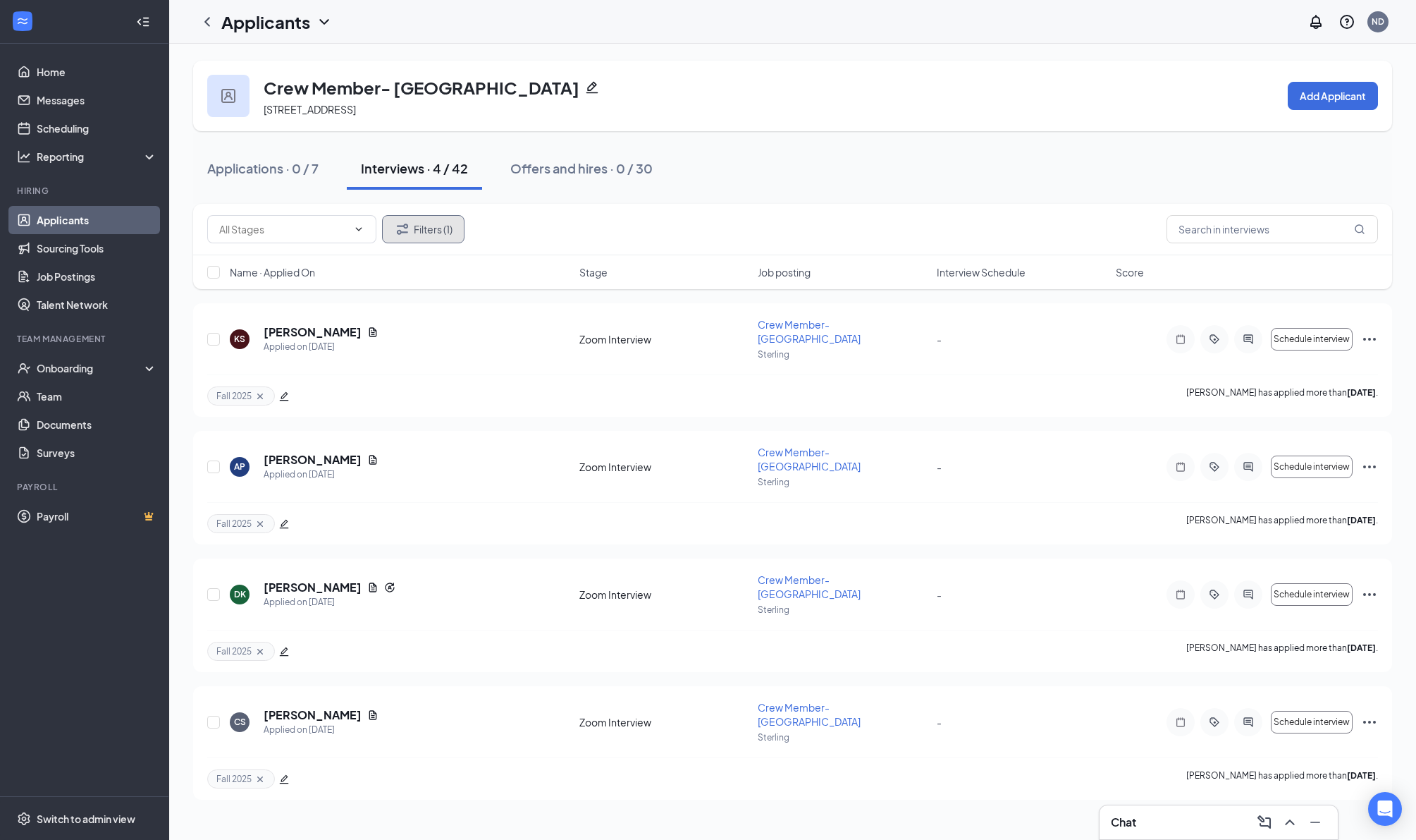
click at [443, 243] on button "Filters (1)" at bounding box center [423, 229] width 83 height 28
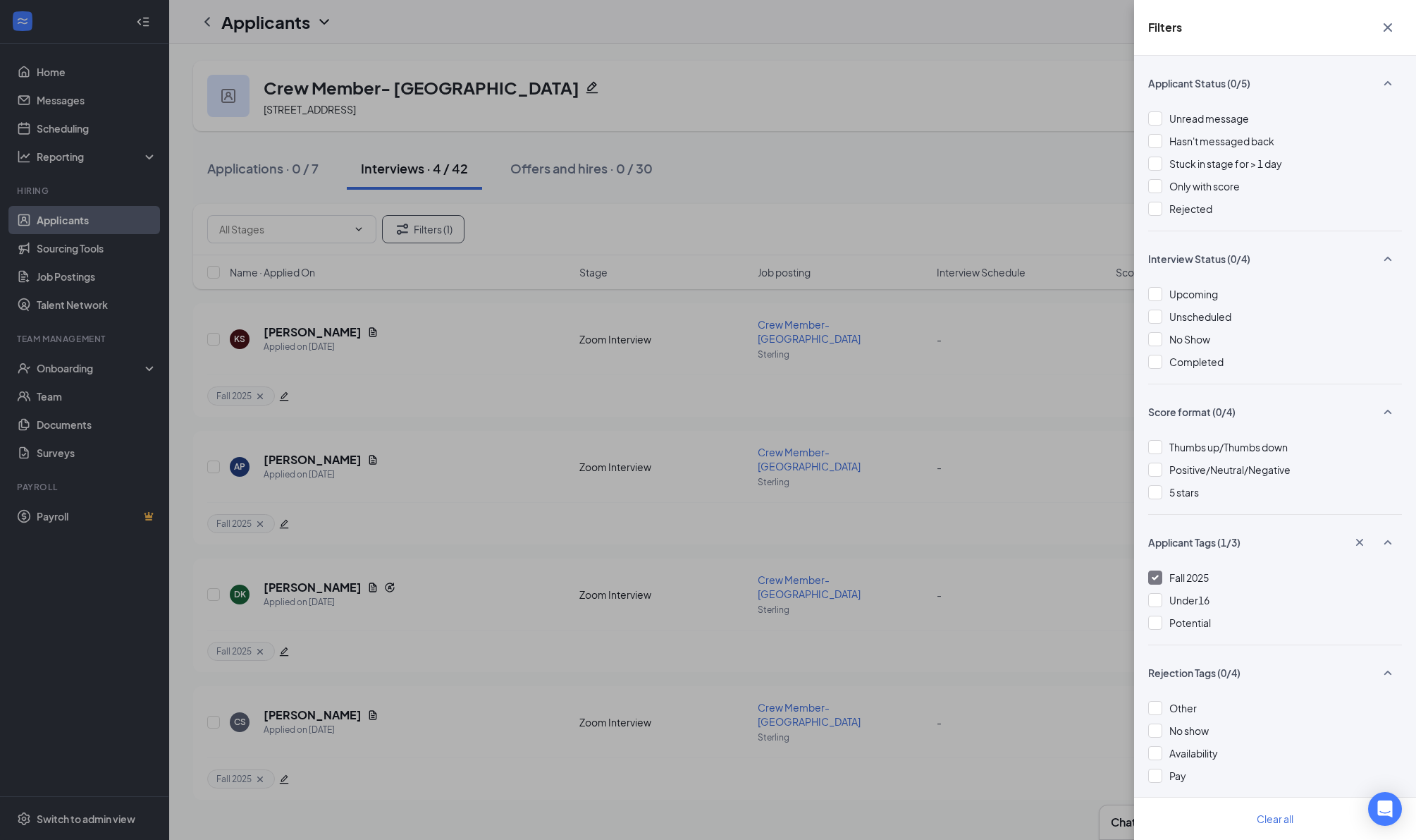
click at [1161, 584] on div at bounding box center [1155, 578] width 14 height 14
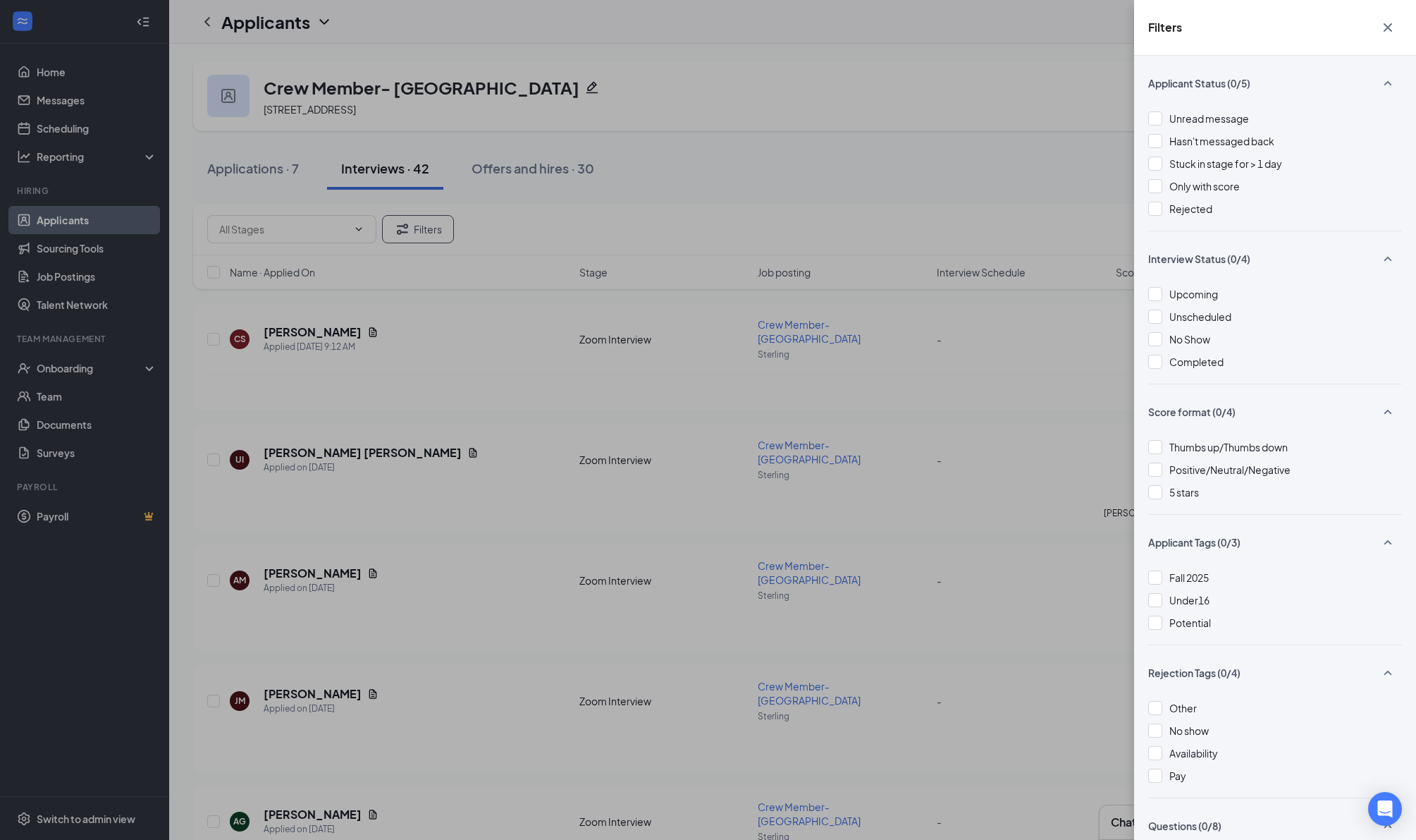
click at [1389, 25] on icon "Cross" at bounding box center [1388, 27] width 17 height 17
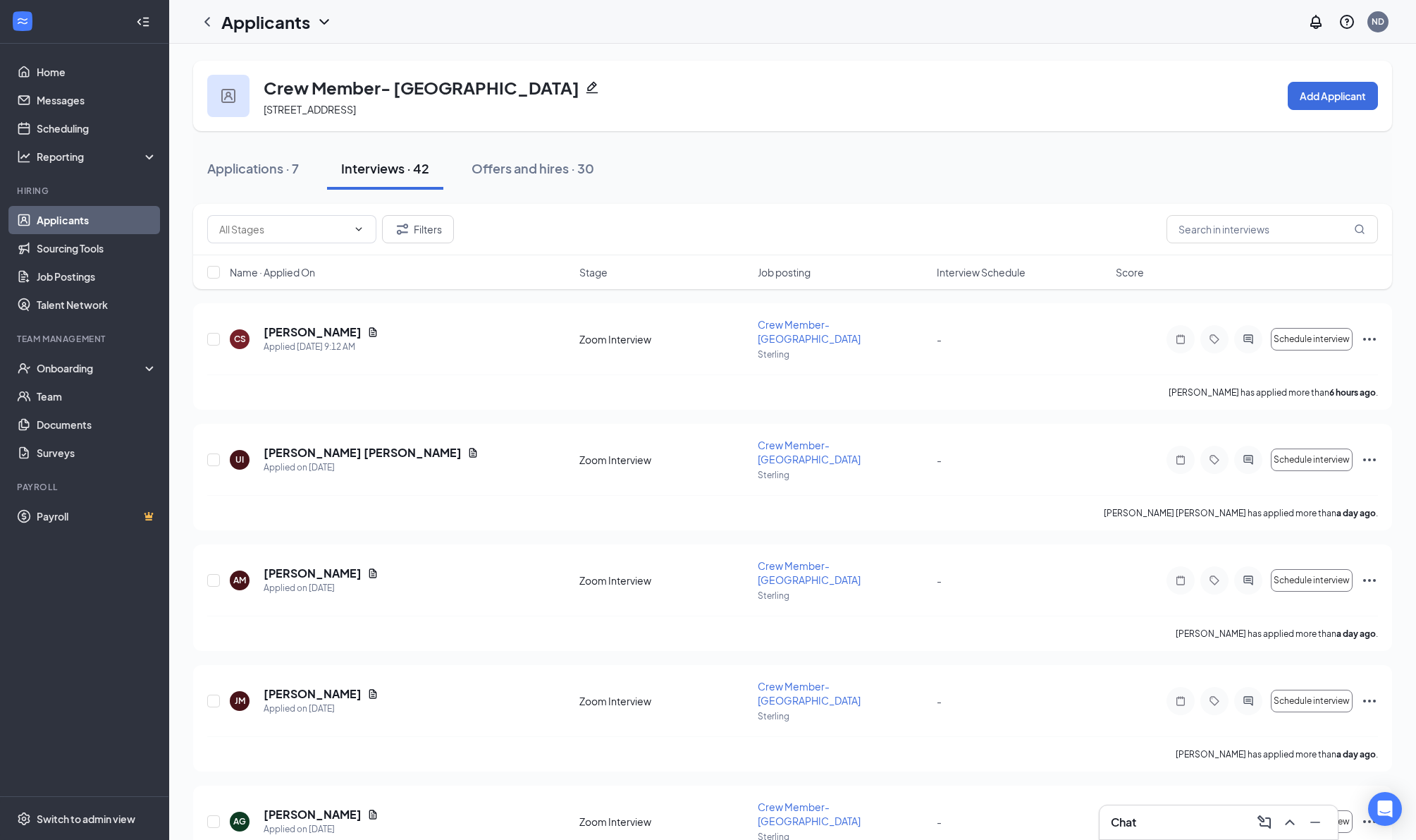
click at [64, 225] on link "Applicants" at bounding box center [97, 220] width 121 height 28
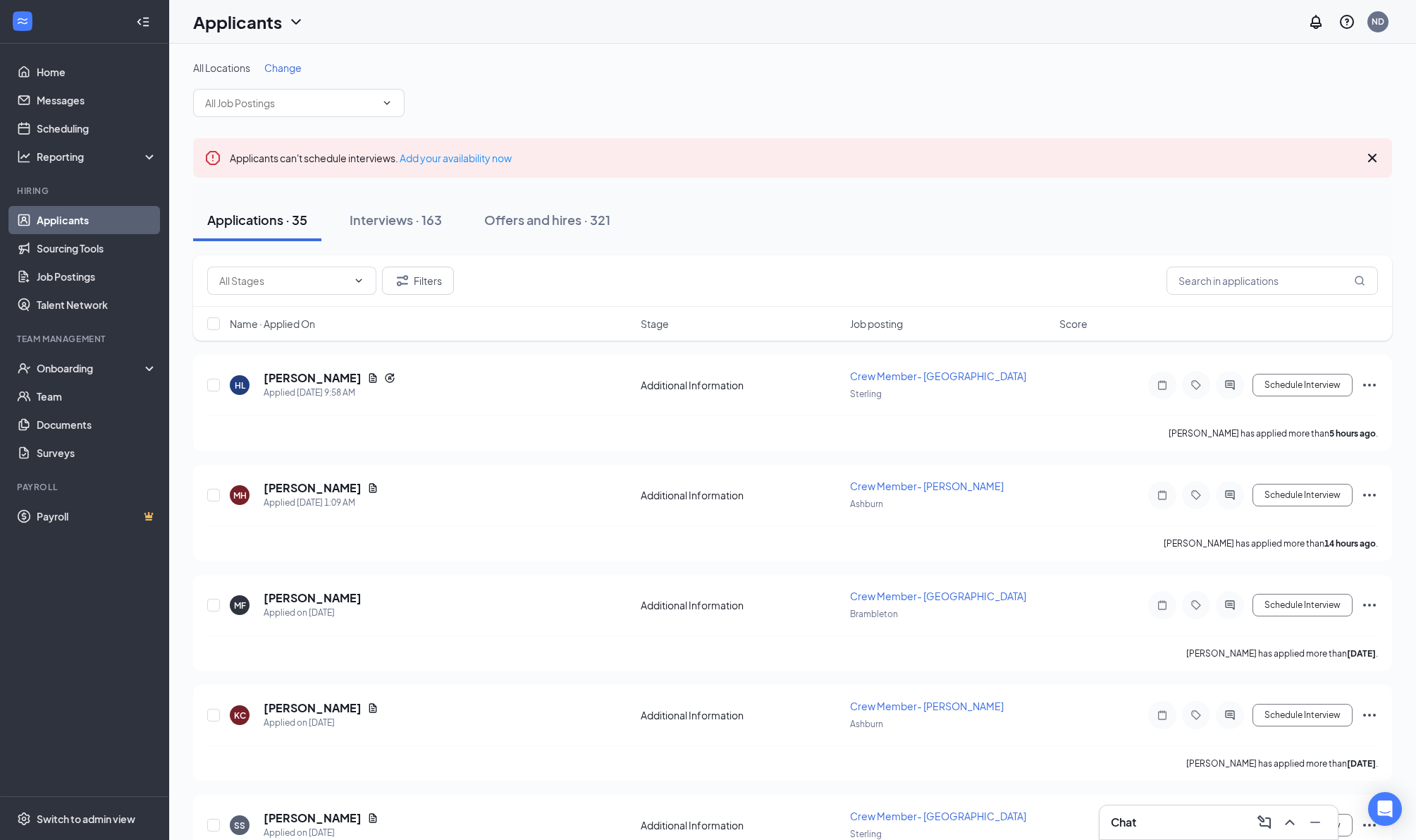
click at [1147, 817] on div "Chat" at bounding box center [1219, 822] width 216 height 23
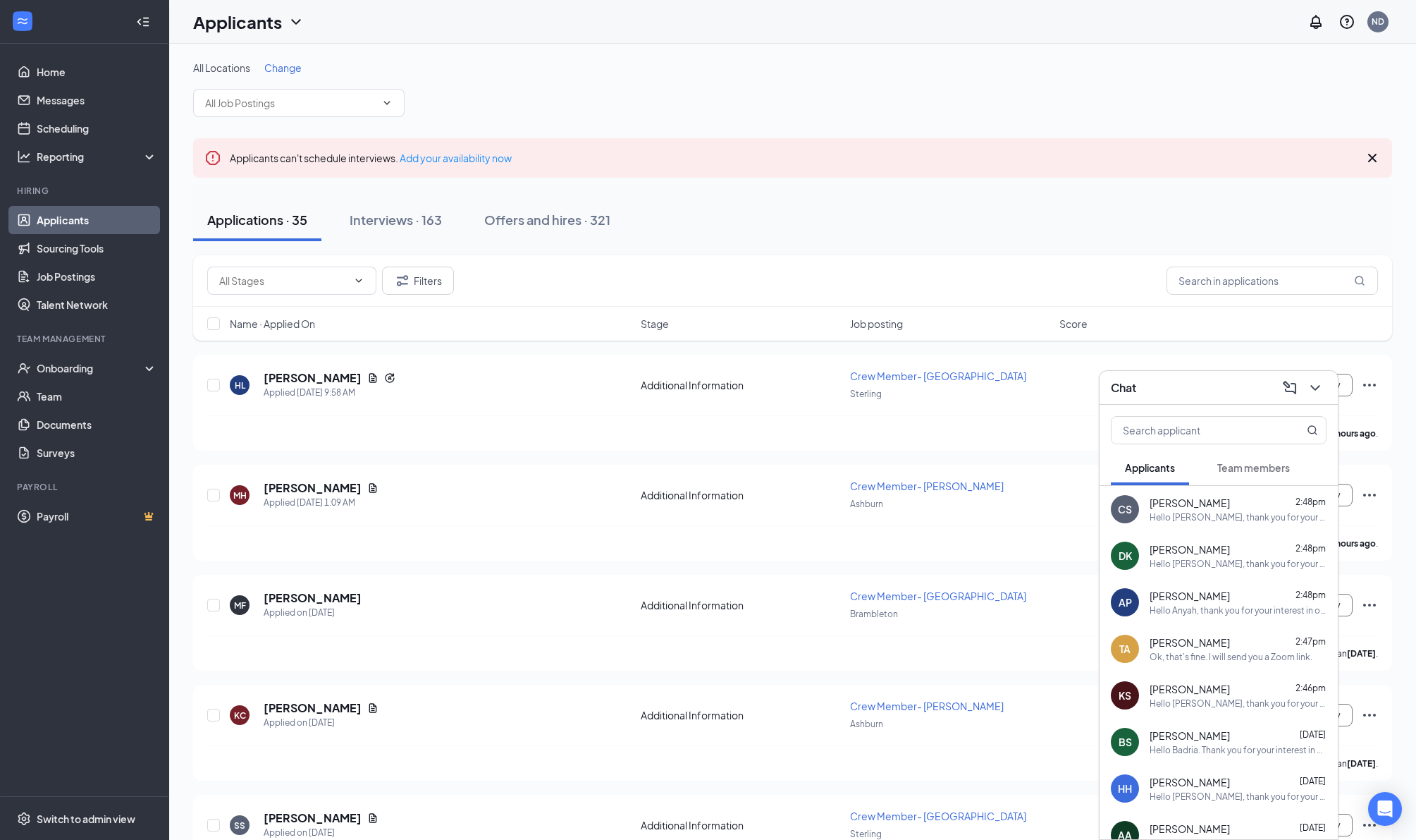
click at [1222, 636] on span "[PERSON_NAME]" at bounding box center [1190, 643] width 80 height 14
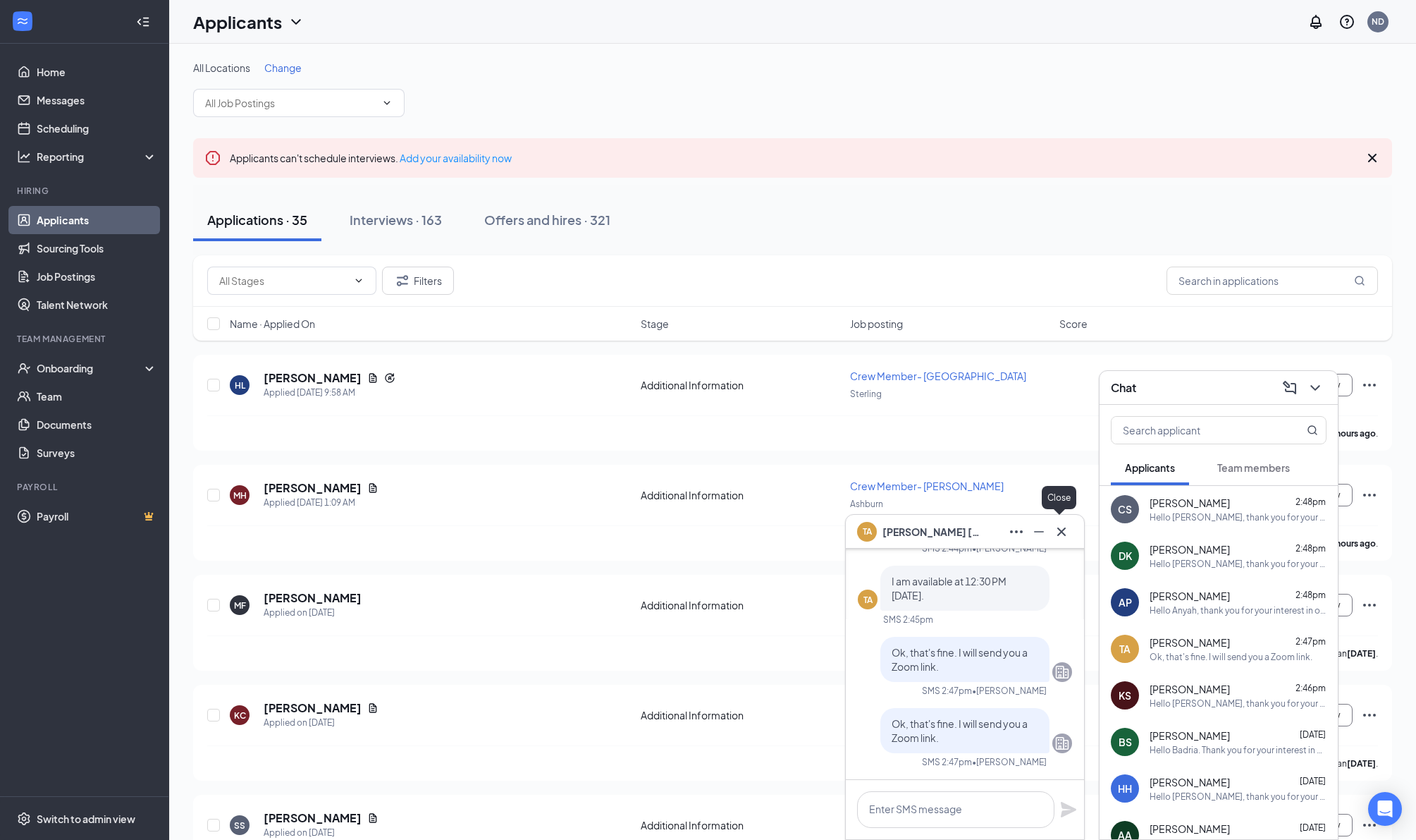
click at [1062, 529] on icon "Cross" at bounding box center [1061, 531] width 17 height 17
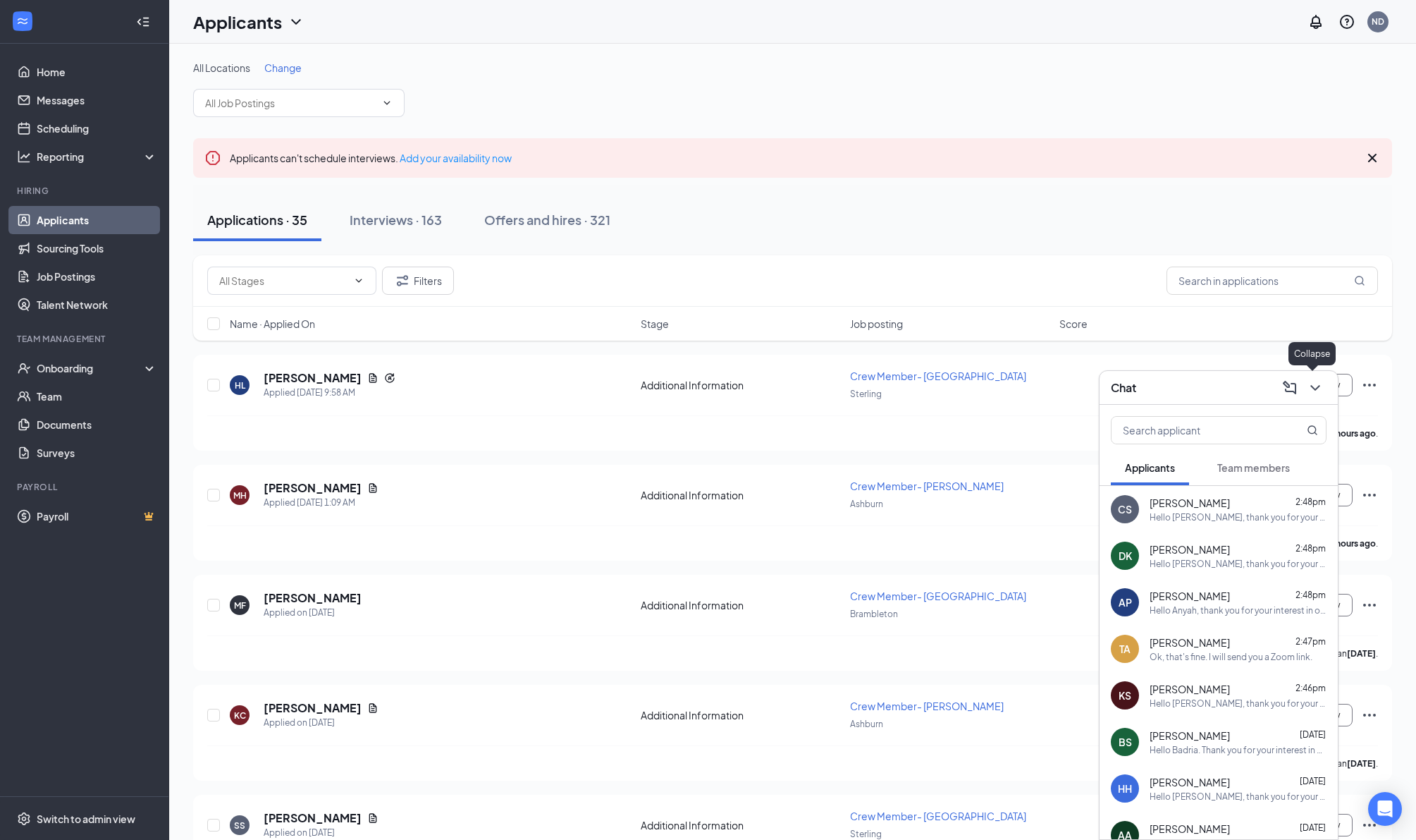
click at [1320, 388] on icon "ChevronDown" at bounding box center [1315, 387] width 17 height 17
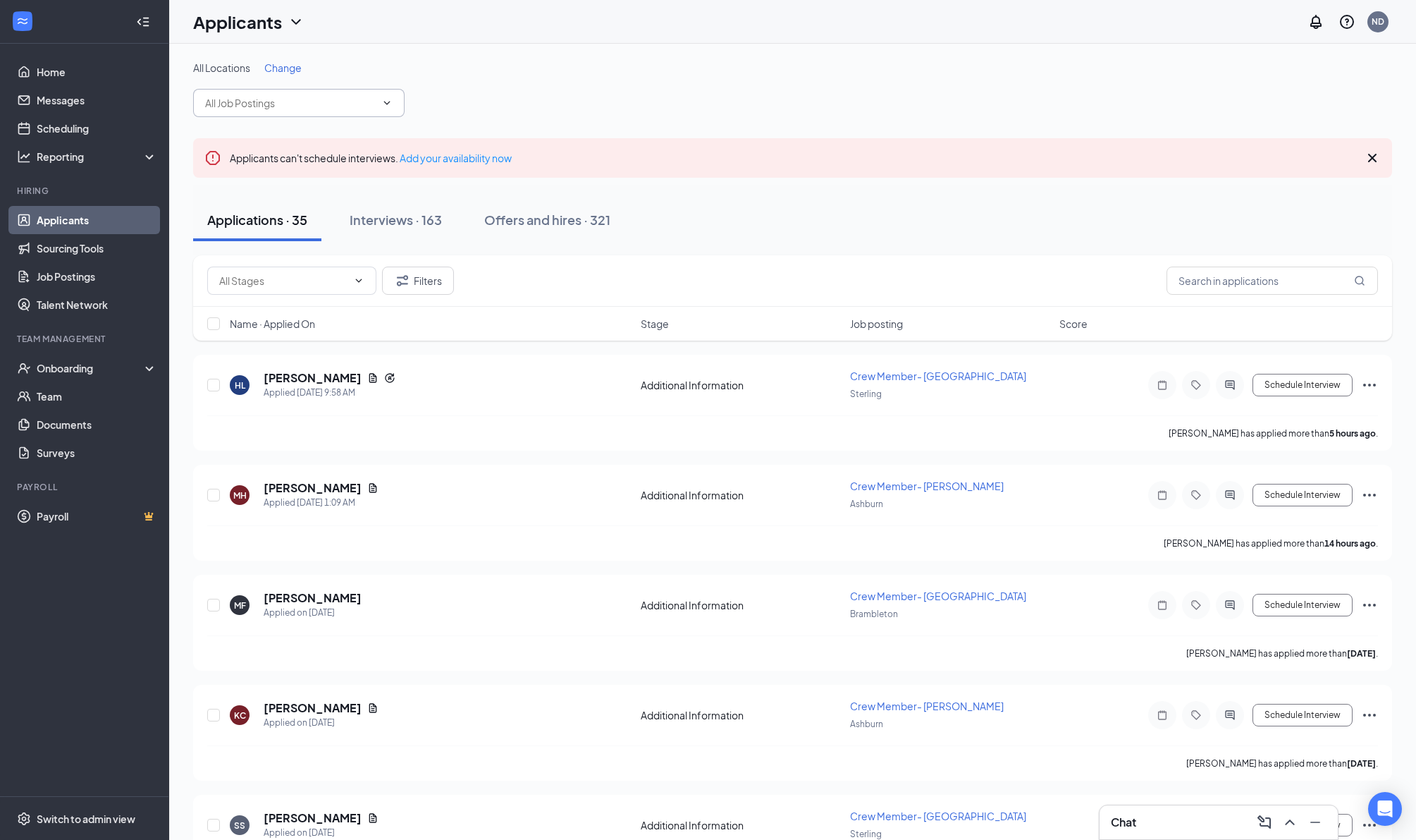
click at [277, 108] on input "text" at bounding box center [290, 102] width 171 height 15
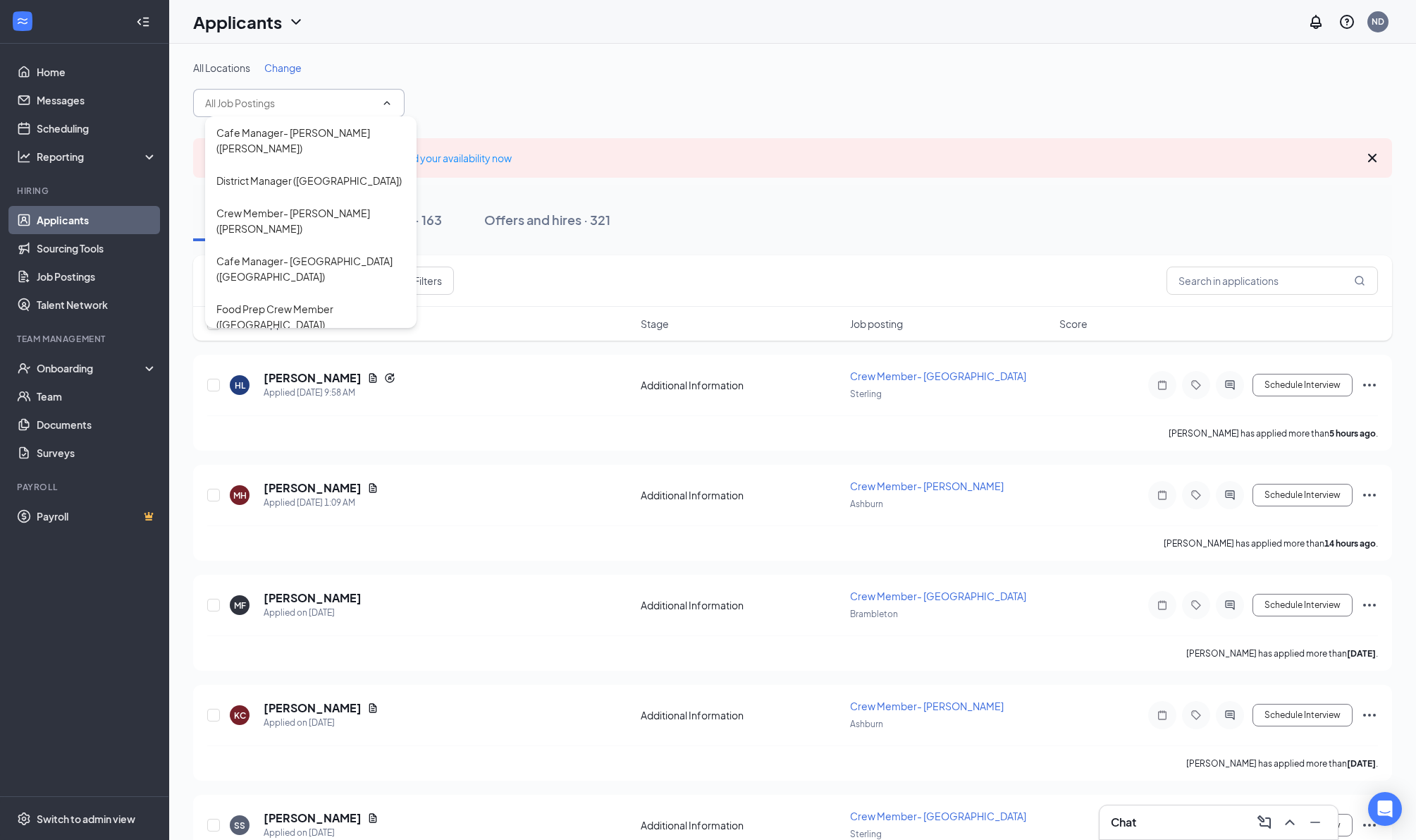
click at [636, 102] on div "All Locations Change Cafe Manager- [GEOGRAPHIC_DATA] ([GEOGRAPHIC_DATA]) Distri…" at bounding box center [792, 89] width 1199 height 56
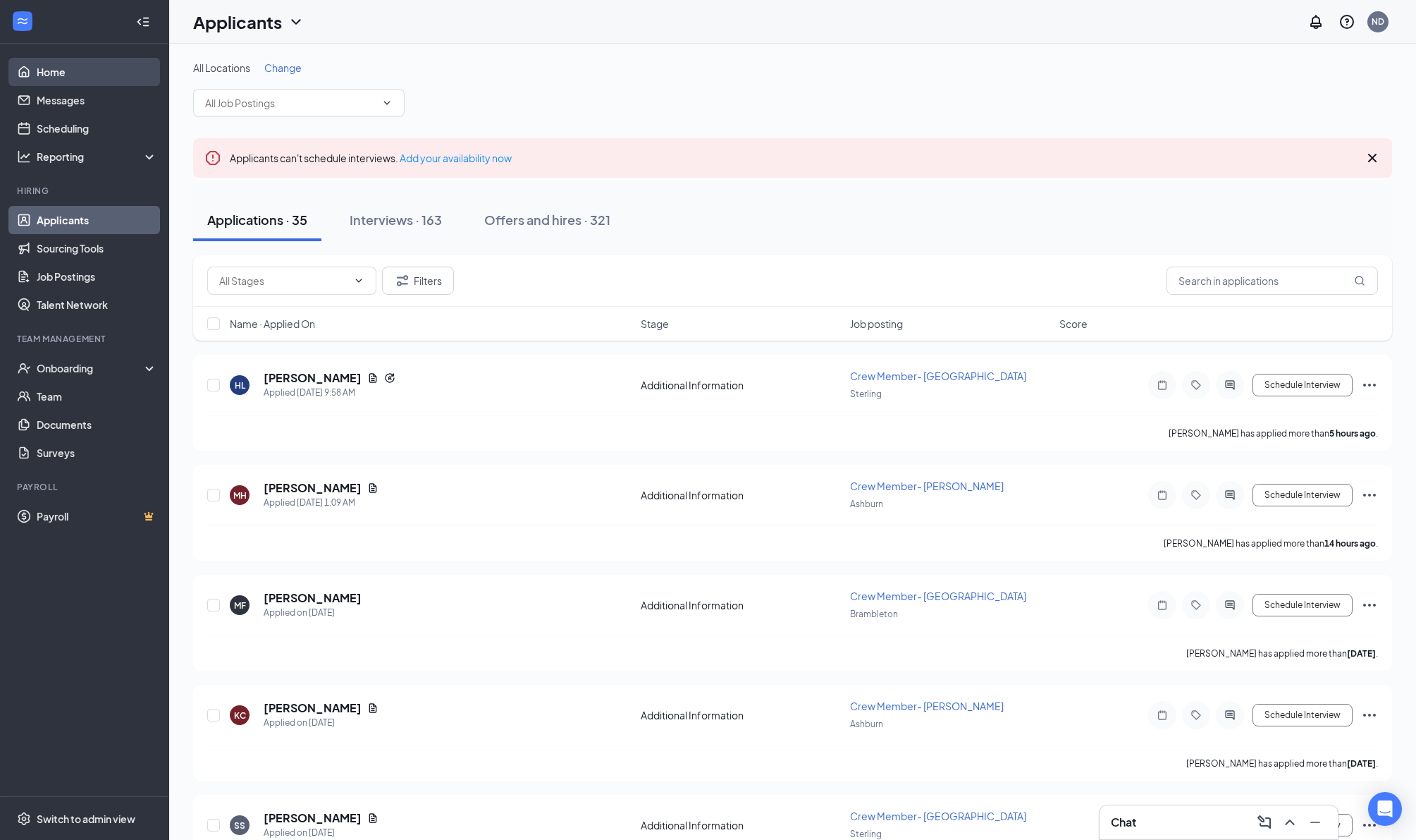
click at [66, 68] on link "Home" at bounding box center [97, 72] width 121 height 28
